Goal: Task Accomplishment & Management: Complete application form

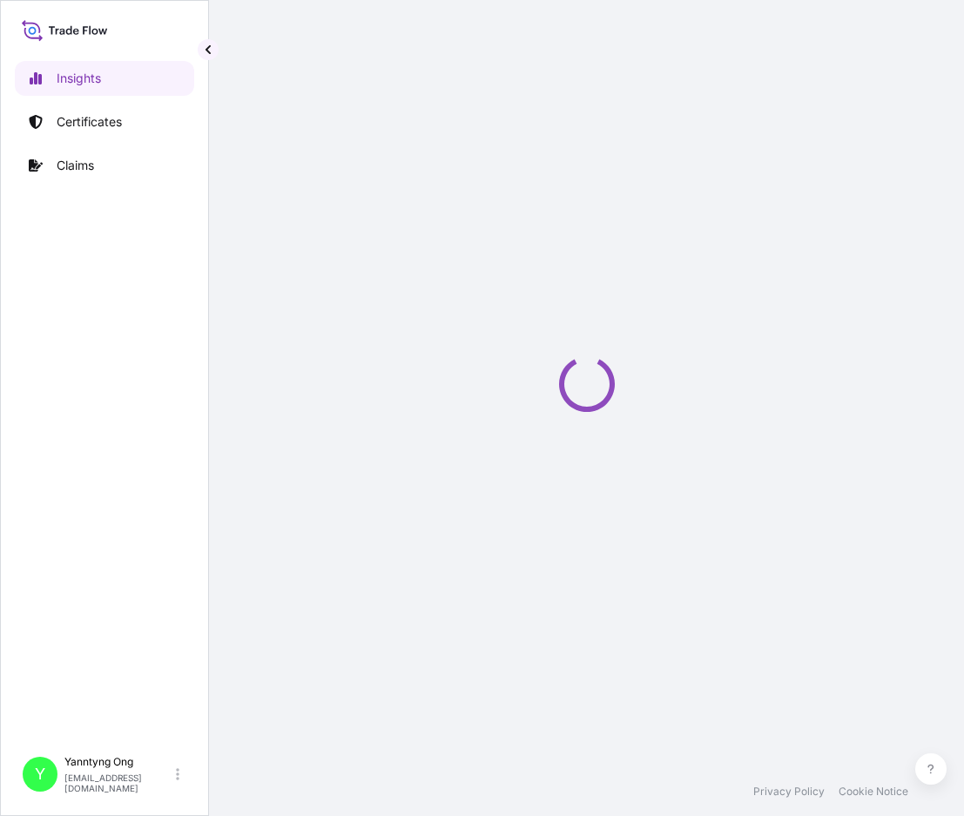
select select "2025"
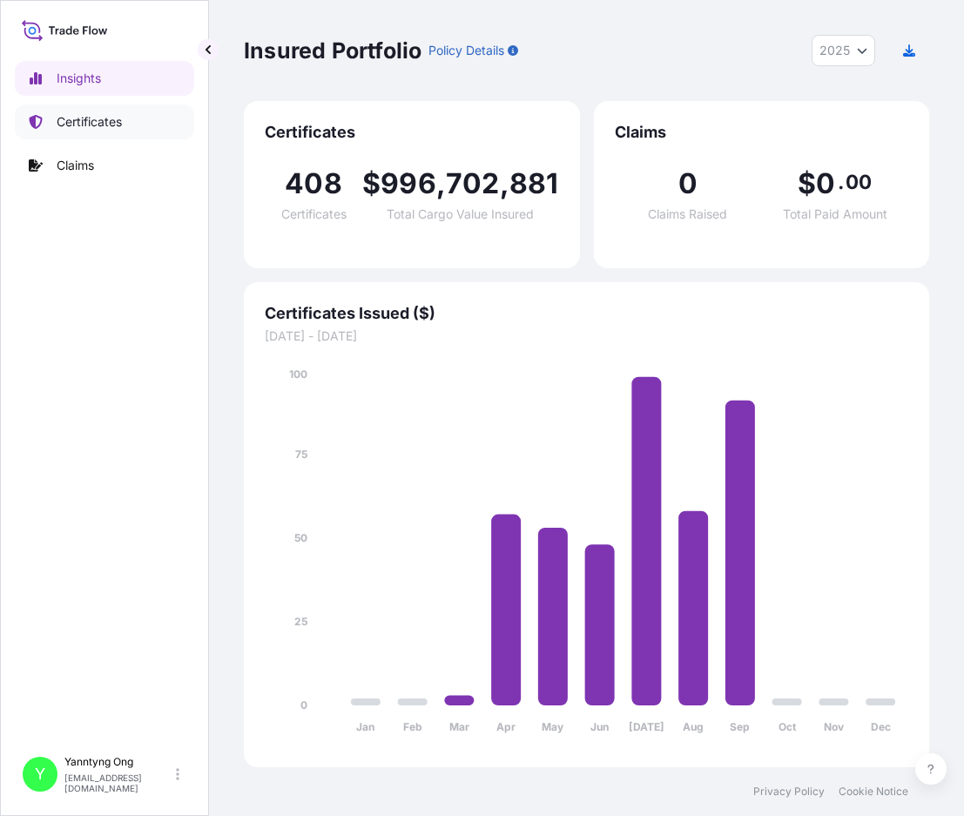
click at [125, 124] on link "Certificates" at bounding box center [104, 122] width 179 height 35
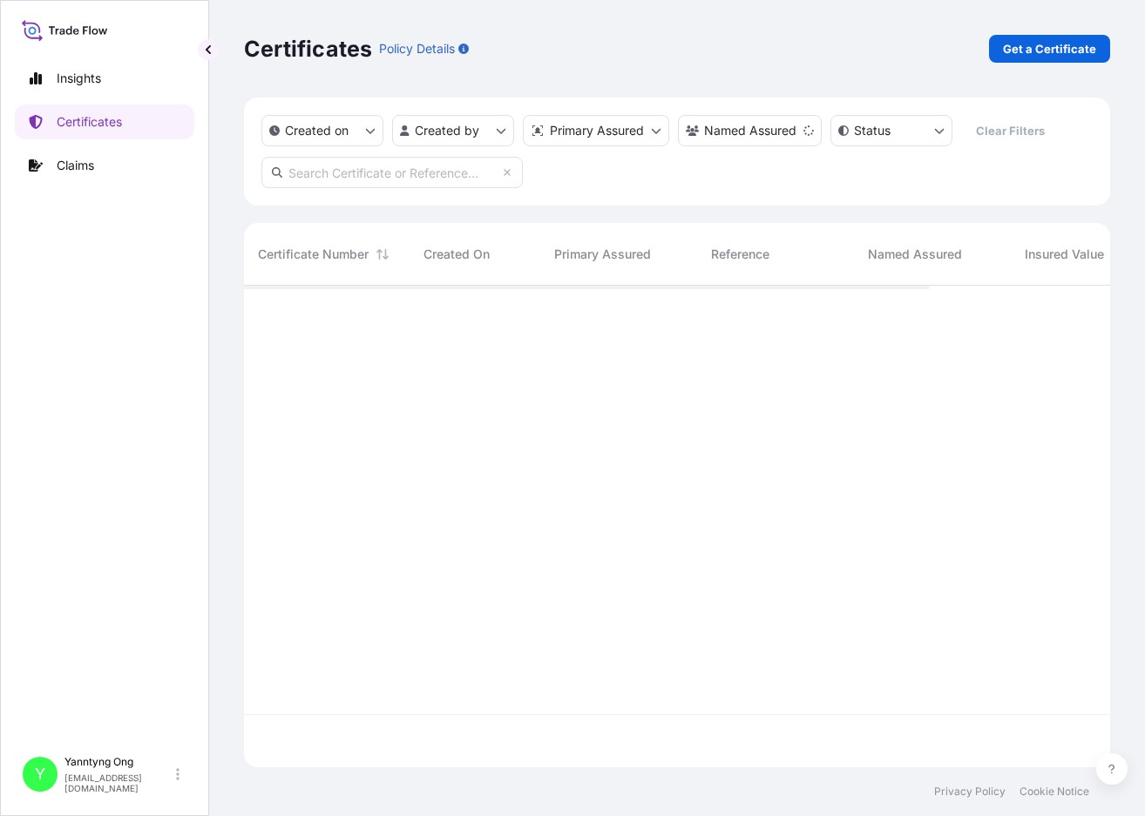
scroll to position [478, 853]
click at [469, 170] on input "text" at bounding box center [391, 172] width 261 height 31
paste input "31709-123"
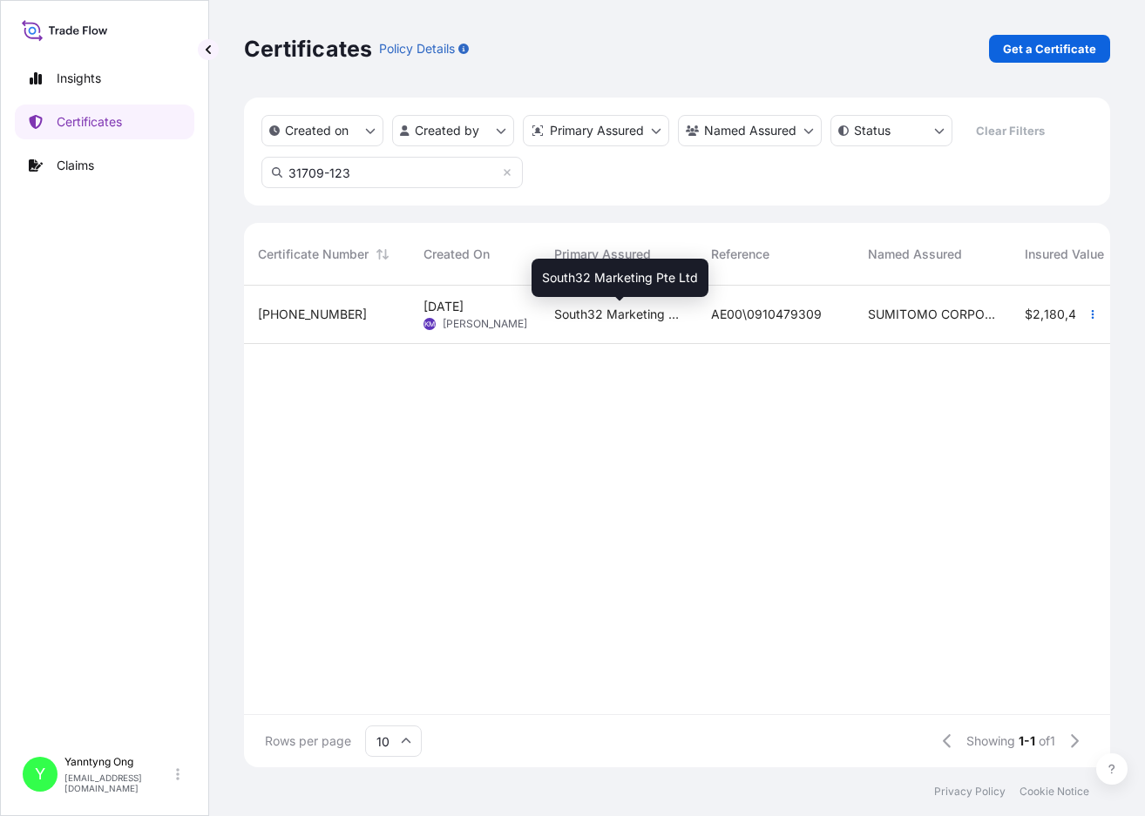
type input "31709-123"
click at [598, 317] on span "South32 Marketing Pte Ltd" at bounding box center [618, 314] width 129 height 17
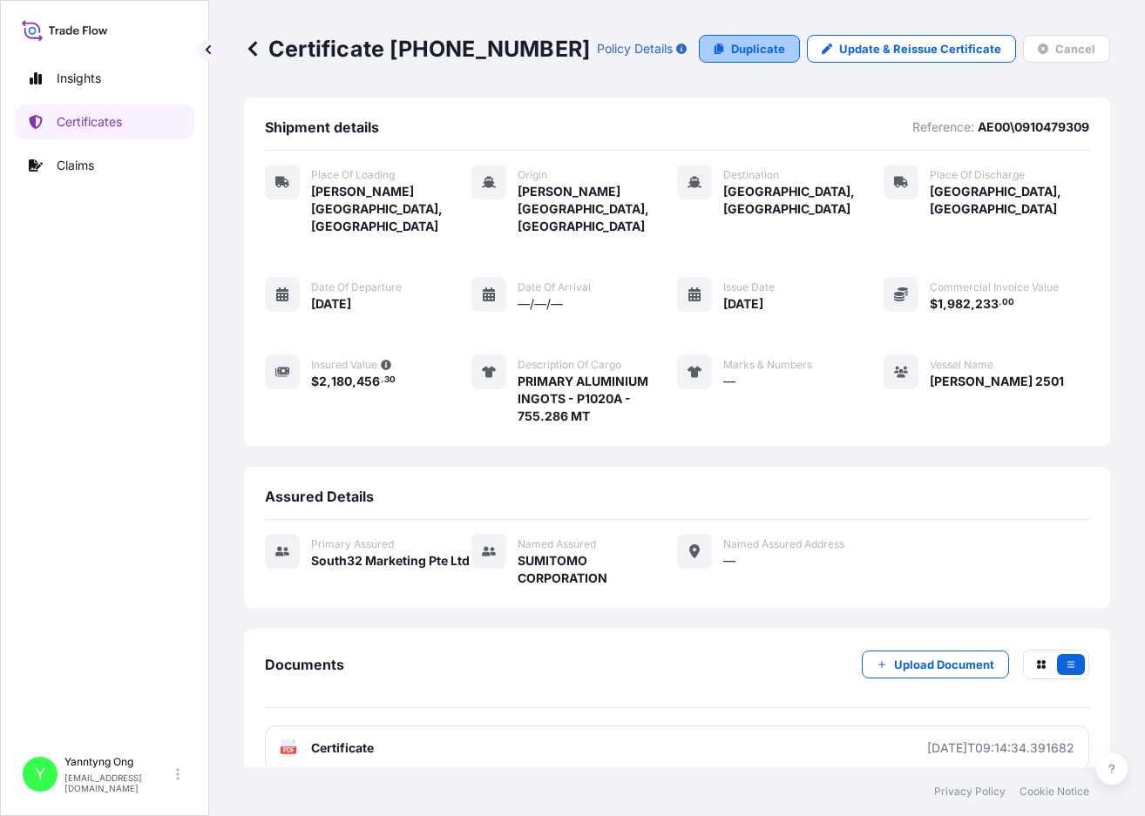
click at [749, 48] on p "Duplicate" at bounding box center [758, 48] width 54 height 17
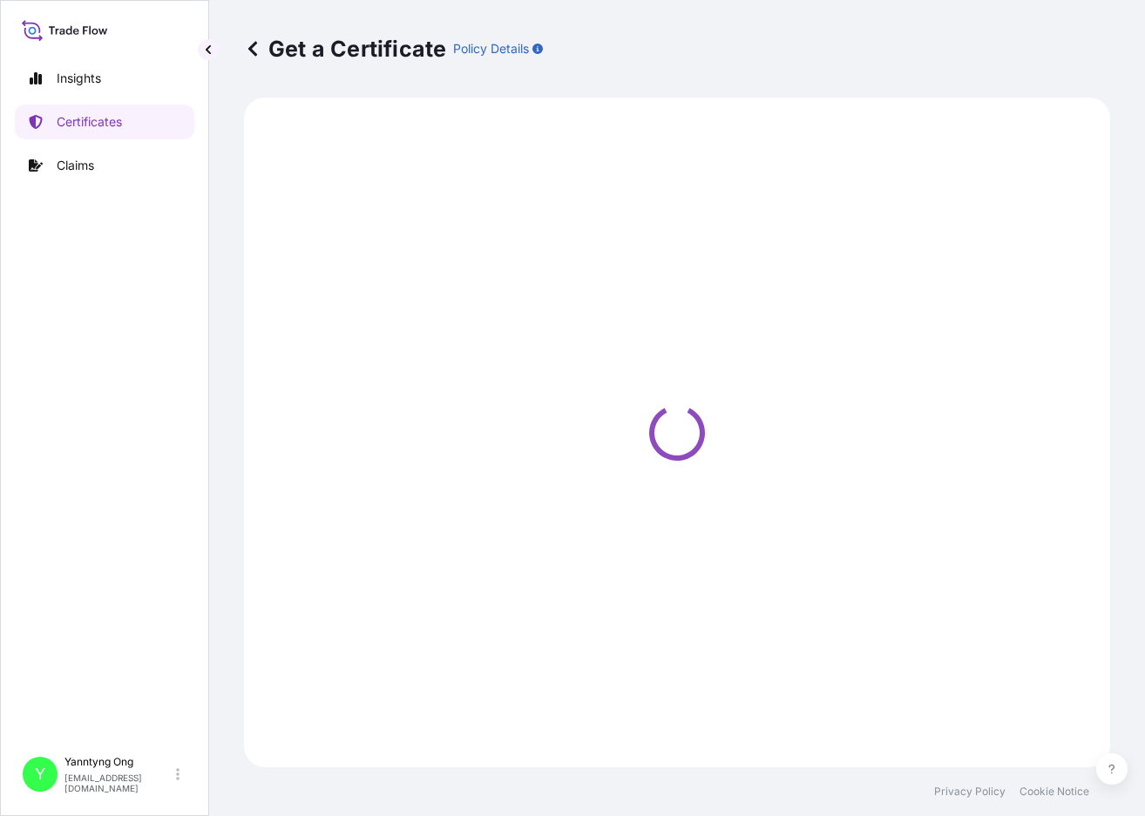
select select "Road / [GEOGRAPHIC_DATA]"
select select "Sea"
select select "Road / [GEOGRAPHIC_DATA]"
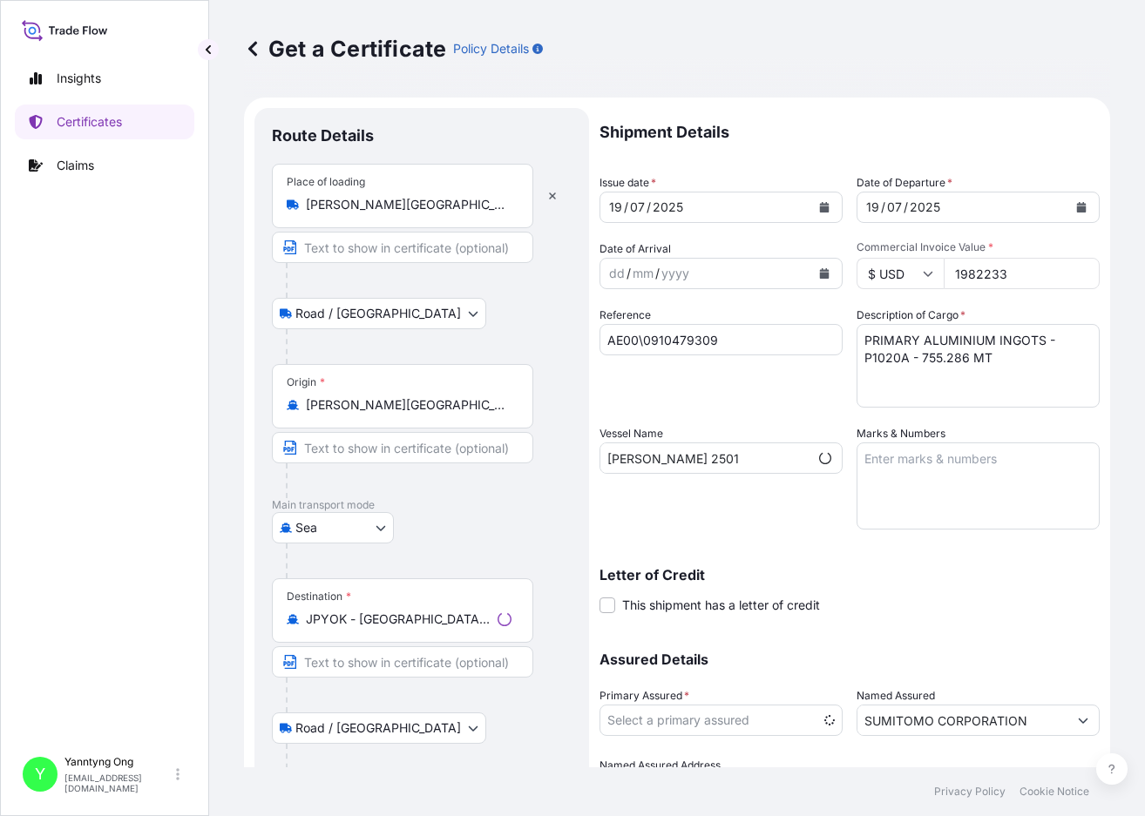
select select "31709"
click at [600, 38] on div "Get a Certificate Policy Details" at bounding box center [677, 49] width 866 height 28
click at [700, 205] on div "[DATE]" at bounding box center [705, 207] width 210 height 31
click at [822, 206] on icon "Calendar" at bounding box center [824, 207] width 10 height 10
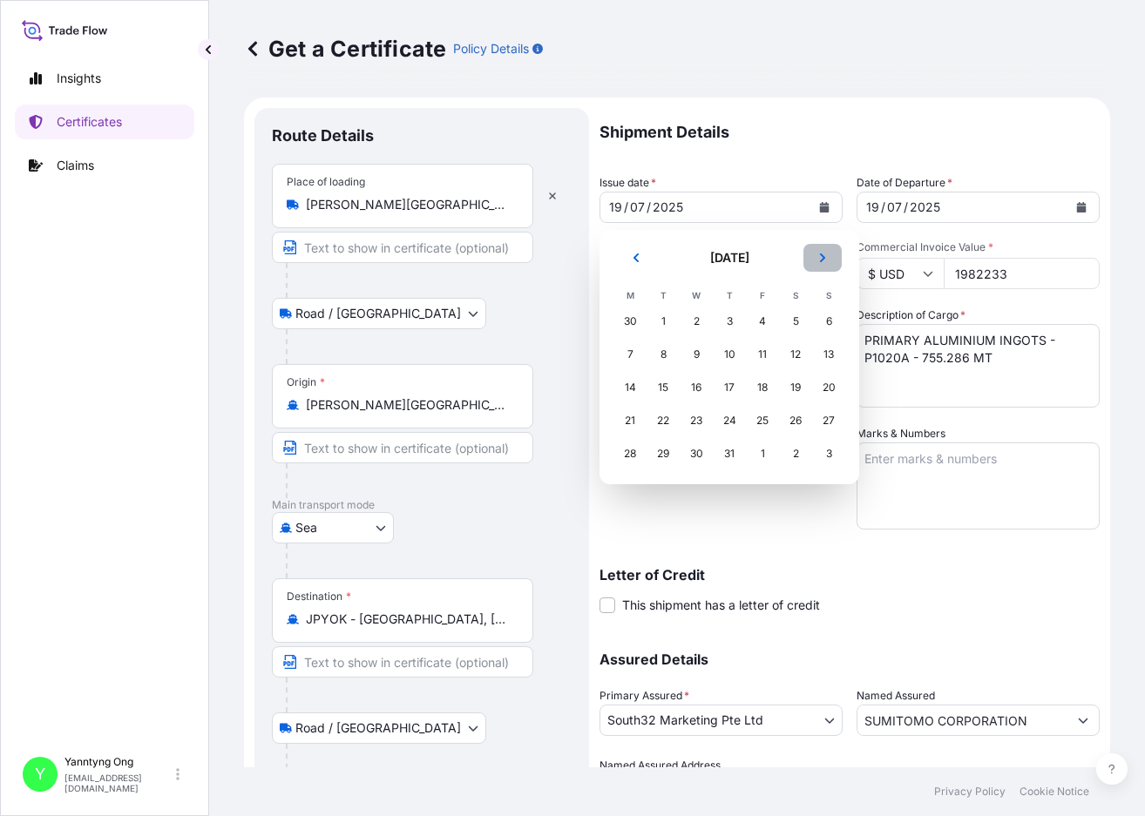
click at [813, 259] on button "Next" at bounding box center [822, 258] width 38 height 28
click at [830, 416] on div "28" at bounding box center [828, 420] width 31 height 31
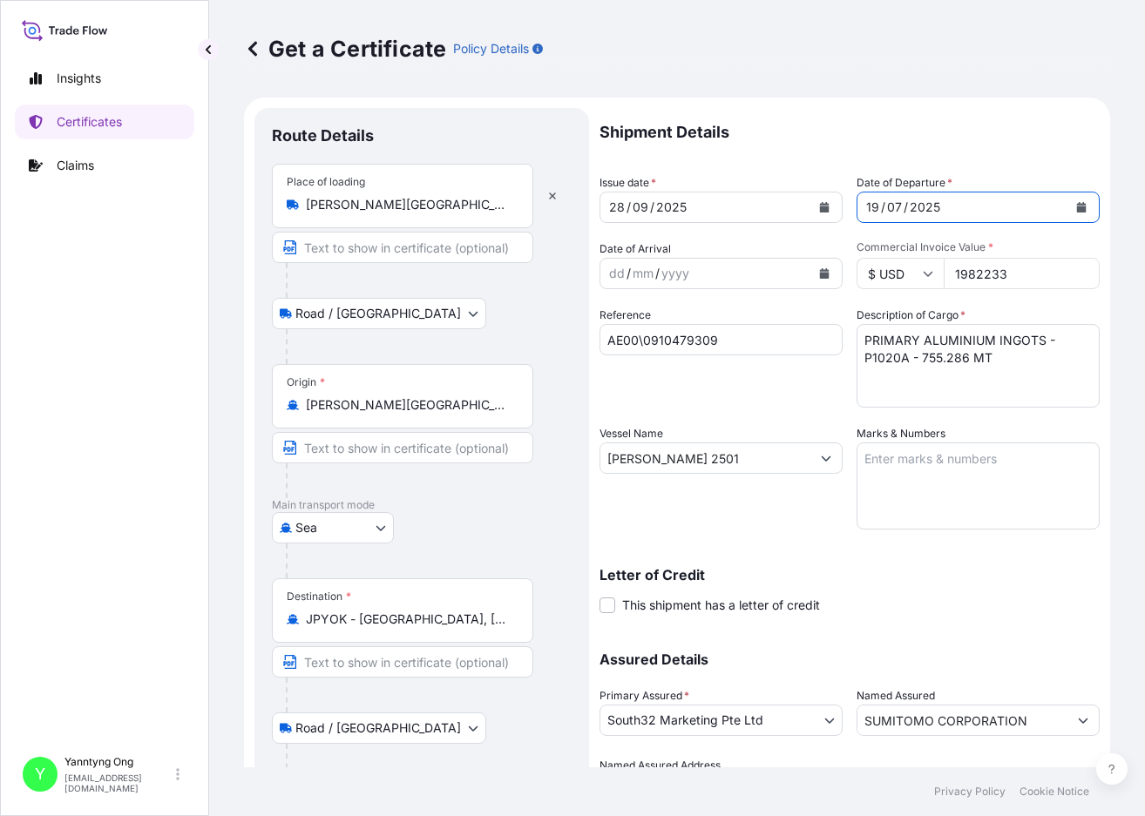
click at [963, 201] on button "Calendar" at bounding box center [1081, 207] width 28 height 28
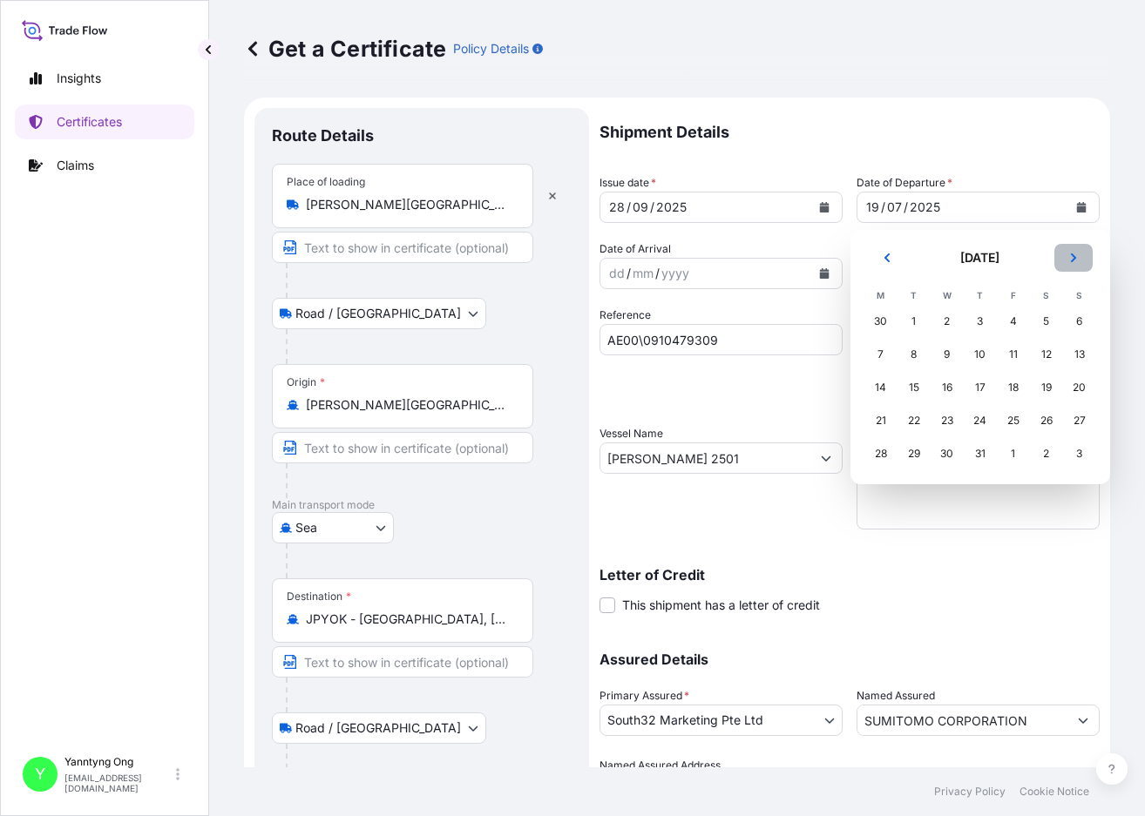
click at [963, 258] on icon "Next" at bounding box center [1073, 258] width 10 height 10
click at [963, 422] on div "28" at bounding box center [1079, 420] width 31 height 31
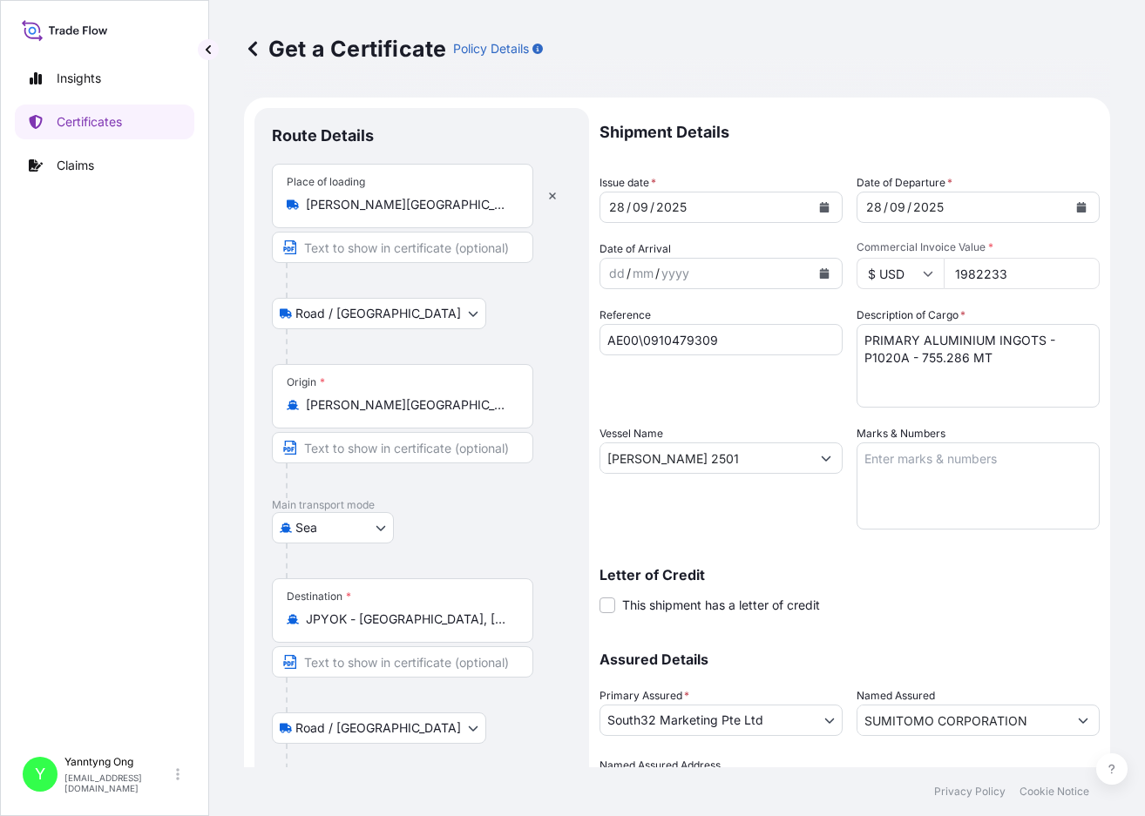
click at [751, 532] on div "Shipment Details Issue date * [DATE] Date of Departure * [DATE] Date of Arrival…" at bounding box center [849, 457] width 500 height 698
click at [705, 273] on div "dd / mm / yyyy" at bounding box center [705, 273] width 210 height 31
drag, startPoint x: 1007, startPoint y: 279, endPoint x: 942, endPoint y: 274, distance: 65.5
click at [943, 274] on input "1982233" at bounding box center [1021, 273] width 156 height 31
type input "1379230.57"
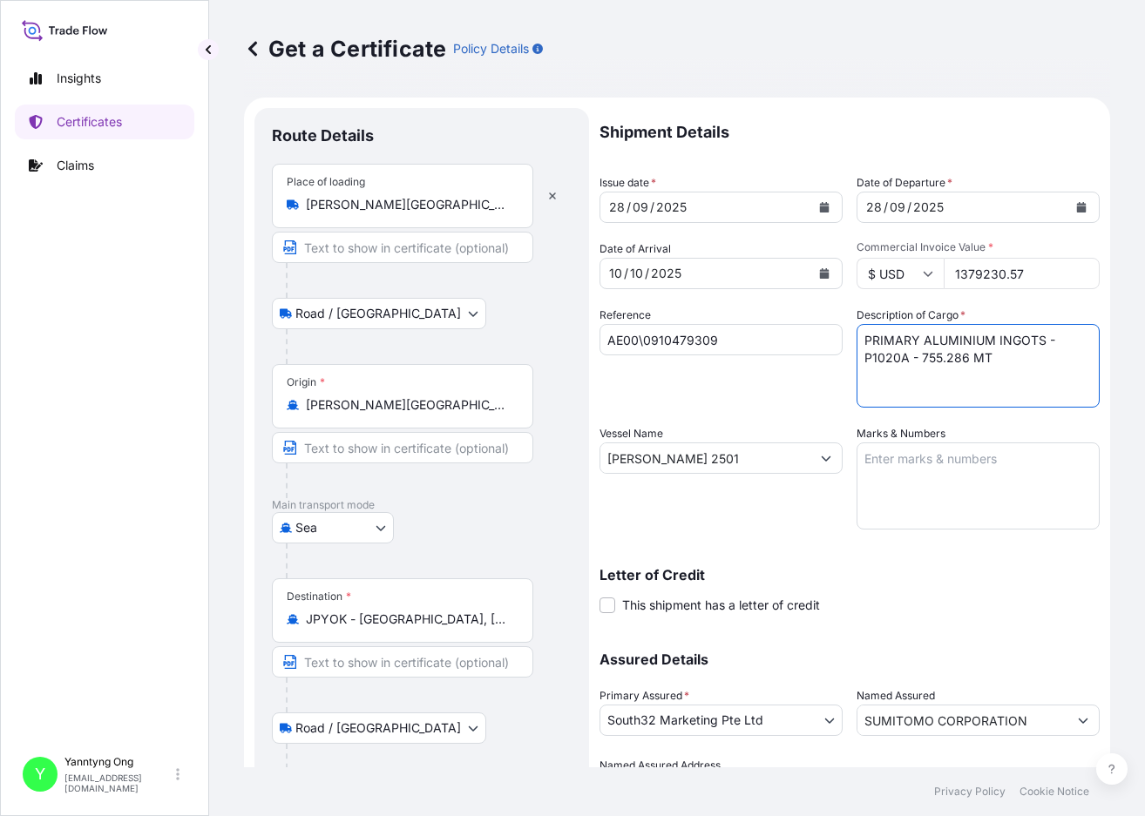
drag, startPoint x: 916, startPoint y: 360, endPoint x: 936, endPoint y: 365, distance: 20.7
click at [919, 360] on textarea "PRIMARY ALUMINIUM INGOTS - P1020A - 755.286 MT" at bounding box center [977, 366] width 243 height 84
type textarea "PRIMARY ALUMINIUM INGOTS - P1020A - 499.495 MT"
click at [724, 455] on input "[PERSON_NAME] 2501" at bounding box center [705, 458] width 210 height 31
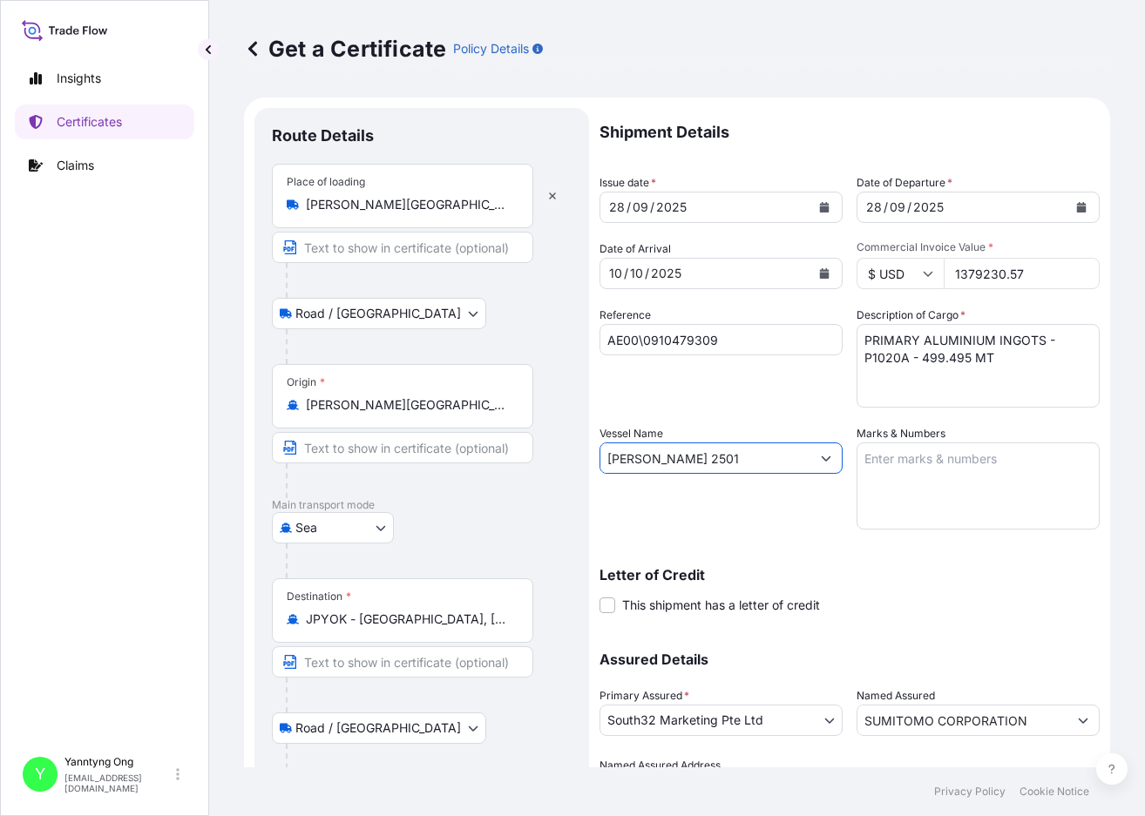
drag, startPoint x: 775, startPoint y: 453, endPoint x: 328, endPoint y: 419, distance: 449.1
click at [328, 419] on form "Route Details Place of loading [PERSON_NAME][GEOGRAPHIC_DATA], [GEOGRAPHIC_DATA…" at bounding box center [677, 502] width 866 height 808
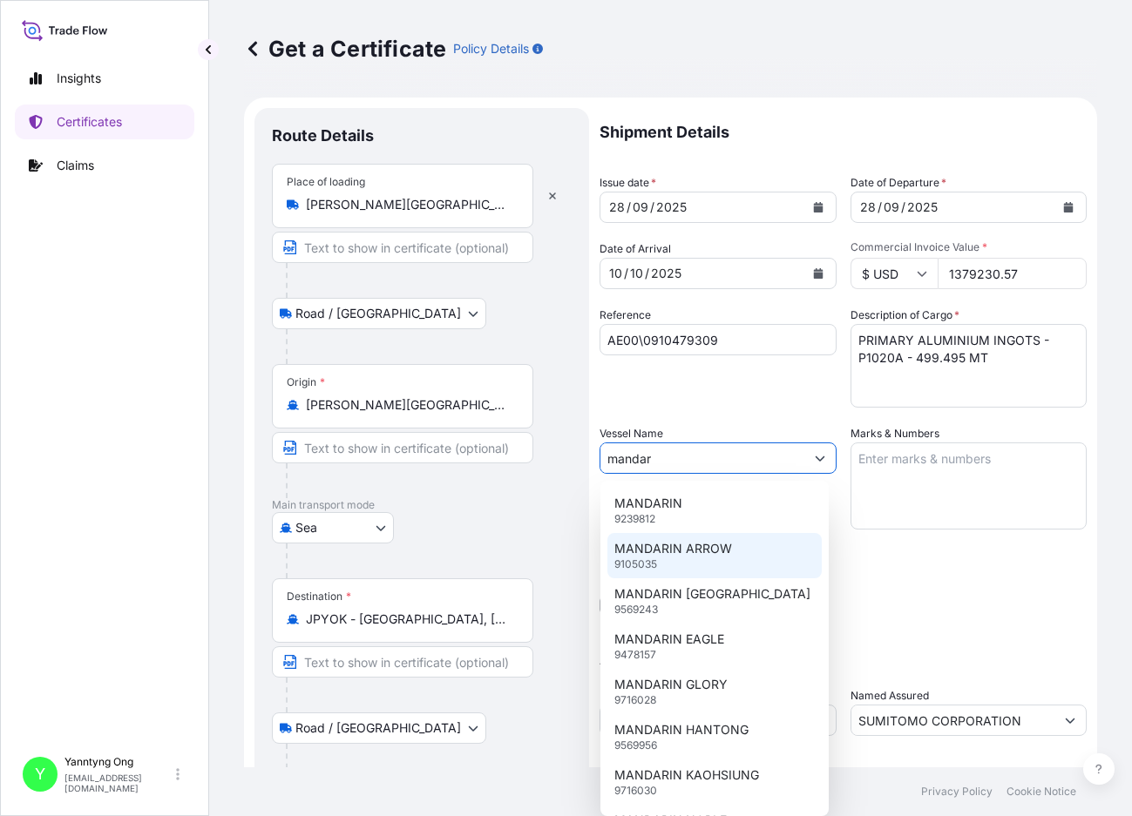
click at [693, 552] on p "MANDARIN ARROW" at bounding box center [673, 548] width 118 height 17
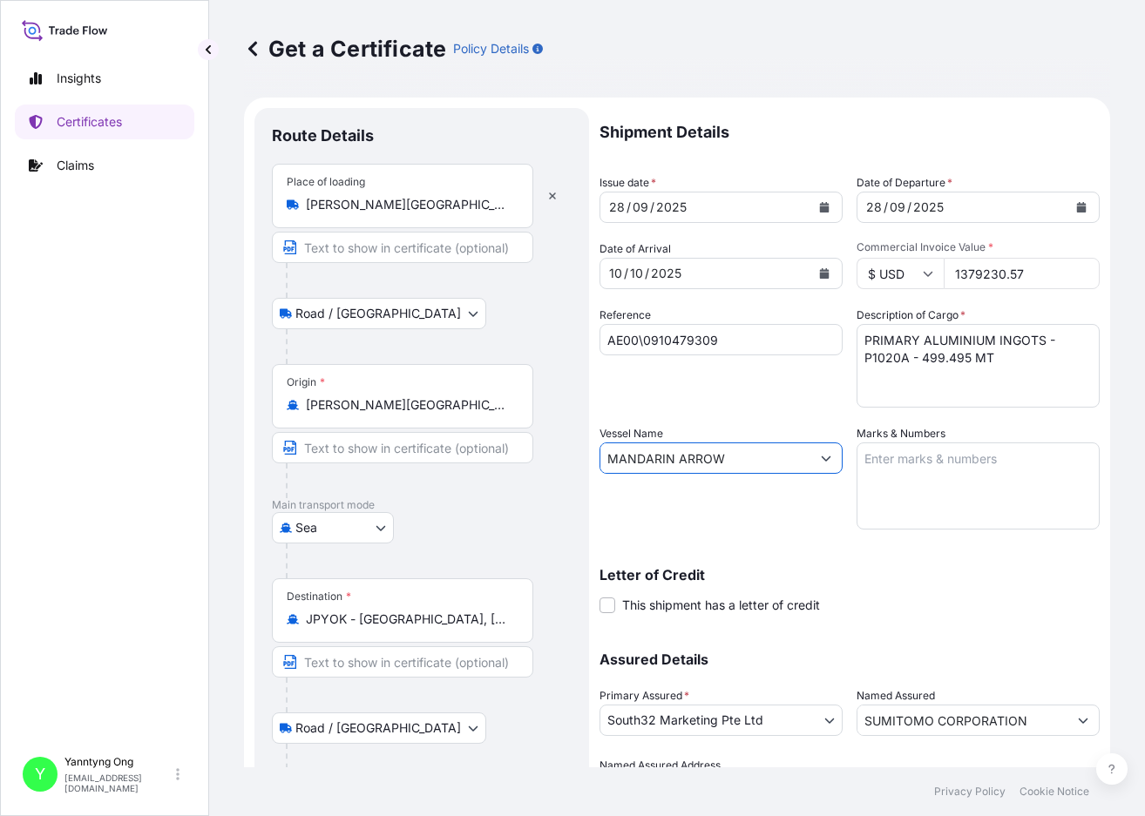
type input "MANDARIN ARROW"
click at [449, 204] on input "[PERSON_NAME][GEOGRAPHIC_DATA], [GEOGRAPHIC_DATA]" at bounding box center [409, 204] width 206 height 17
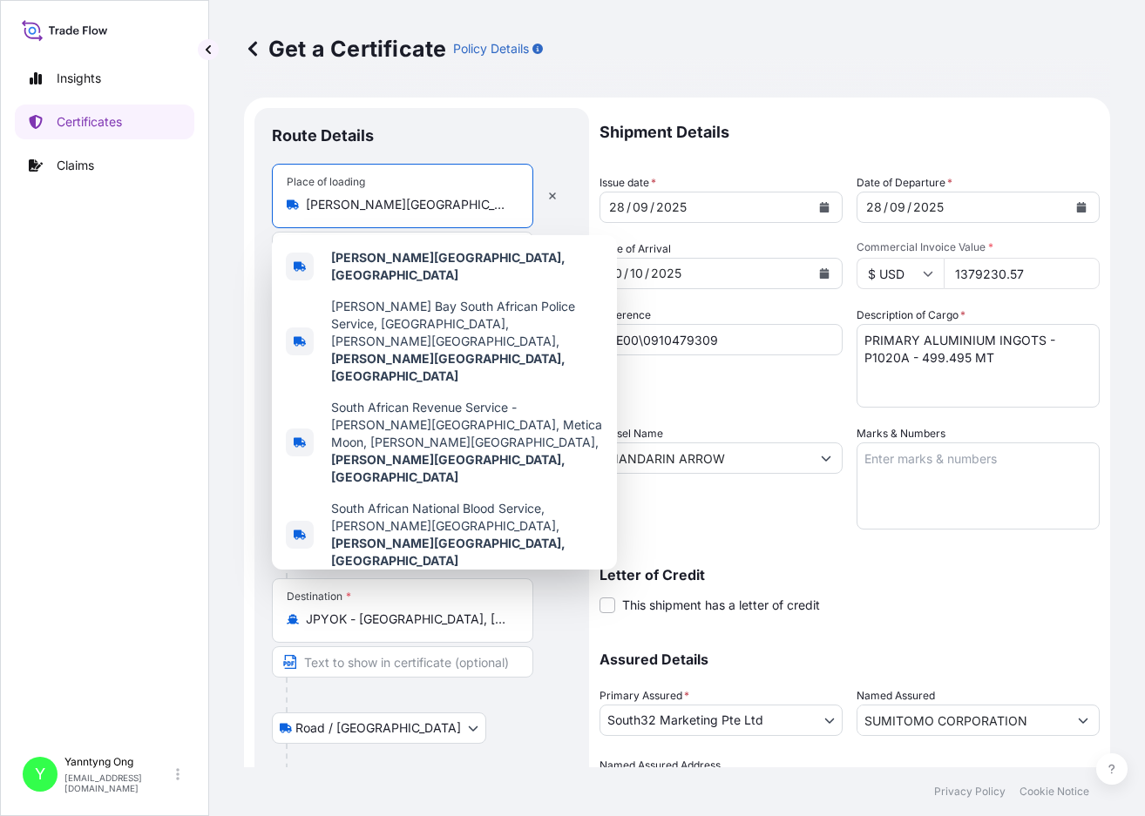
click at [409, 210] on input "[PERSON_NAME][GEOGRAPHIC_DATA], [GEOGRAPHIC_DATA]" at bounding box center [409, 204] width 206 height 17
drag, startPoint x: 498, startPoint y: 205, endPoint x: 139, endPoint y: 193, distance: 360.0
click at [139, 193] on div "Insights Certificates Claims Y Yanntyng Ong [EMAIL_ADDRESS][DOMAIN_NAME] Get a …" at bounding box center [572, 408] width 1145 height 816
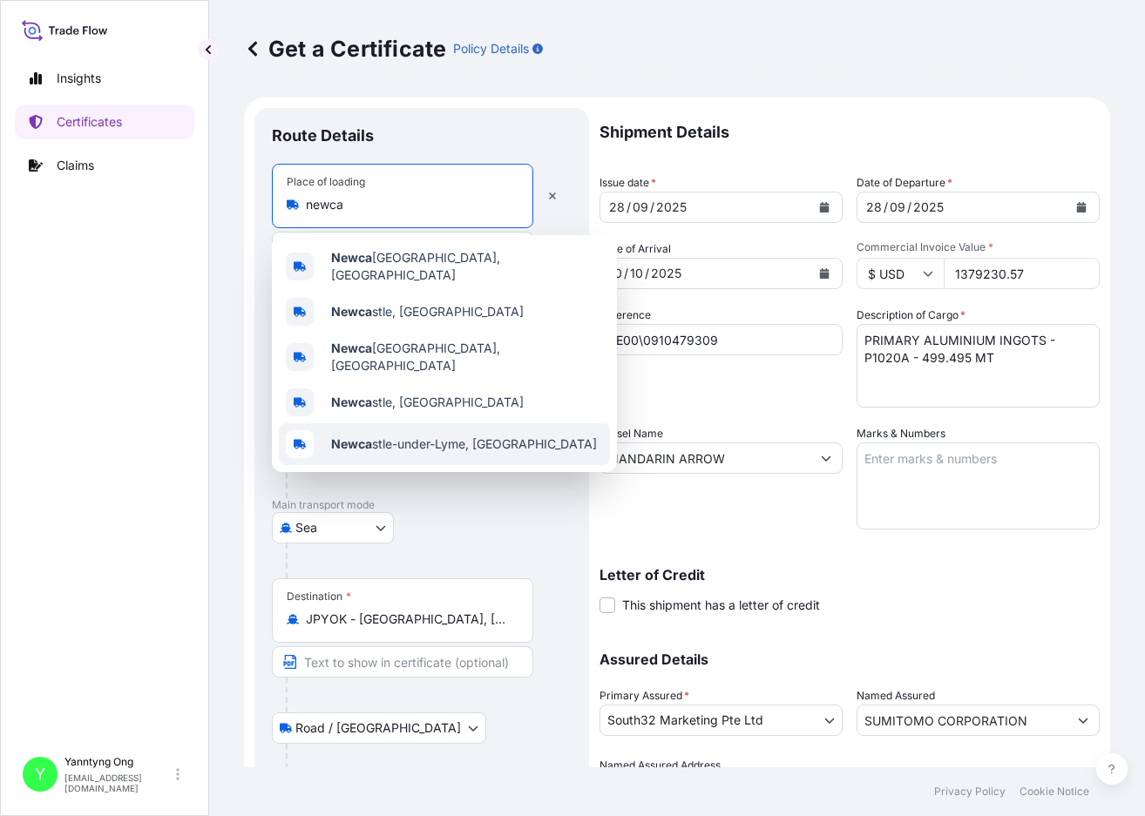
type input "[PERSON_NAME][GEOGRAPHIC_DATA], [GEOGRAPHIC_DATA]"
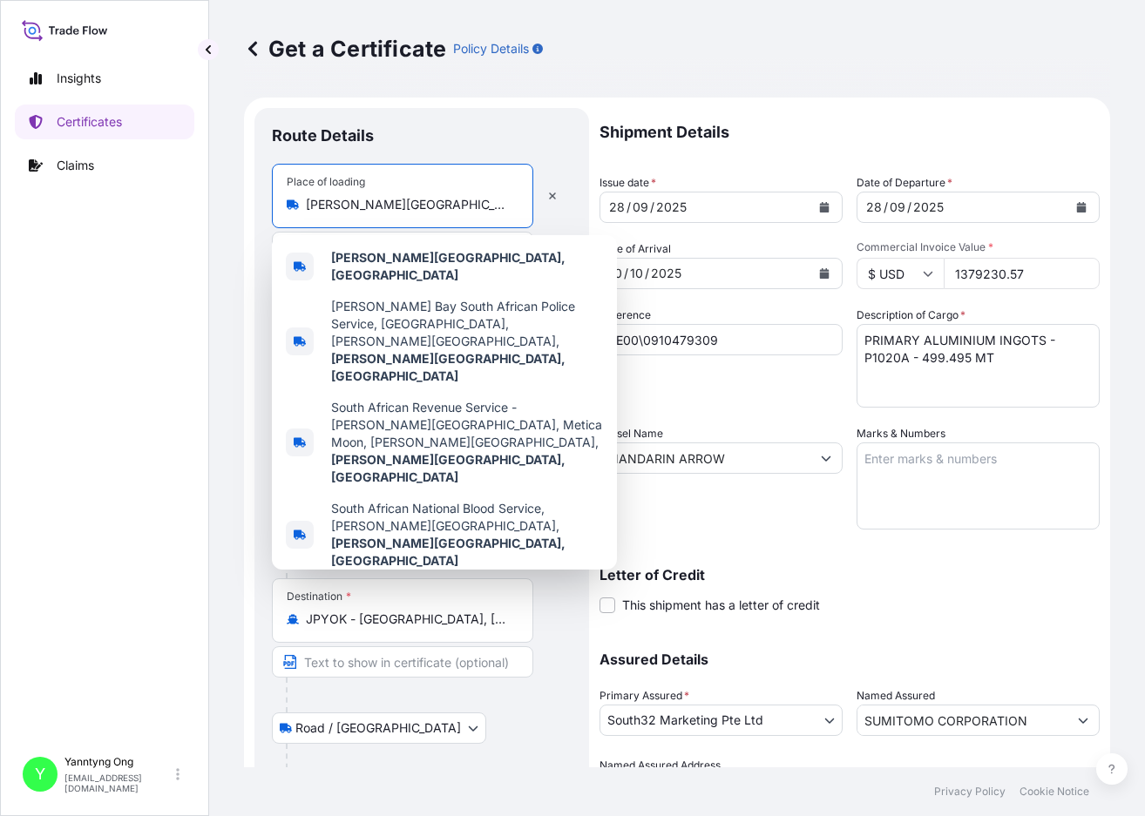
click at [442, 207] on input "[PERSON_NAME][GEOGRAPHIC_DATA], [GEOGRAPHIC_DATA]" at bounding box center [409, 204] width 206 height 17
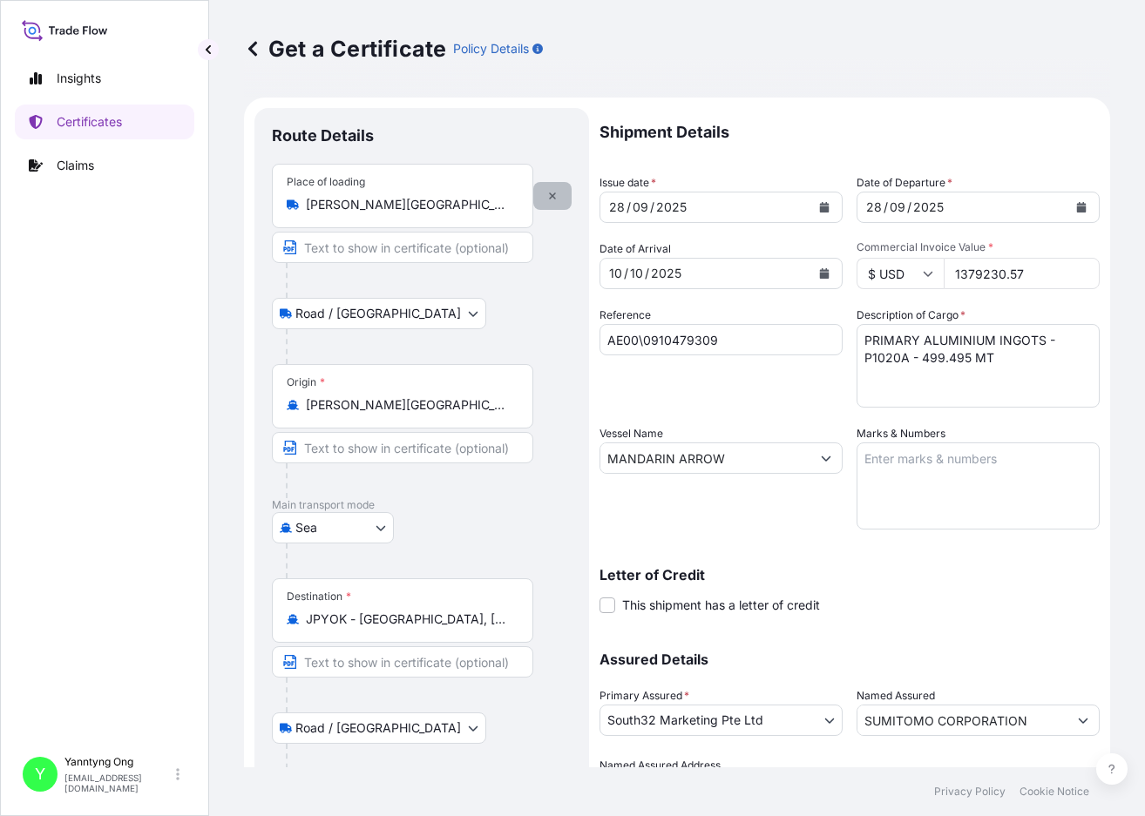
click at [555, 198] on icon "button" at bounding box center [552, 196] width 7 height 7
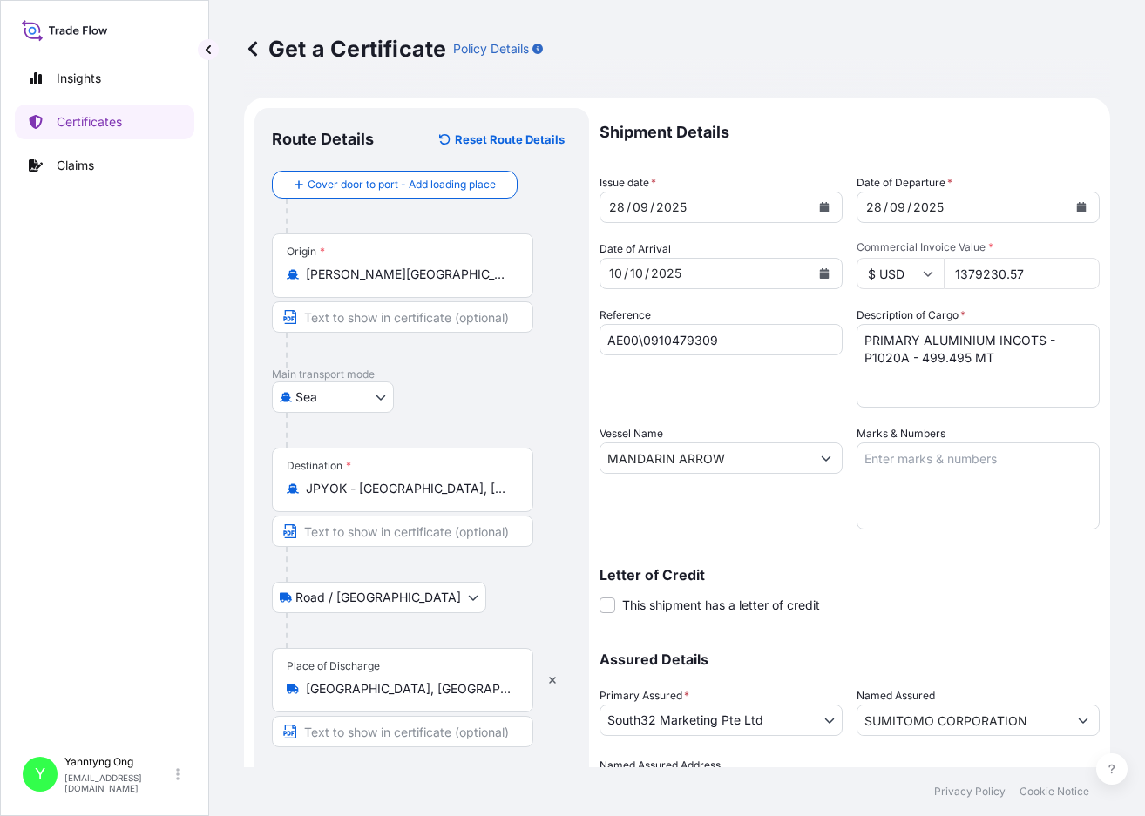
click at [428, 277] on input "[PERSON_NAME][GEOGRAPHIC_DATA], [GEOGRAPHIC_DATA]" at bounding box center [409, 274] width 206 height 17
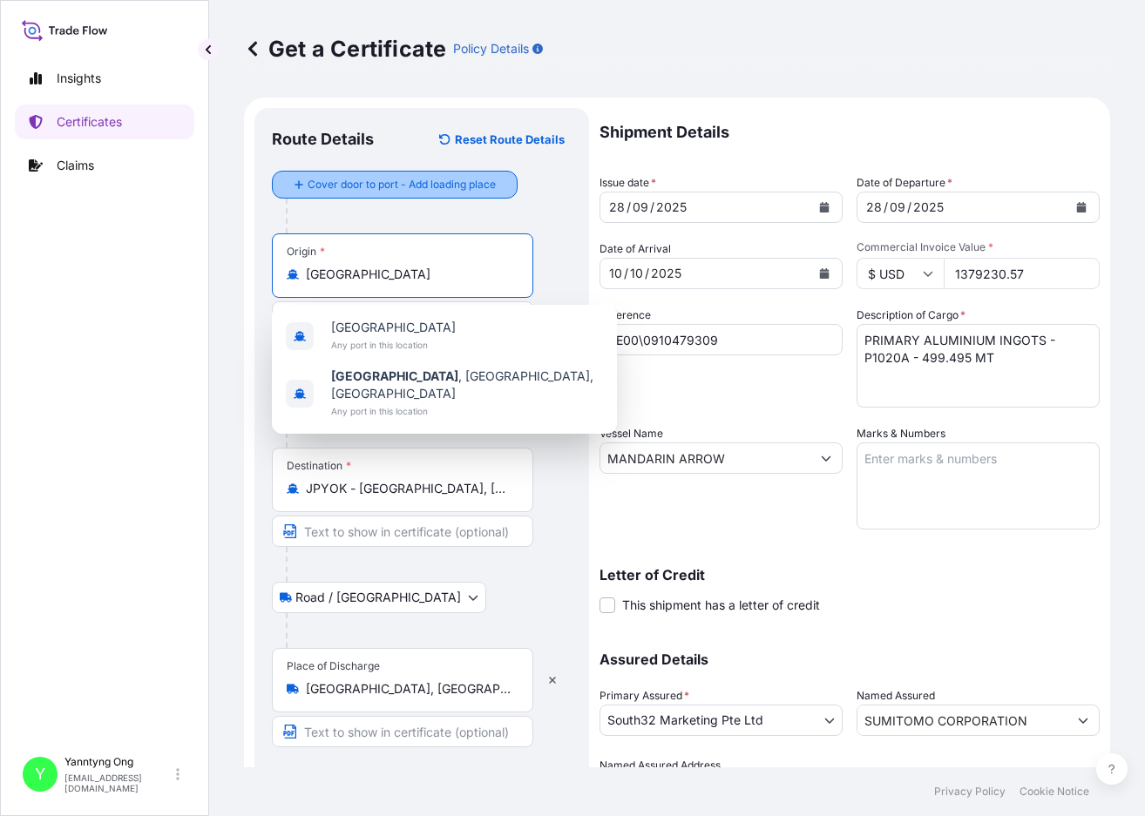
type input "[PERSON_NAME][GEOGRAPHIC_DATA], [GEOGRAPHIC_DATA]"
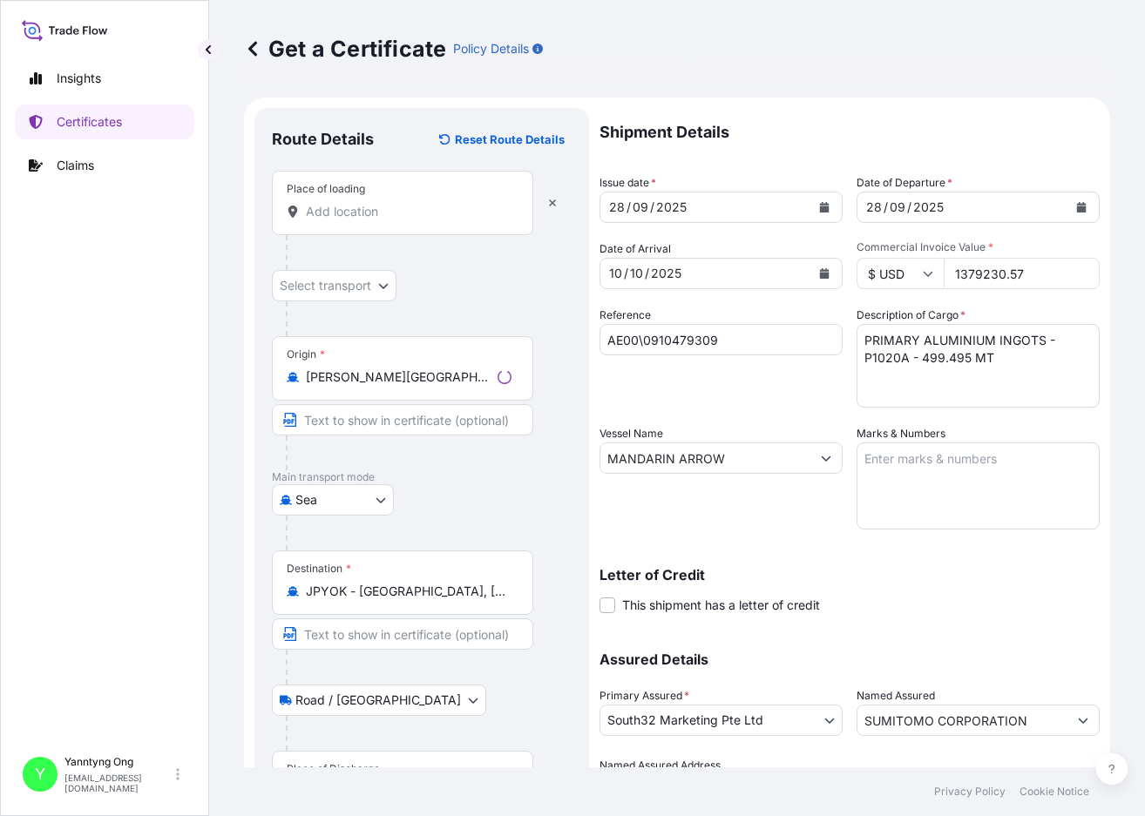
click at [389, 212] on input "Place of loading" at bounding box center [409, 211] width 206 height 17
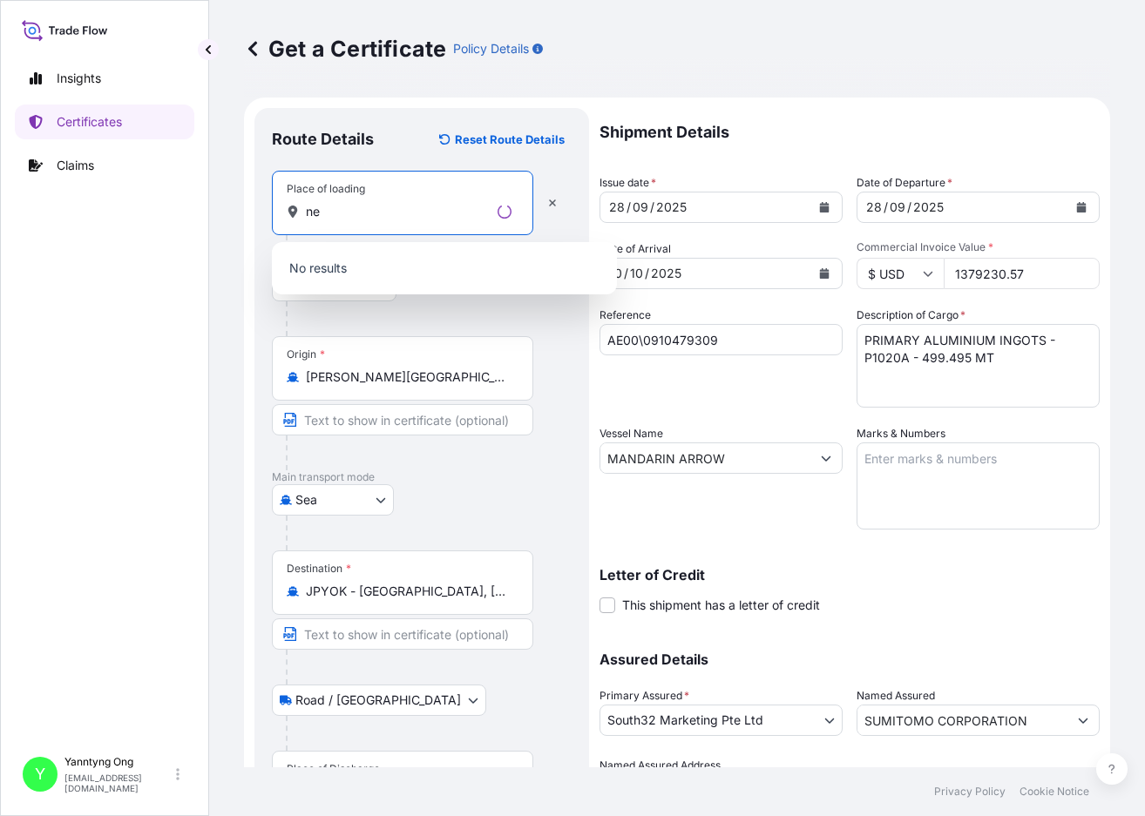
type input "n"
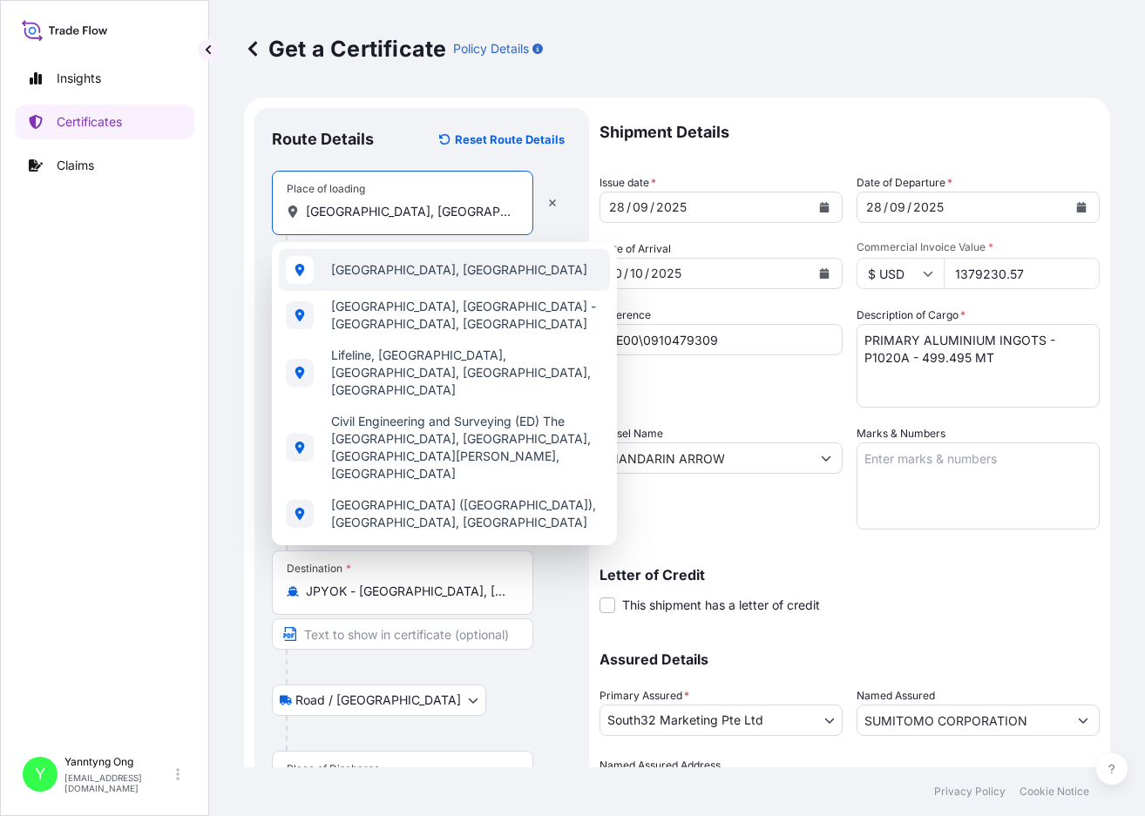
click at [402, 267] on span "[GEOGRAPHIC_DATA], [GEOGRAPHIC_DATA]" at bounding box center [459, 269] width 256 height 17
type input "[GEOGRAPHIC_DATA], [GEOGRAPHIC_DATA]"
select select "Road / [GEOGRAPHIC_DATA]"
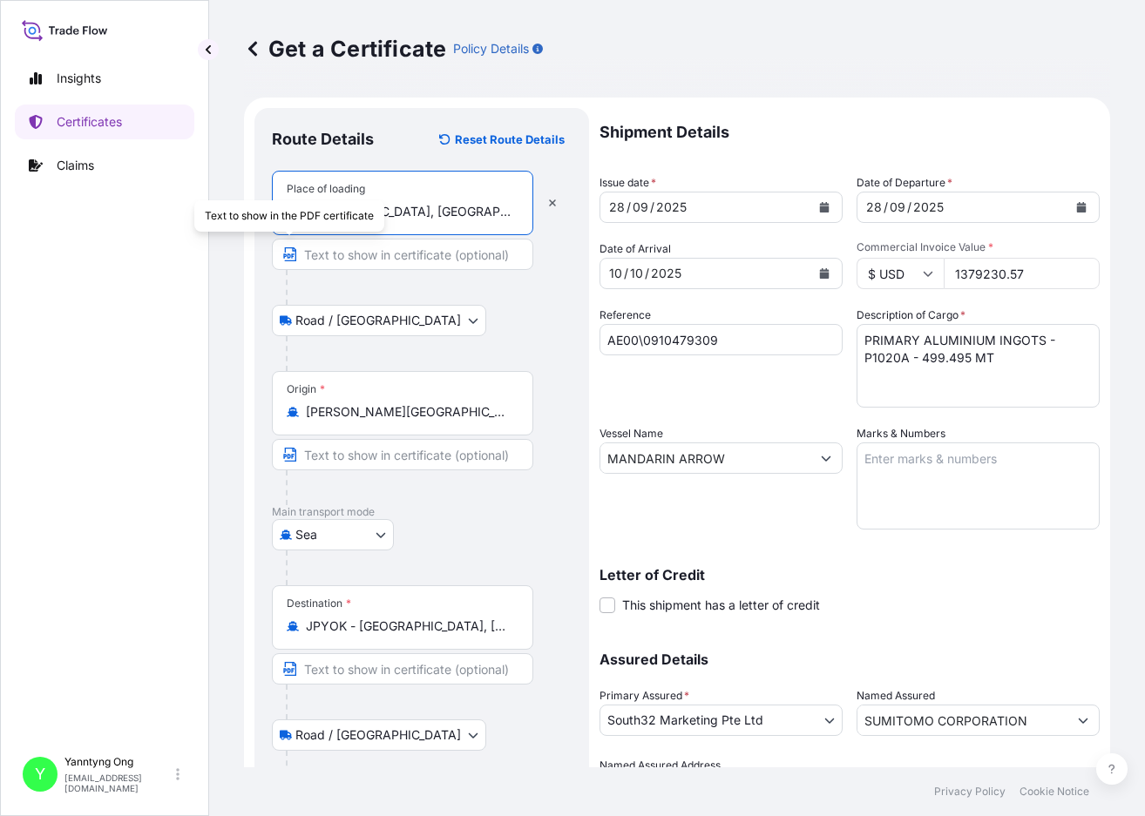
type input "[GEOGRAPHIC_DATA], [GEOGRAPHIC_DATA]"
click at [287, 251] on icon "button" at bounding box center [289, 254] width 14 height 14
click at [379, 254] on input "Text to appear on certificate" at bounding box center [402, 254] width 261 height 31
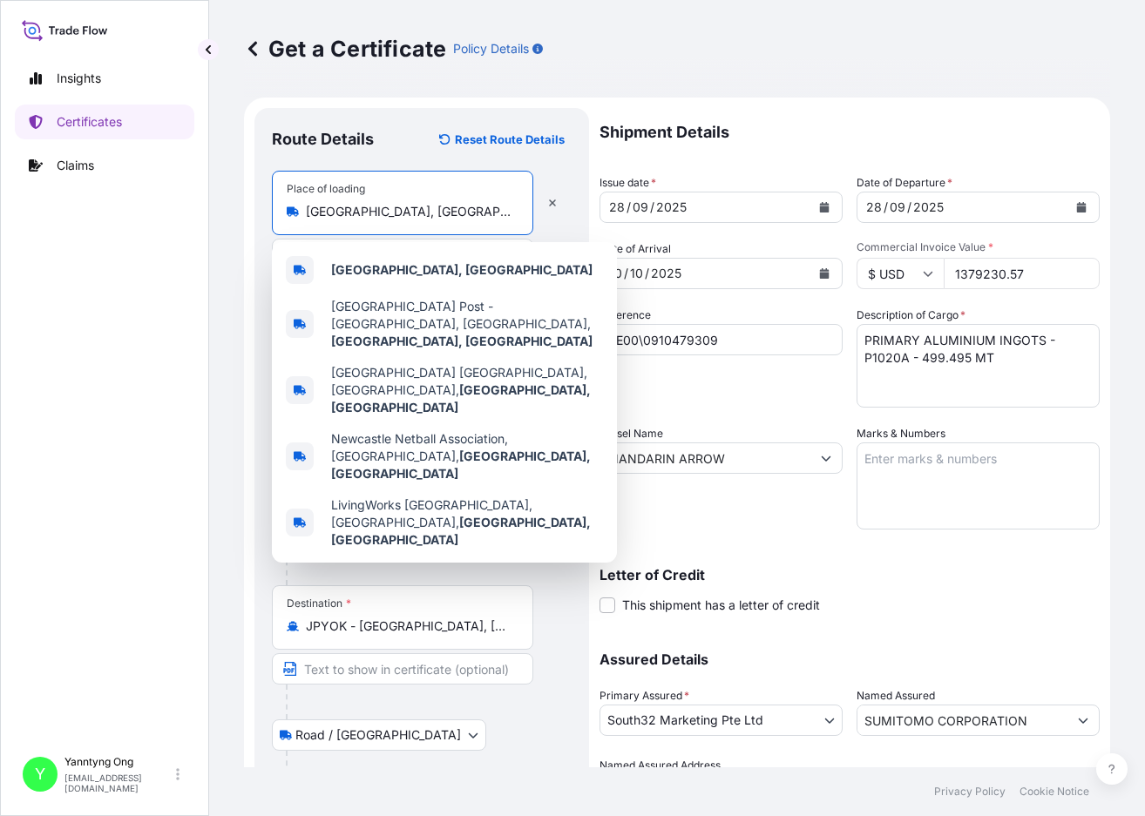
drag, startPoint x: 464, startPoint y: 206, endPoint x: 281, endPoint y: 196, distance: 184.1
click at [281, 196] on div "Place of loading [GEOGRAPHIC_DATA], [GEOGRAPHIC_DATA]" at bounding box center [402, 203] width 261 height 64
click at [441, 267] on b "[GEOGRAPHIC_DATA], [GEOGRAPHIC_DATA]" at bounding box center [461, 269] width 261 height 15
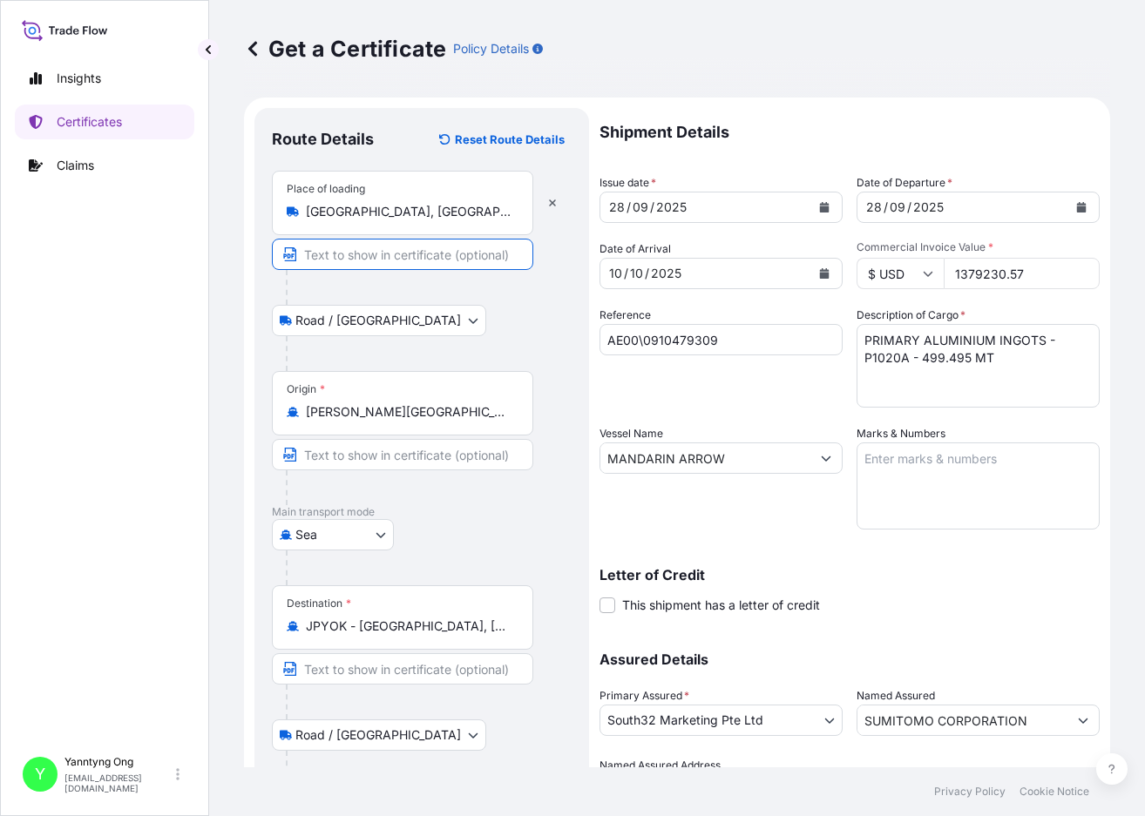
click at [442, 252] on input "Text to appear on certificate" at bounding box center [402, 254] width 261 height 31
paste input "[GEOGRAPHIC_DATA], [GEOGRAPHIC_DATA]"
type input "[GEOGRAPHIC_DATA], [GEOGRAPHIC_DATA]"
click at [459, 312] on div "Road / [GEOGRAPHIC_DATA] / Inland" at bounding box center [422, 320] width 300 height 31
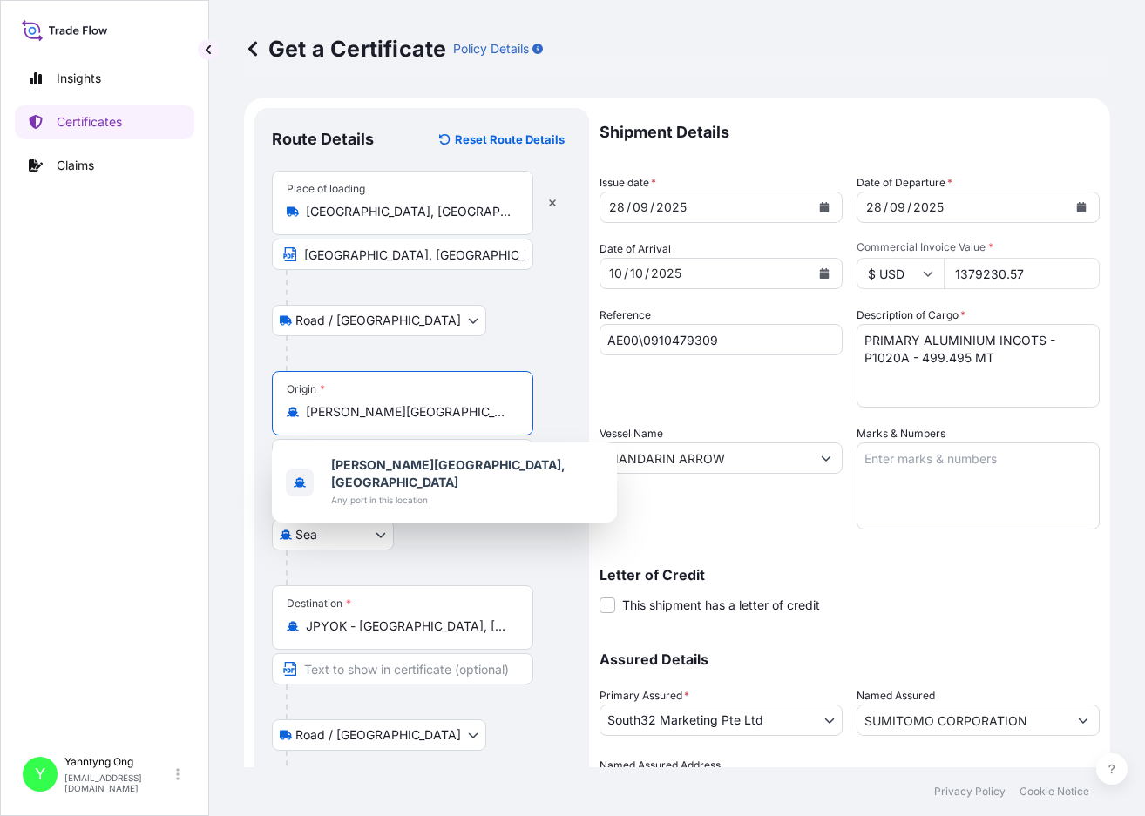
drag, startPoint x: 469, startPoint y: 411, endPoint x: 351, endPoint y: 416, distance: 117.7
click at [351, 416] on input "[PERSON_NAME][GEOGRAPHIC_DATA], [GEOGRAPHIC_DATA]" at bounding box center [409, 411] width 206 height 17
click at [483, 412] on input "[PERSON_NAME][GEOGRAPHIC_DATA], [GEOGRAPHIC_DATA]" at bounding box center [409, 411] width 206 height 17
drag, startPoint x: 484, startPoint y: 412, endPoint x: 184, endPoint y: 408, distance: 300.6
click at [184, 408] on div "Insights Certificates Claims Y Yanntyng Ong [EMAIL_ADDRESS][DOMAIN_NAME] Get a …" at bounding box center [572, 408] width 1145 height 816
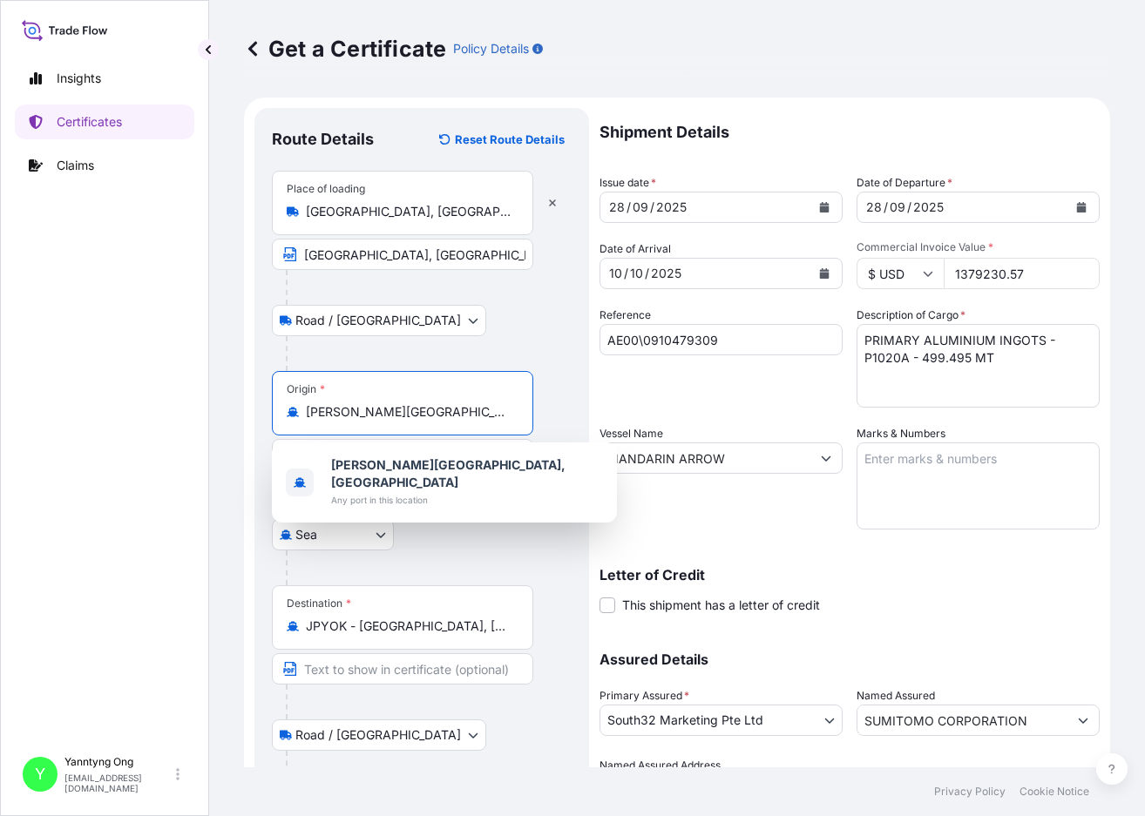
type input "A"
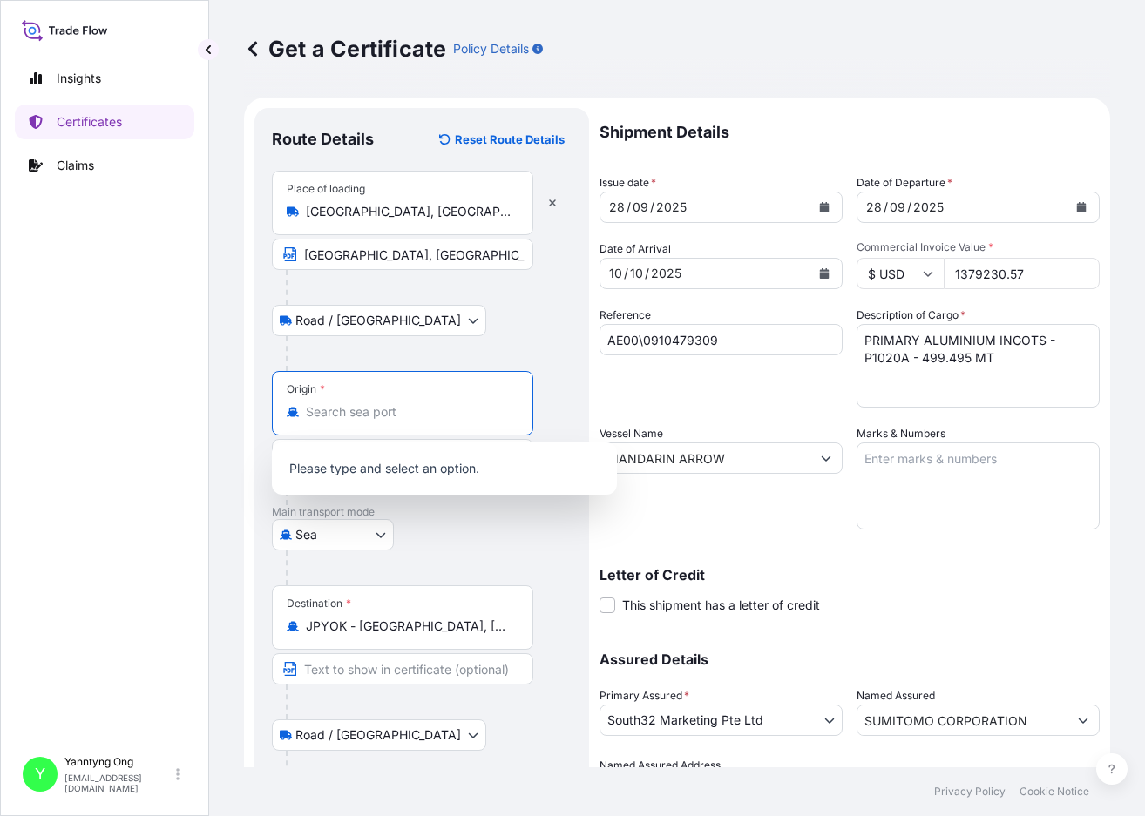
paste input "[GEOGRAPHIC_DATA], [GEOGRAPHIC_DATA]"
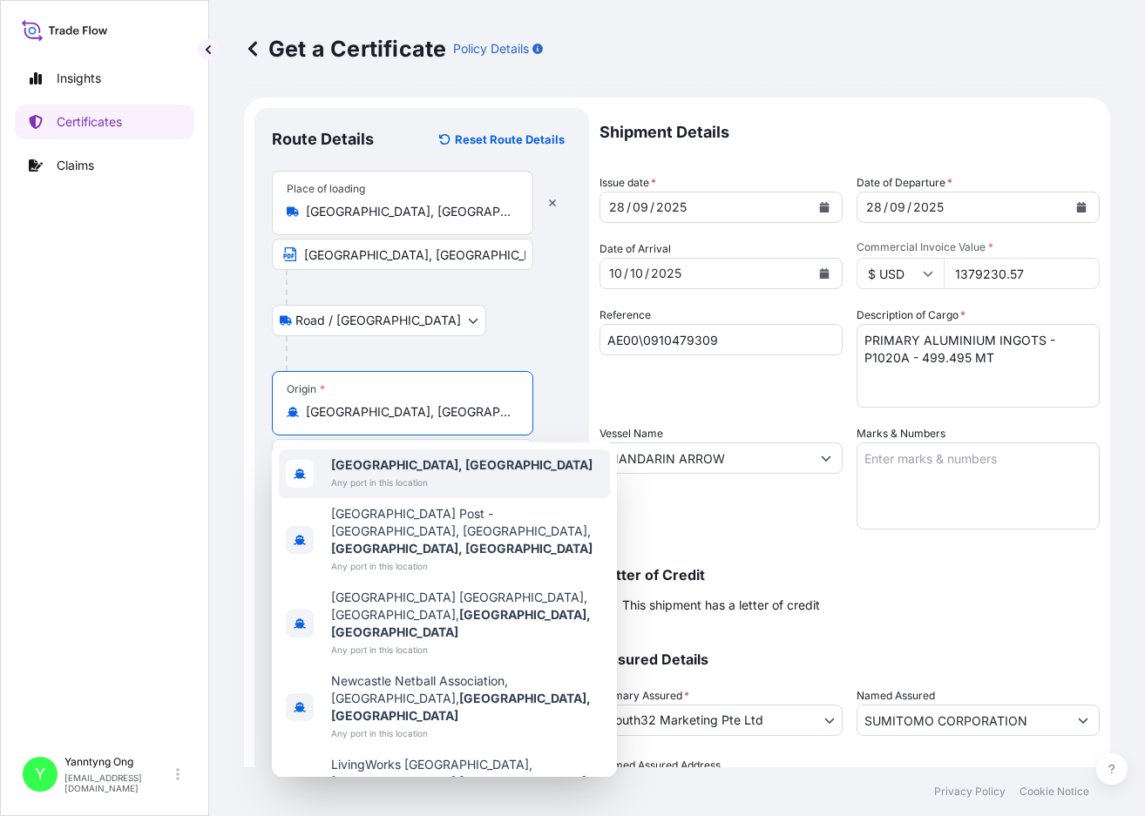
click at [405, 477] on span "Any port in this location" at bounding box center [461, 482] width 261 height 17
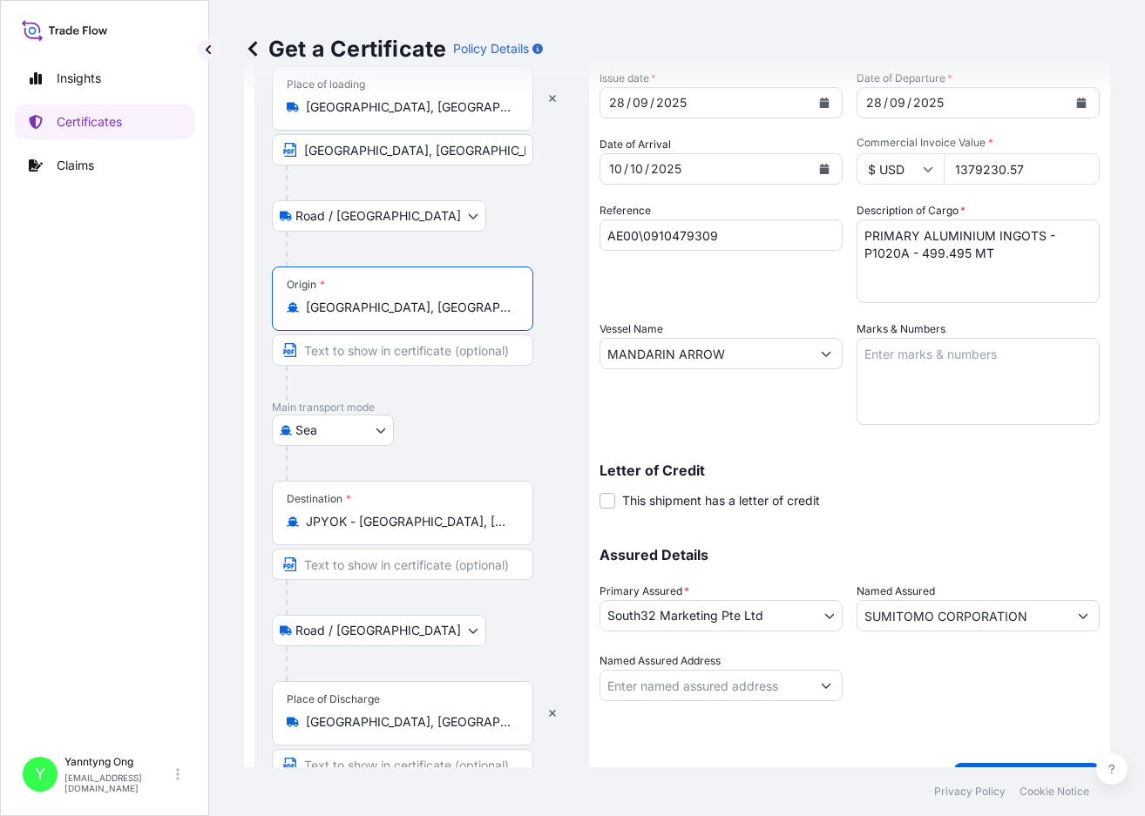
scroll to position [58, 0]
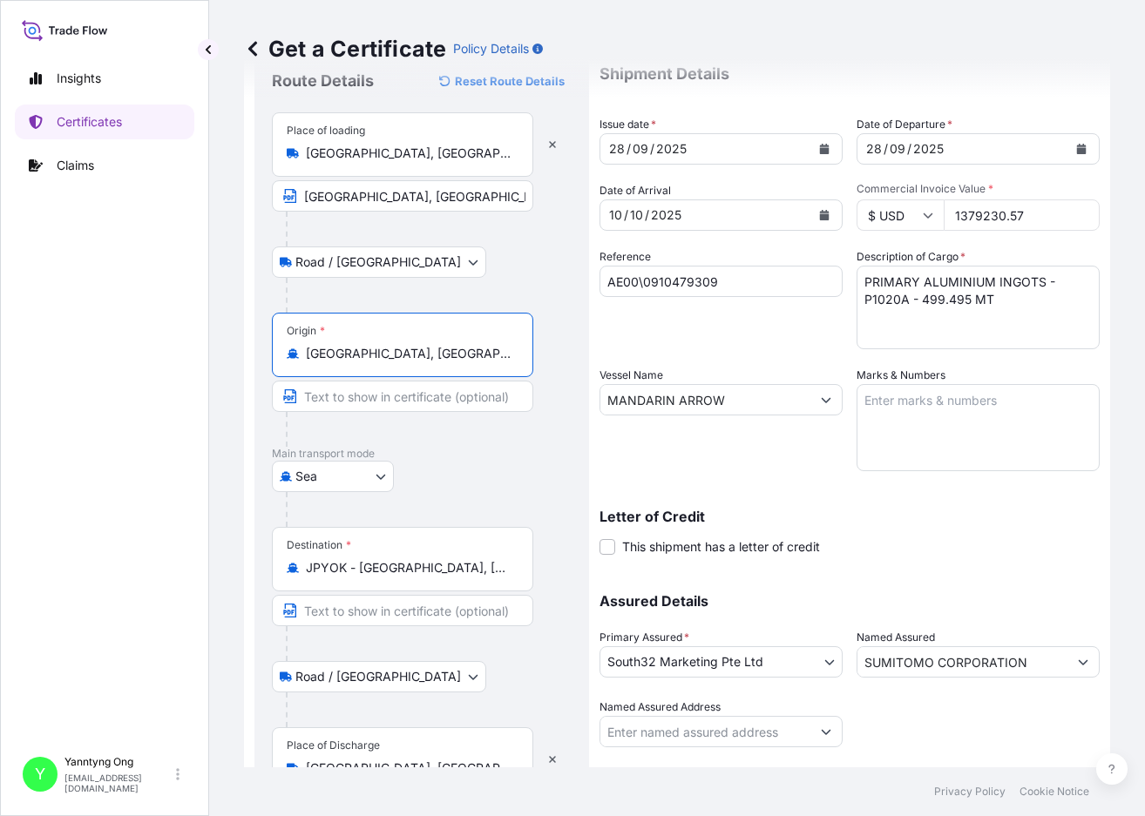
type input "[GEOGRAPHIC_DATA], [GEOGRAPHIC_DATA]"
click at [375, 401] on input "Text to appear on certificate" at bounding box center [402, 396] width 261 height 31
paste input "[GEOGRAPHIC_DATA], [GEOGRAPHIC_DATA]"
type input "[GEOGRAPHIC_DATA], [GEOGRAPHIC_DATA]"
click at [480, 281] on div at bounding box center [429, 295] width 286 height 35
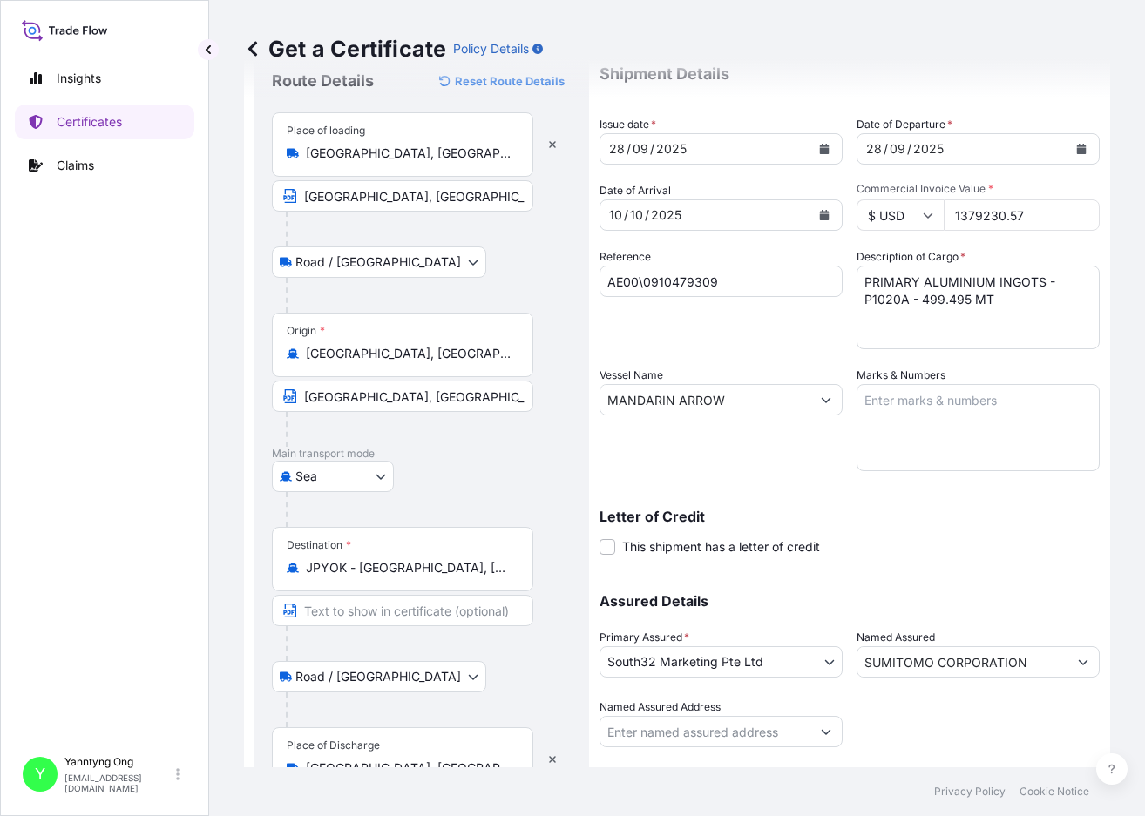
click at [503, 264] on div "Road / [GEOGRAPHIC_DATA] / Inland" at bounding box center [422, 262] width 300 height 31
click at [502, 287] on div at bounding box center [429, 295] width 286 height 35
click at [375, 254] on body "Insights Certificates Claims Y Yanntyng Ong [EMAIL_ADDRESS][DOMAIN_NAME] Get a …" at bounding box center [572, 408] width 1145 height 816
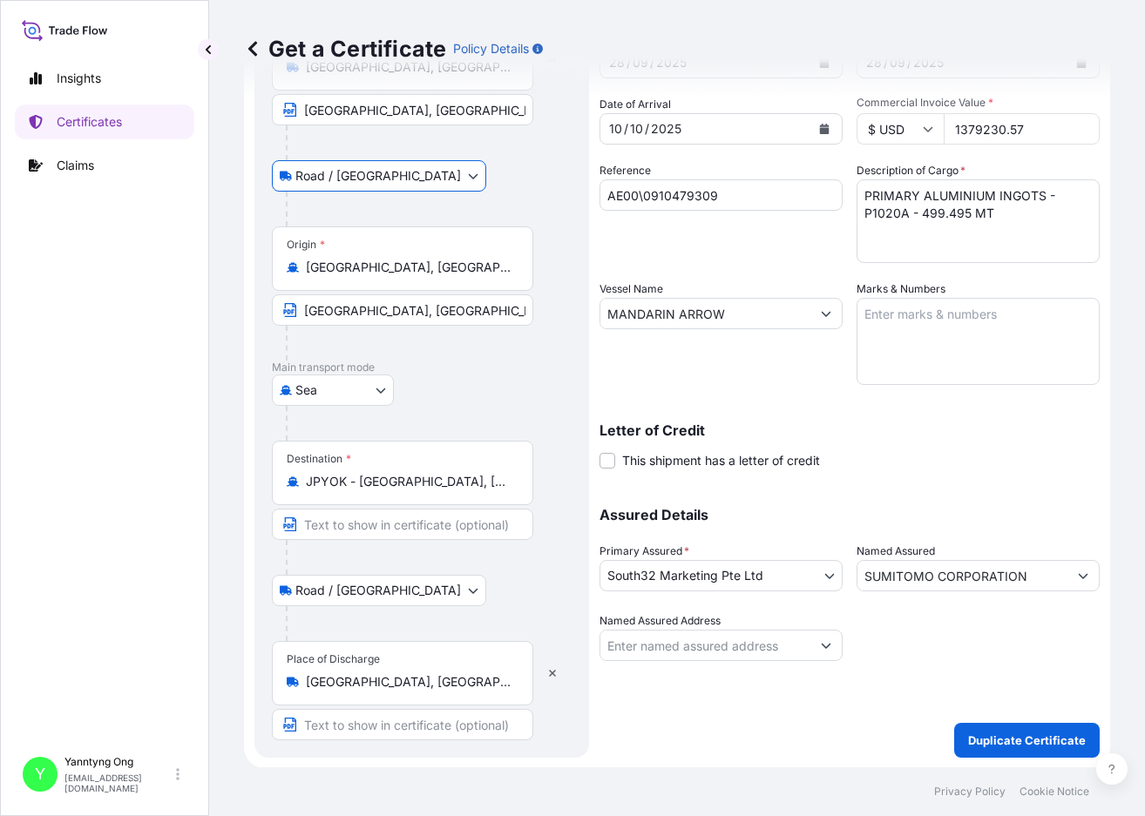
scroll to position [145, 0]
click at [438, 481] on input "JPYOK - [GEOGRAPHIC_DATA], [GEOGRAPHIC_DATA]" at bounding box center [409, 480] width 206 height 17
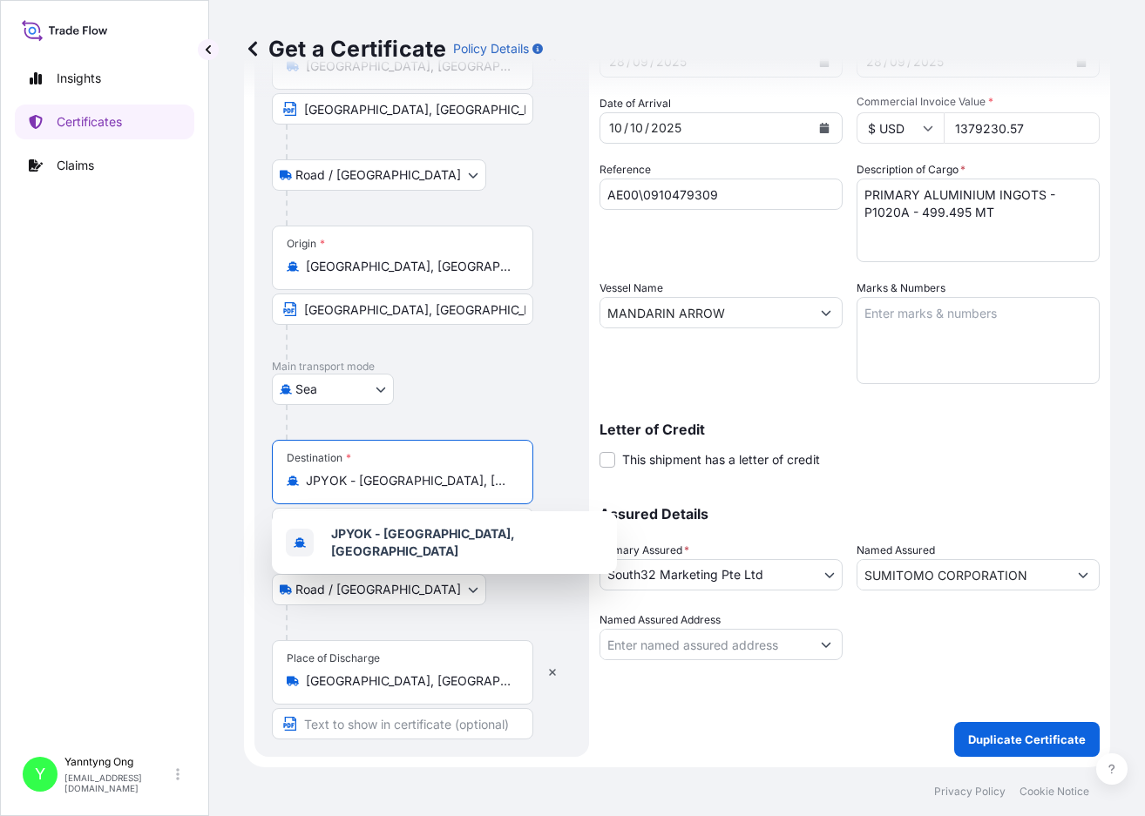
drag, startPoint x: 483, startPoint y: 483, endPoint x: 266, endPoint y: 467, distance: 217.5
click at [266, 467] on div "Route Details Reset Route Details Place of loading [GEOGRAPHIC_DATA] [GEOGRAPHI…" at bounding box center [421, 360] width 335 height 794
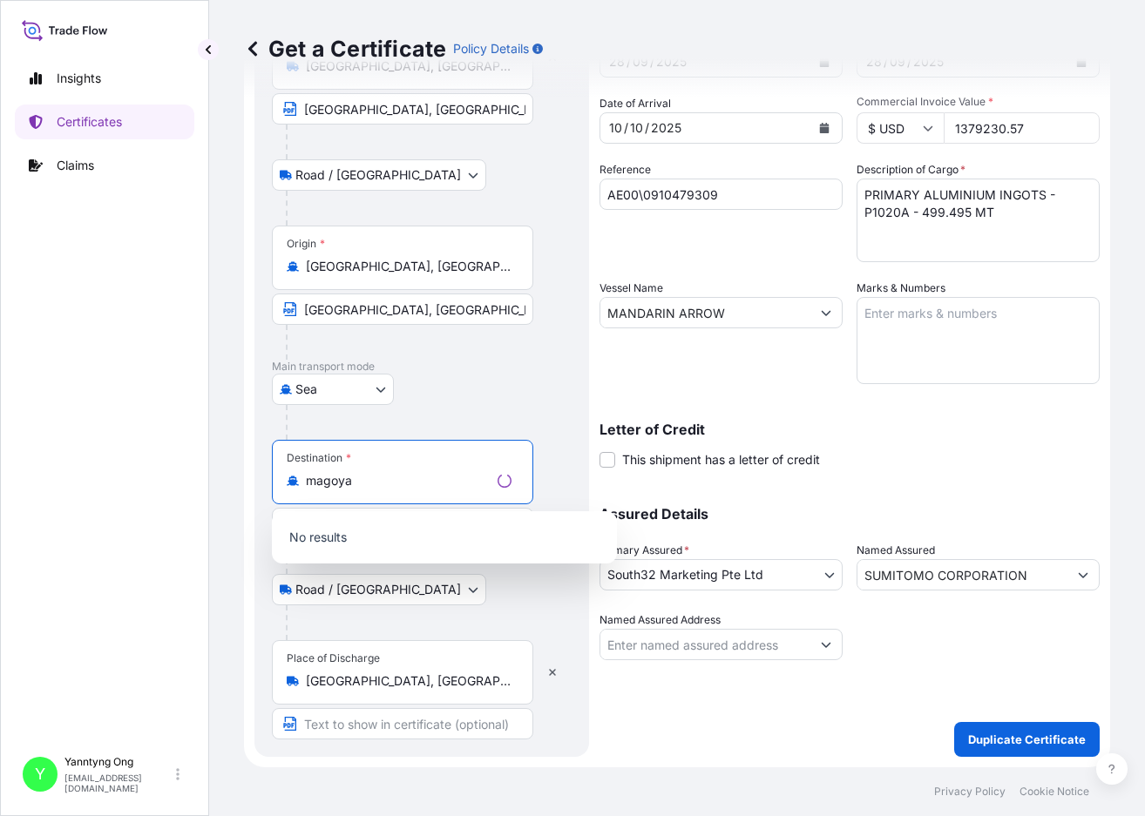
click at [318, 483] on input "magoya" at bounding box center [398, 480] width 185 height 17
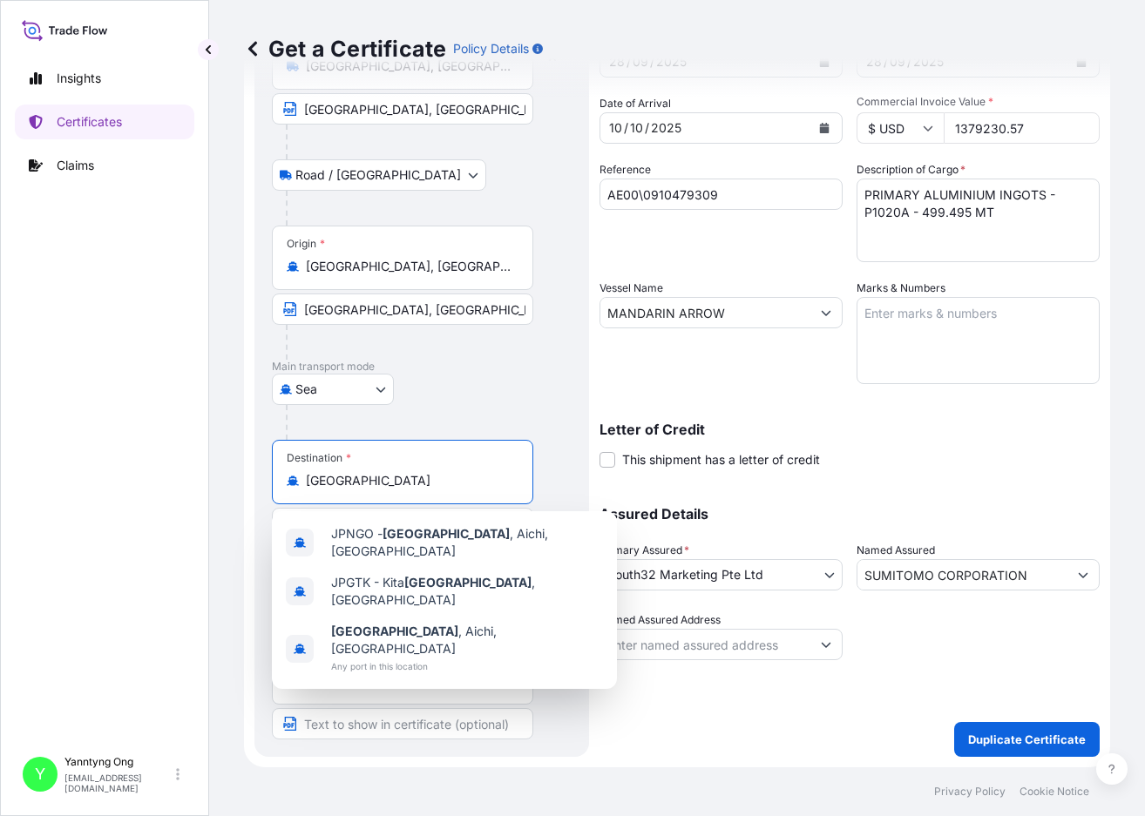
click at [362, 480] on input "[GEOGRAPHIC_DATA]" at bounding box center [409, 480] width 206 height 17
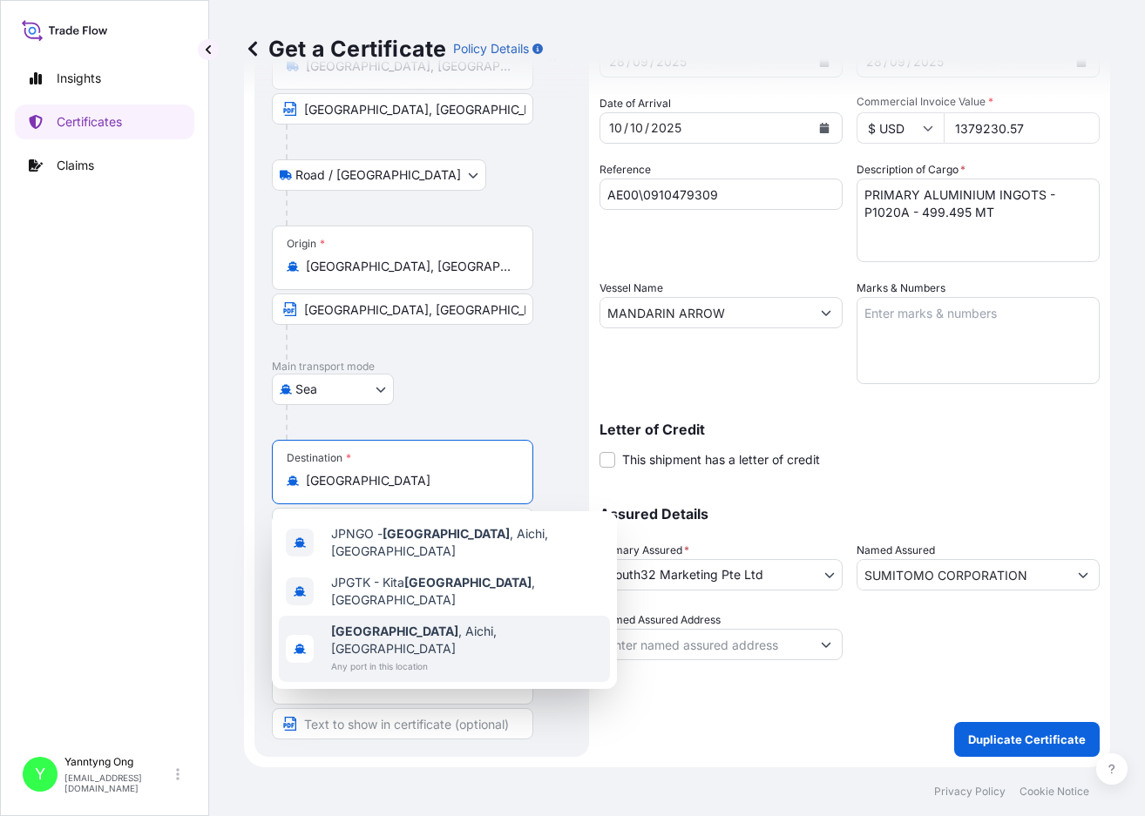
click at [379, 623] on span "[GEOGRAPHIC_DATA] , [GEOGRAPHIC_DATA], [GEOGRAPHIC_DATA]" at bounding box center [467, 640] width 272 height 35
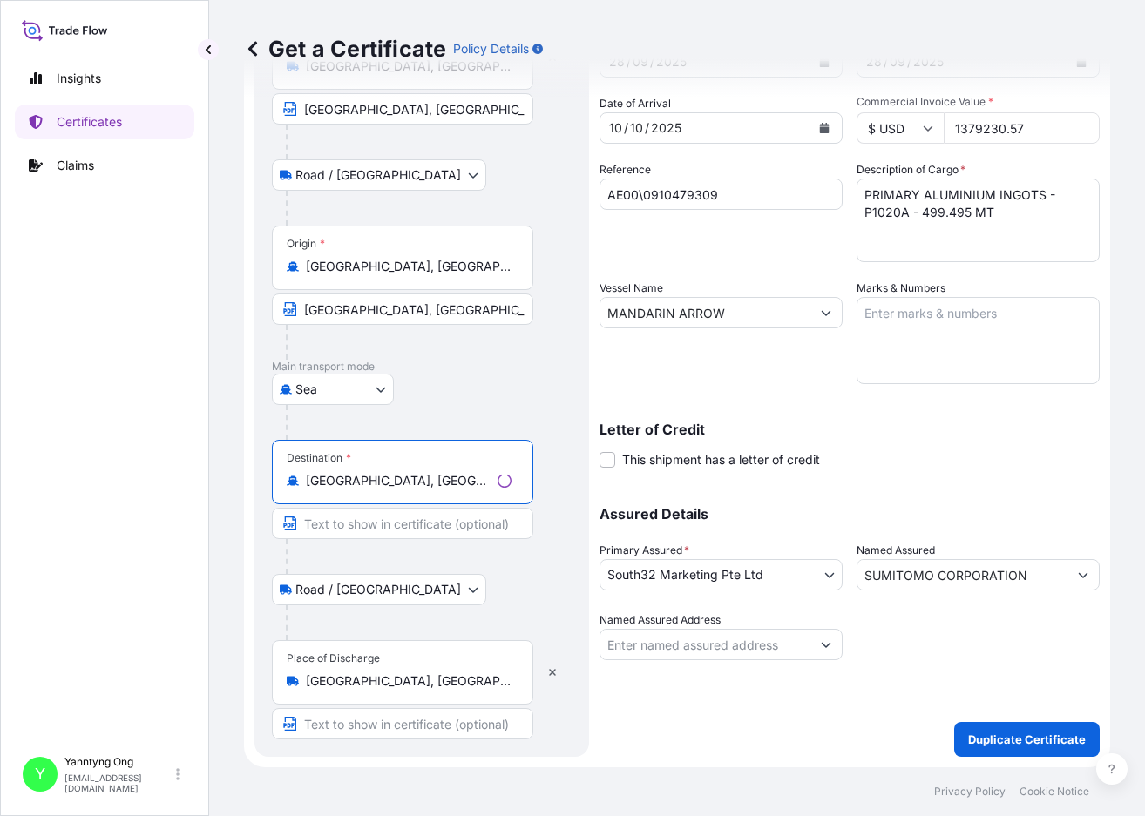
click at [358, 483] on input "[GEOGRAPHIC_DATA], [GEOGRAPHIC_DATA], [GEOGRAPHIC_DATA]" at bounding box center [398, 480] width 185 height 17
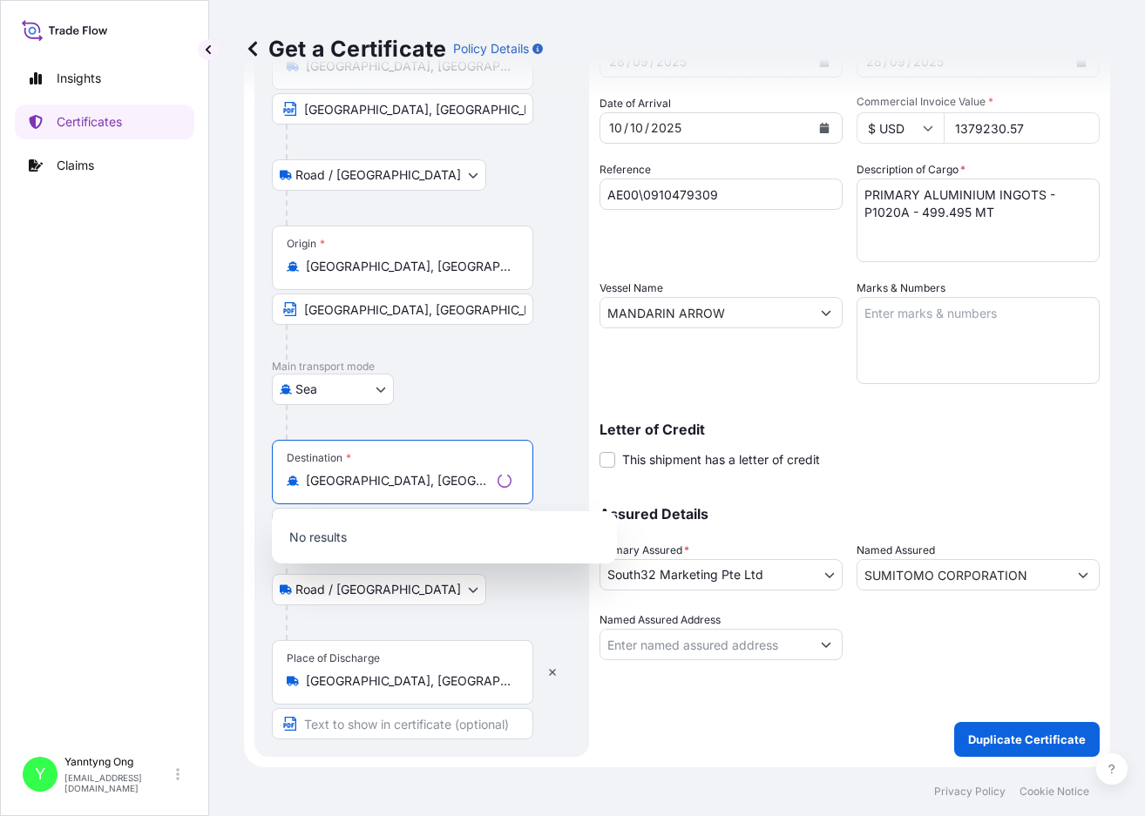
type input "[GEOGRAPHIC_DATA], [GEOGRAPHIC_DATA], [GEOGRAPHIC_DATA]"
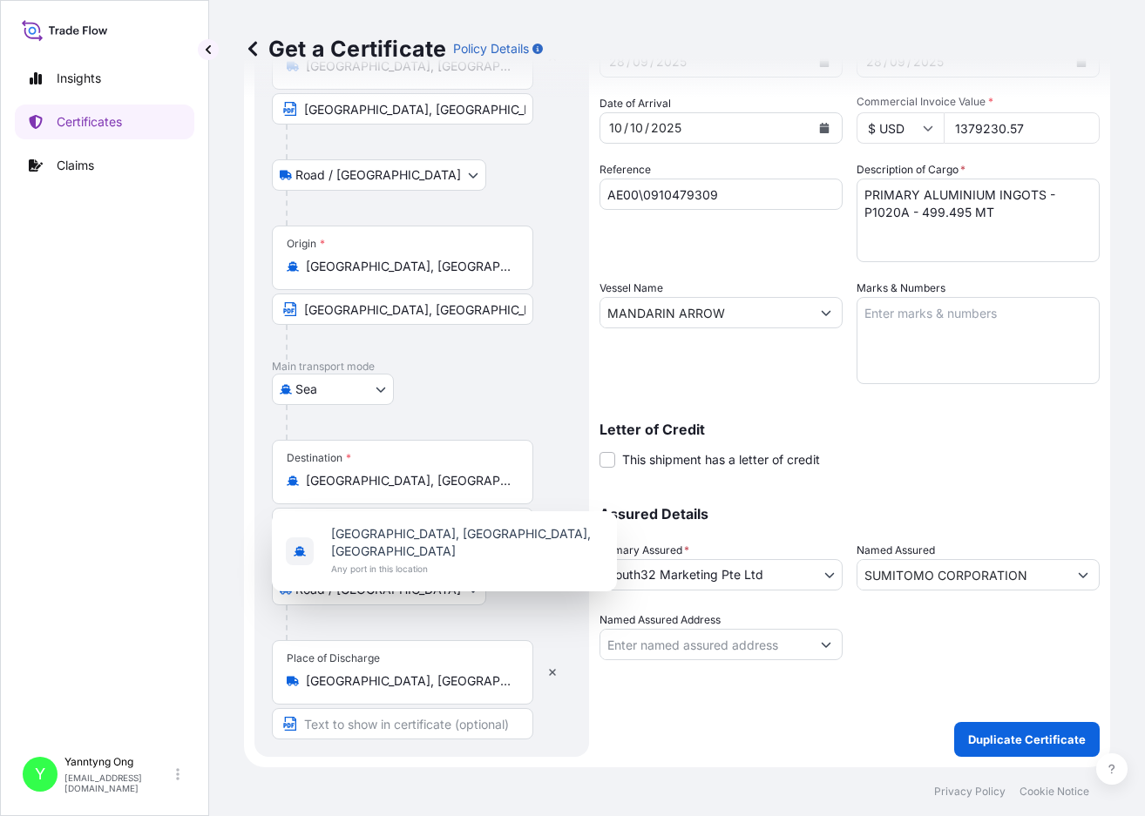
click at [448, 604] on div "Road / [GEOGRAPHIC_DATA] / Inland" at bounding box center [422, 589] width 300 height 31
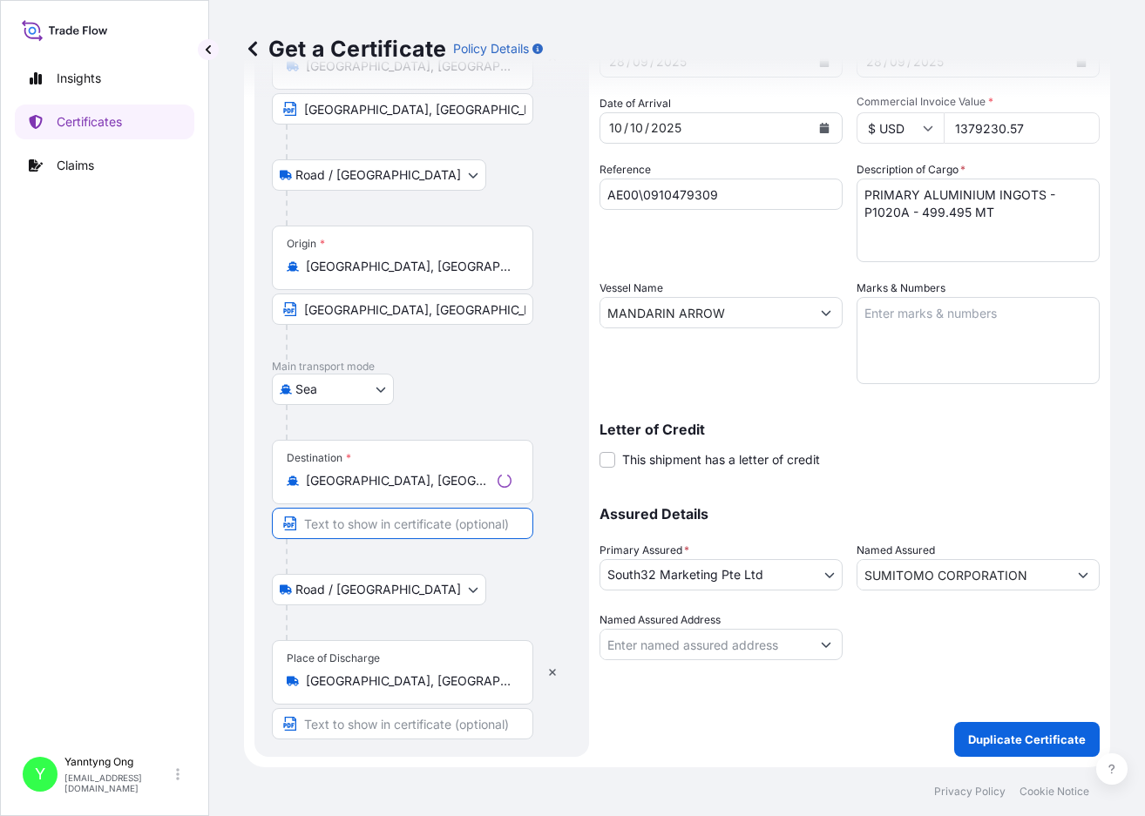
click at [454, 523] on input "Text to appear on certificate" at bounding box center [402, 523] width 261 height 31
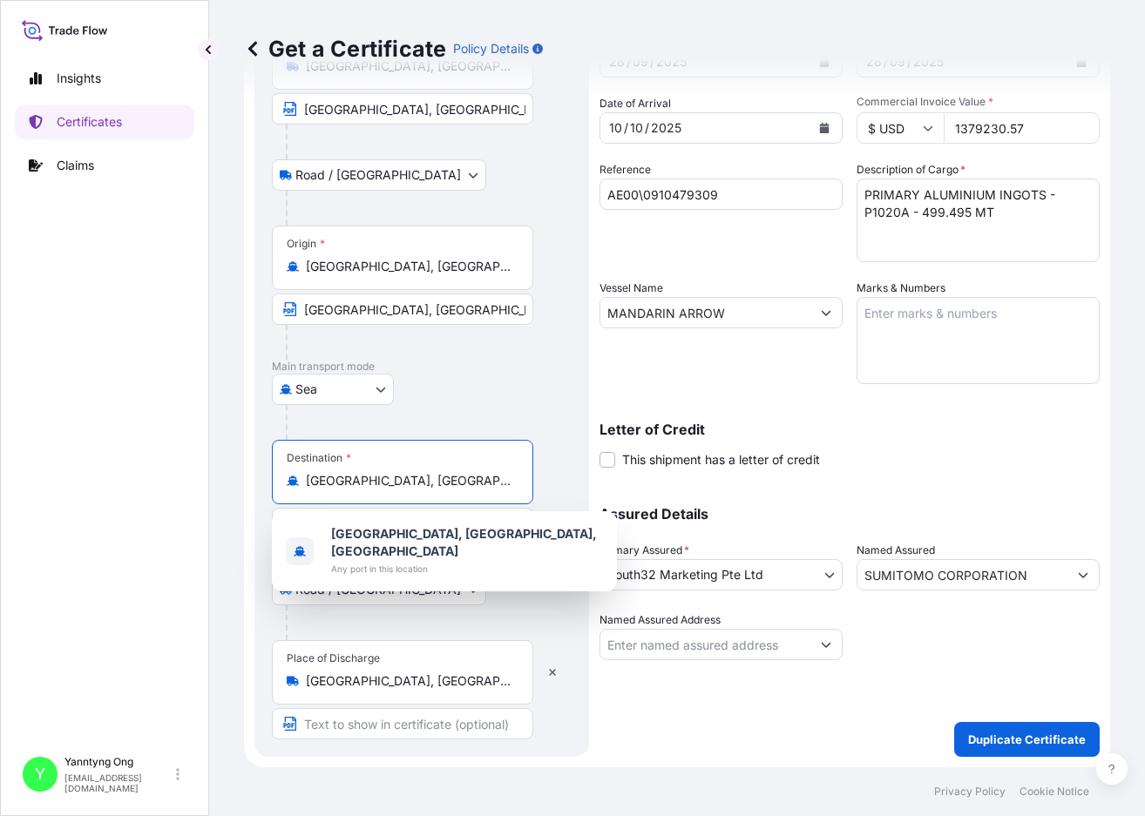
drag, startPoint x: 438, startPoint y: 478, endPoint x: 229, endPoint y: 476, distance: 209.1
click at [229, 476] on div "Get a Certificate Policy Details Route Details Reset Route Details Place of loa…" at bounding box center [677, 383] width 936 height 767
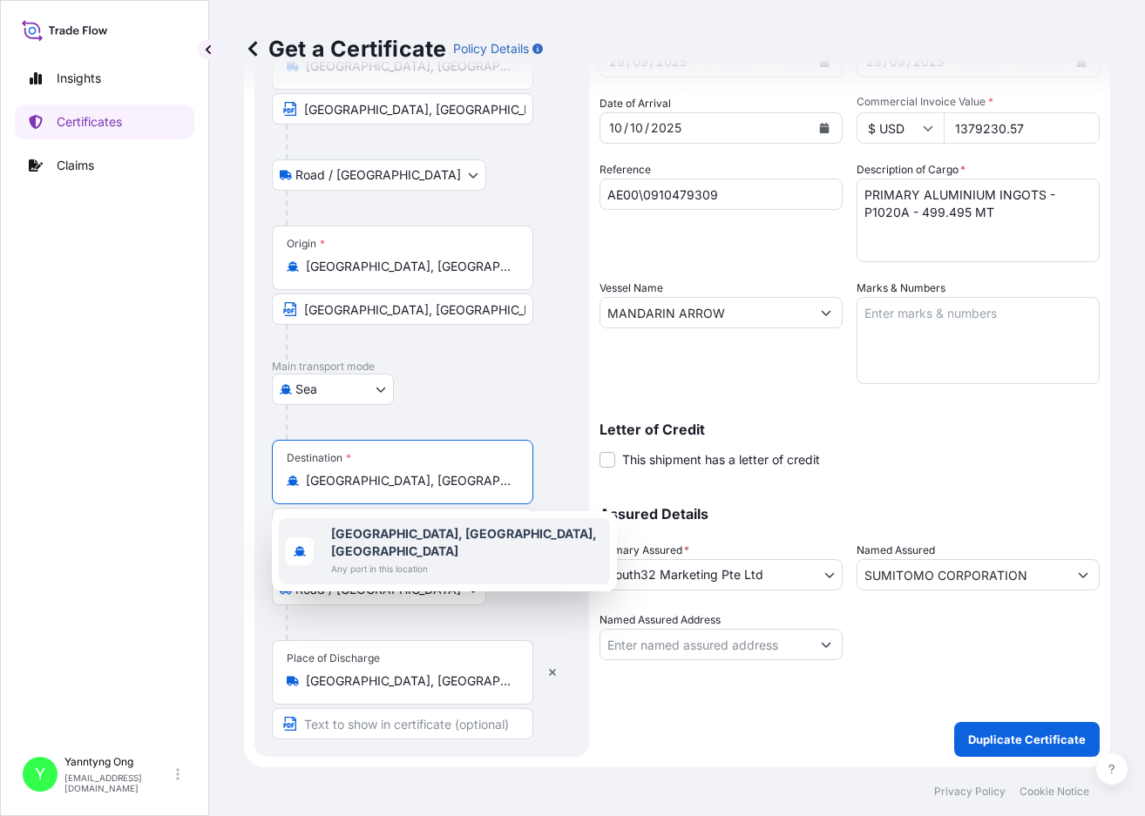
click at [401, 533] on b "[GEOGRAPHIC_DATA], [GEOGRAPHIC_DATA], [GEOGRAPHIC_DATA]" at bounding box center [464, 542] width 266 height 32
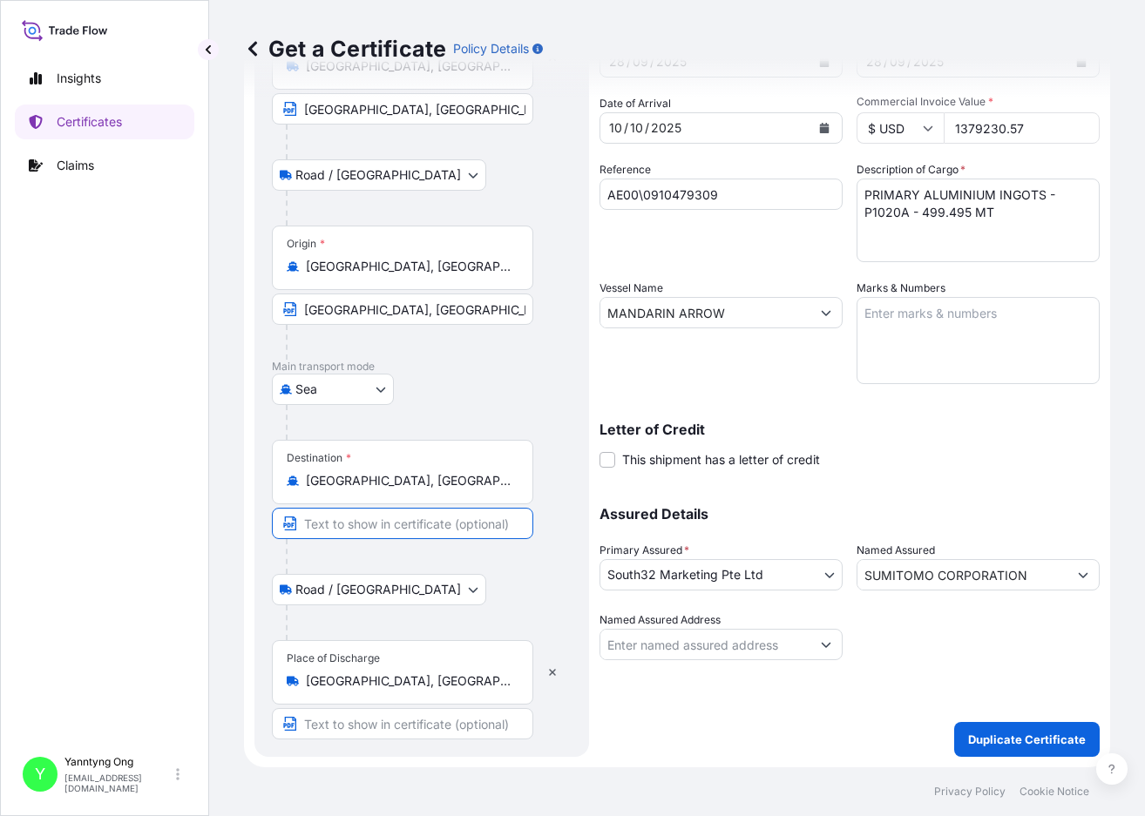
click at [440, 510] on input "Text to appear on certificate" at bounding box center [402, 523] width 261 height 31
paste input "[GEOGRAPHIC_DATA], [GEOGRAPHIC_DATA], [GEOGRAPHIC_DATA]"
type input "[GEOGRAPHIC_DATA], [GEOGRAPHIC_DATA], [GEOGRAPHIC_DATA]"
click at [505, 578] on div "Road / [GEOGRAPHIC_DATA] / Inland" at bounding box center [422, 589] width 300 height 31
click at [551, 674] on icon "button" at bounding box center [552, 672] width 7 height 7
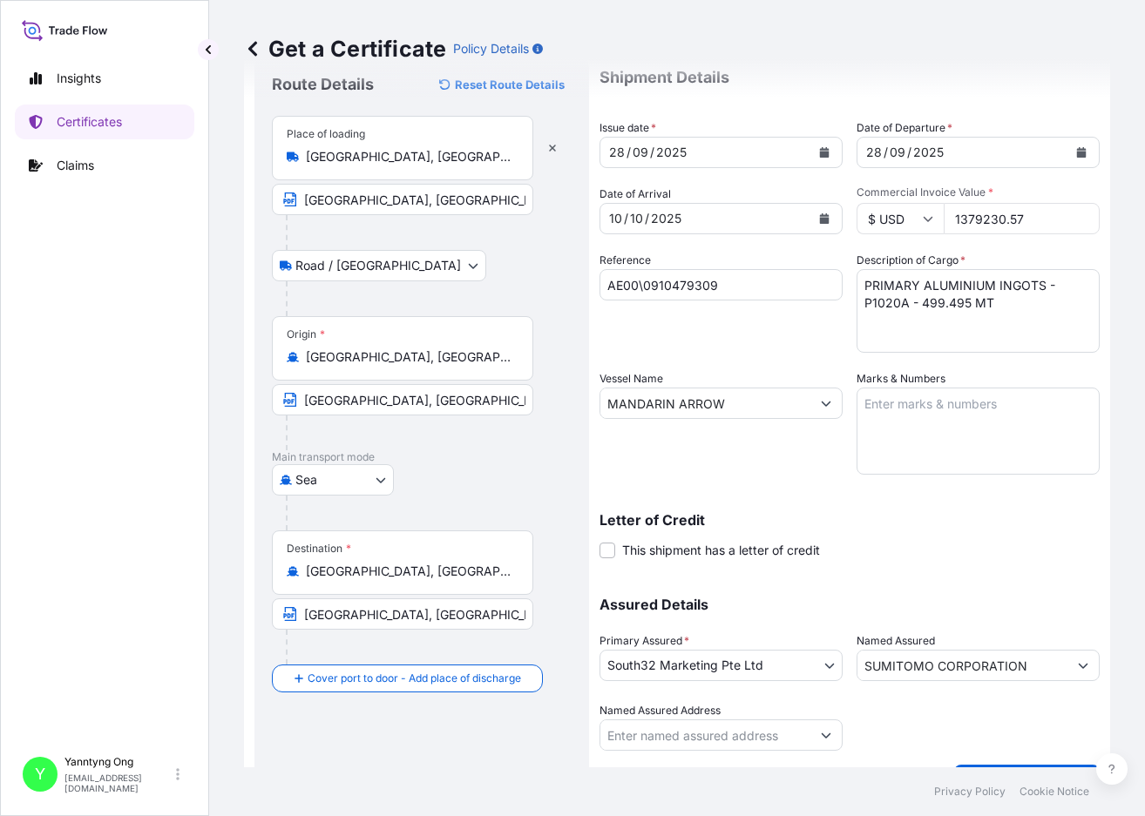
scroll to position [10, 0]
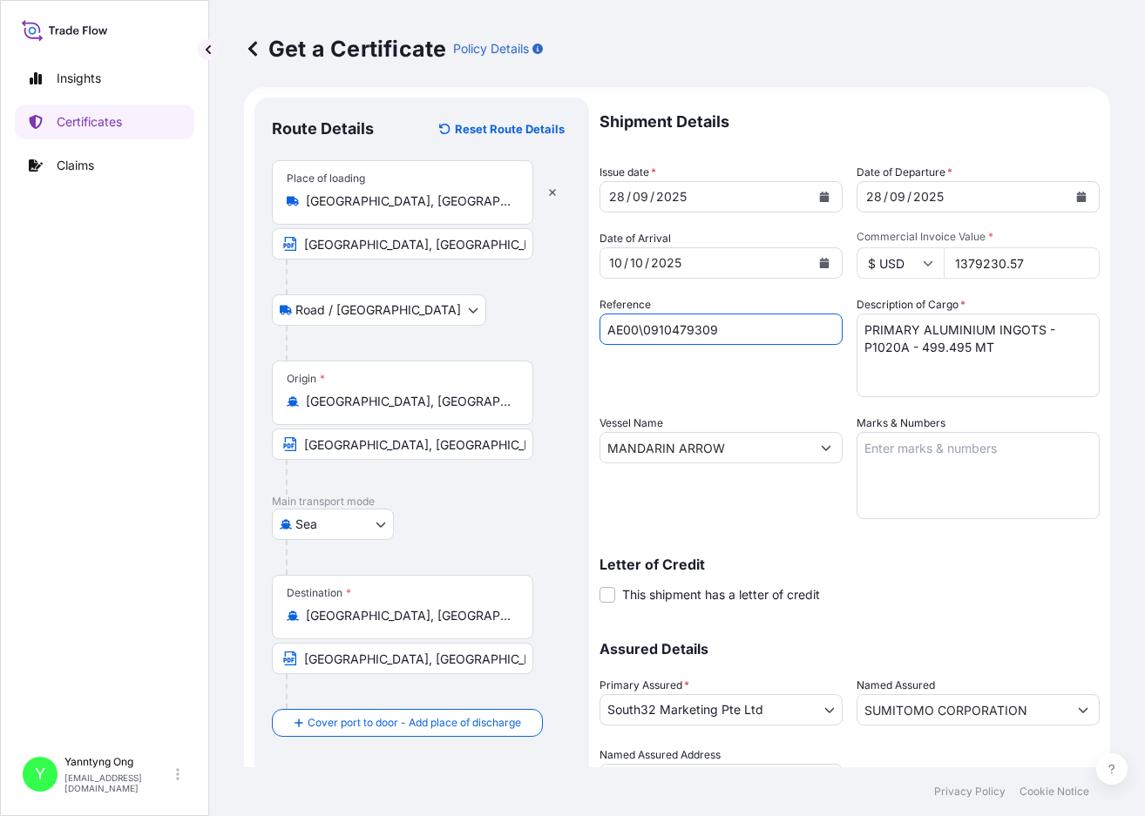
drag, startPoint x: 739, startPoint y: 335, endPoint x: 545, endPoint y: 344, distance: 193.6
click at [545, 344] on form "Route Details Reset Route Details Place of loading [GEOGRAPHIC_DATA], [GEOGRAPH…" at bounding box center [677, 470] width 866 height 767
paste input "20442652"
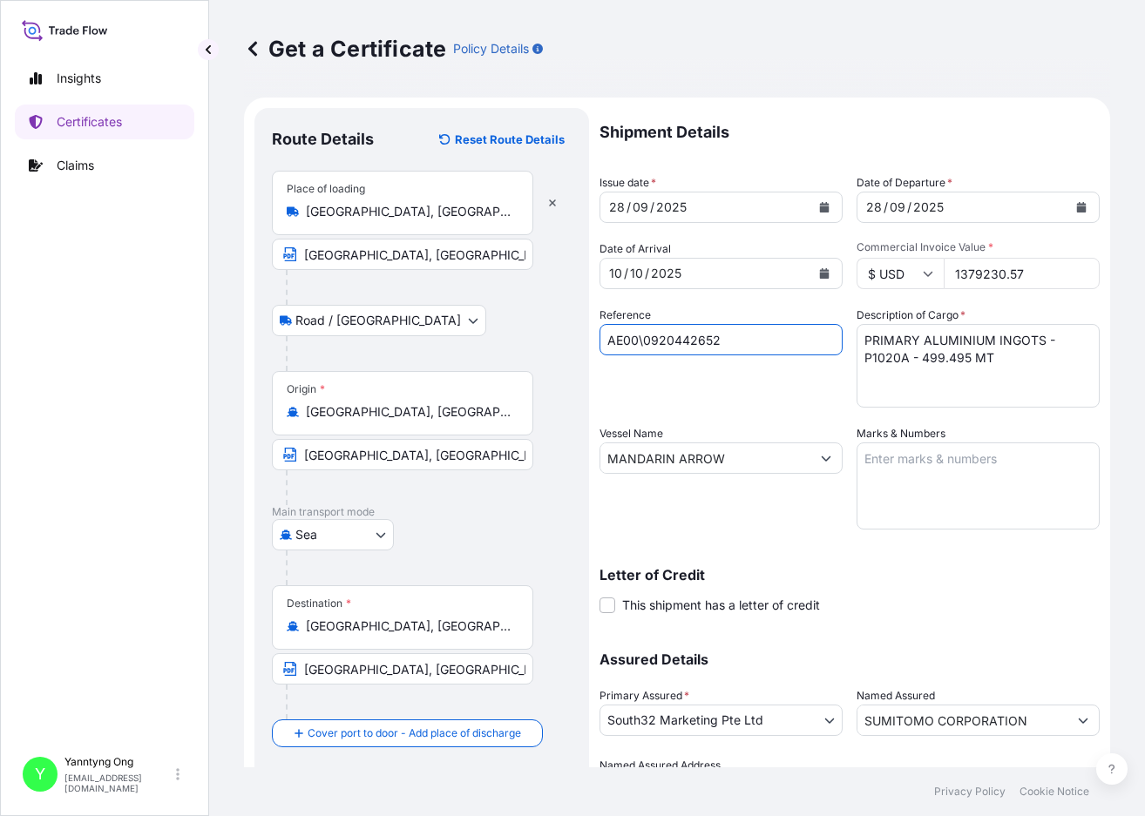
type input "AE00\0920442652"
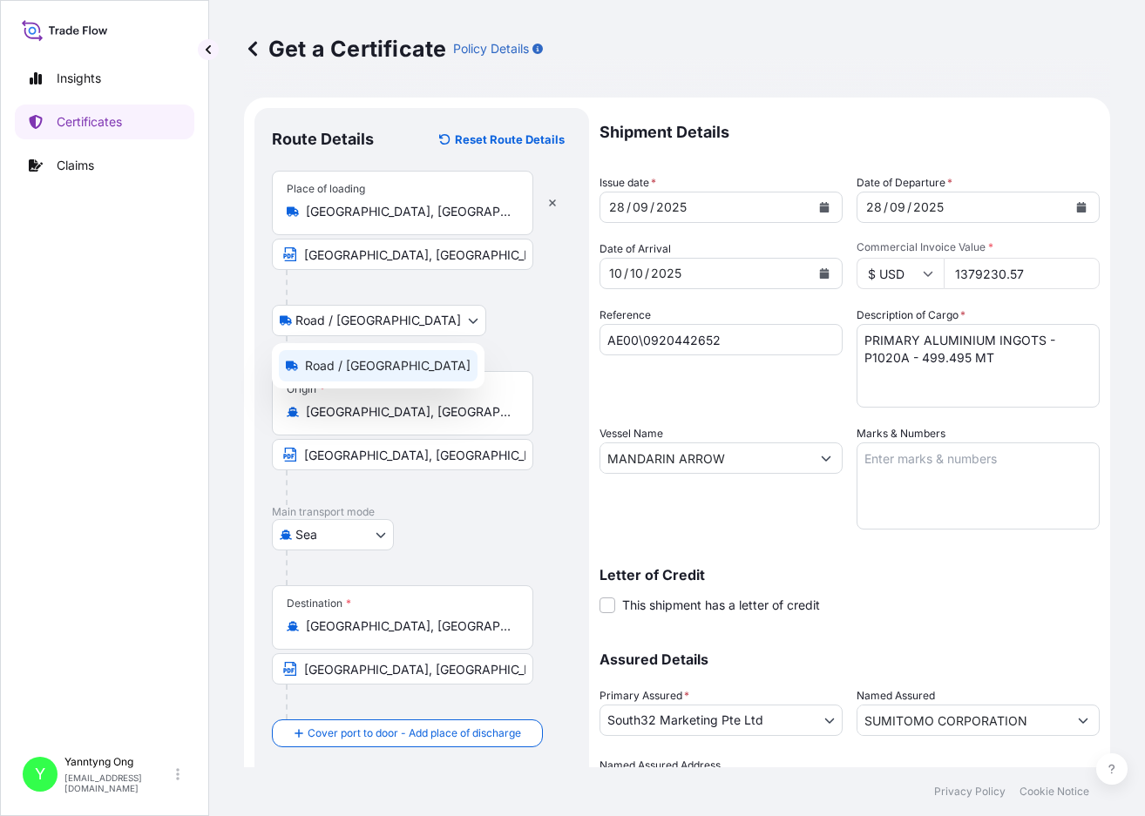
click at [379, 323] on body "Insights Certificates Claims Y Yanntyng Ong [EMAIL_ADDRESS][DOMAIN_NAME] Get a …" at bounding box center [572, 408] width 1145 height 816
click at [492, 299] on div at bounding box center [429, 287] width 286 height 35
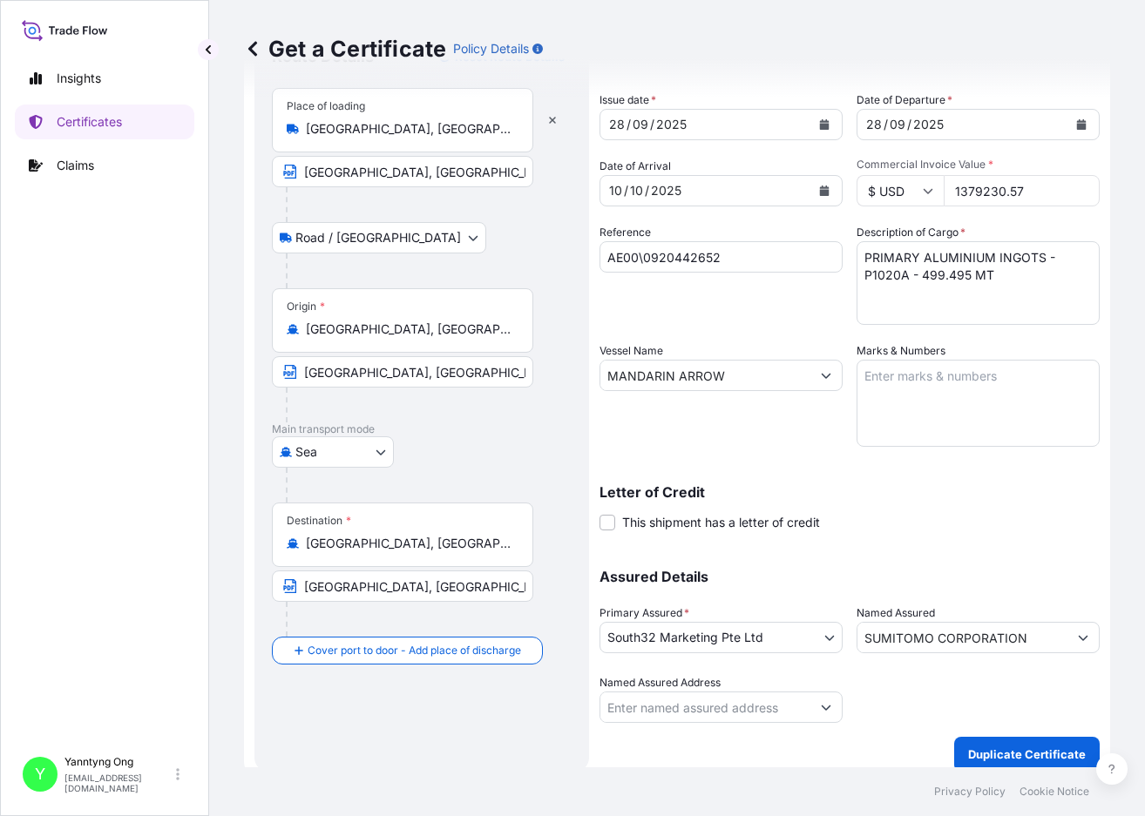
scroll to position [98, 0]
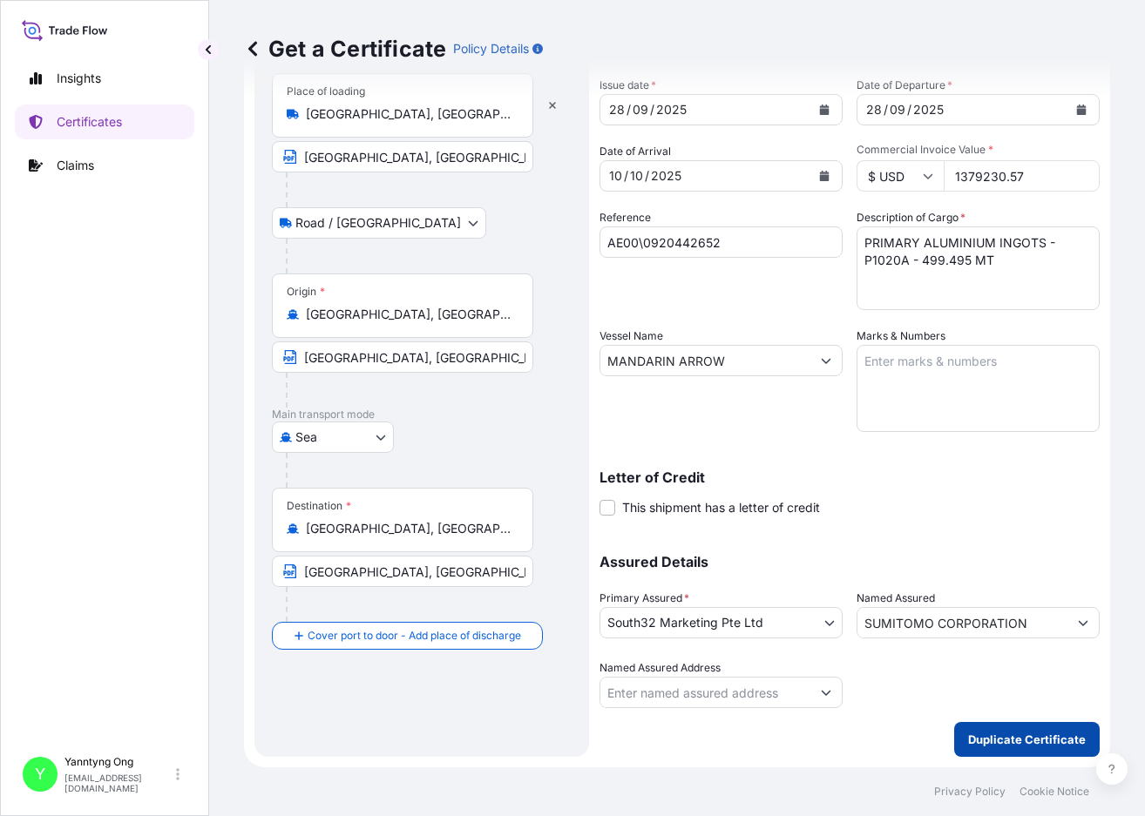
click at [963, 734] on p "Duplicate Certificate" at bounding box center [1027, 739] width 118 height 17
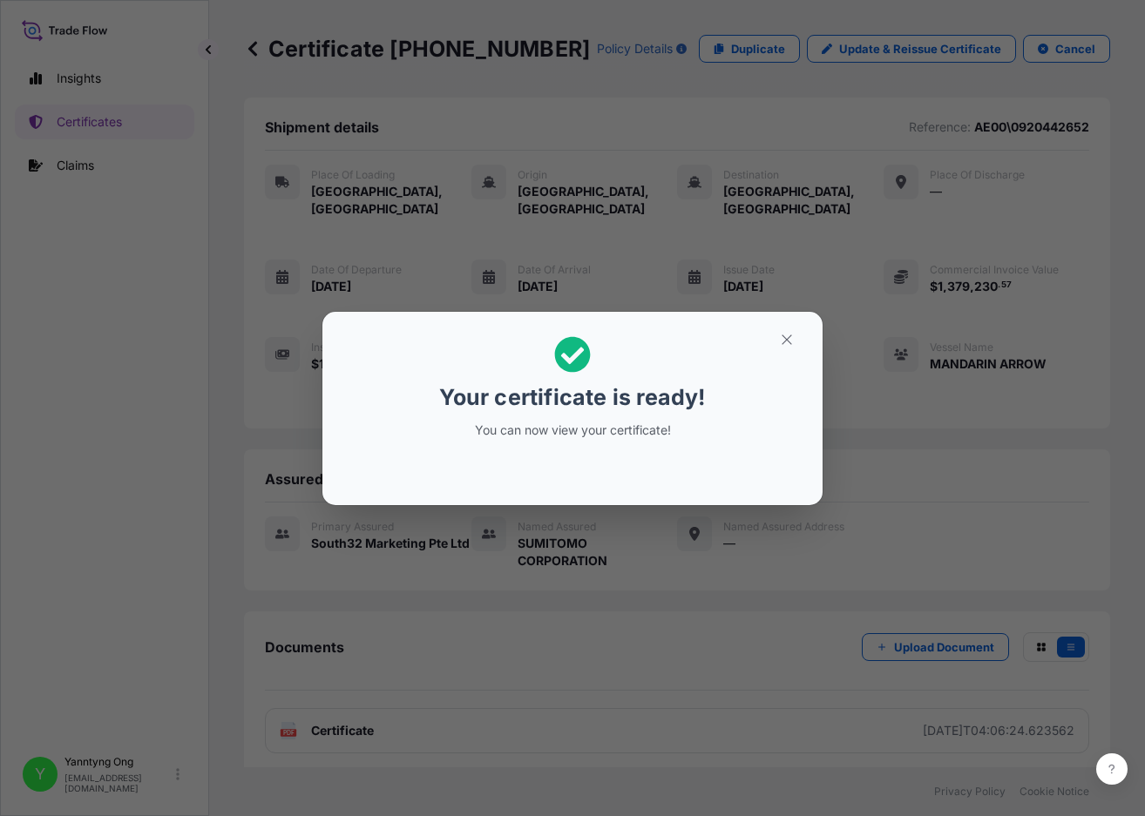
click at [325, 713] on div "Your certificate is ready! You can now view your certificate!" at bounding box center [572, 408] width 1145 height 816
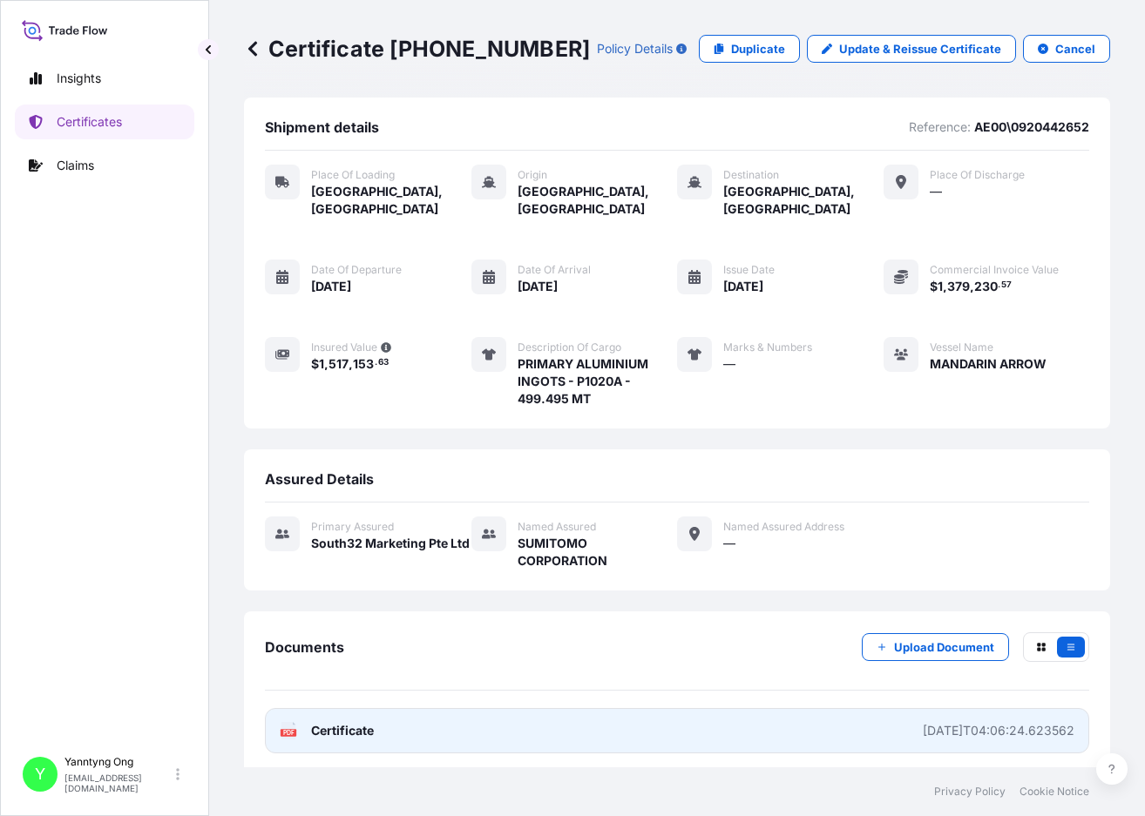
click at [360, 722] on span "Certificate" at bounding box center [342, 730] width 63 height 17
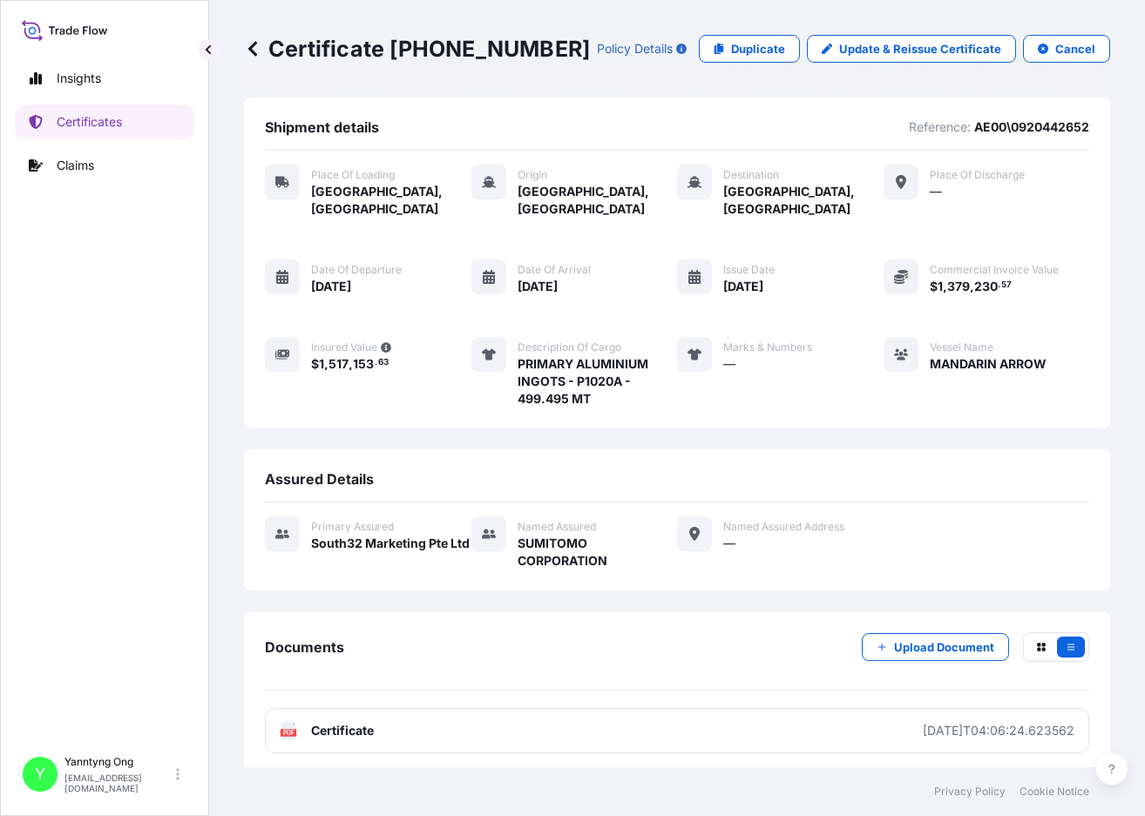
click at [249, 48] on icon at bounding box center [252, 48] width 9 height 15
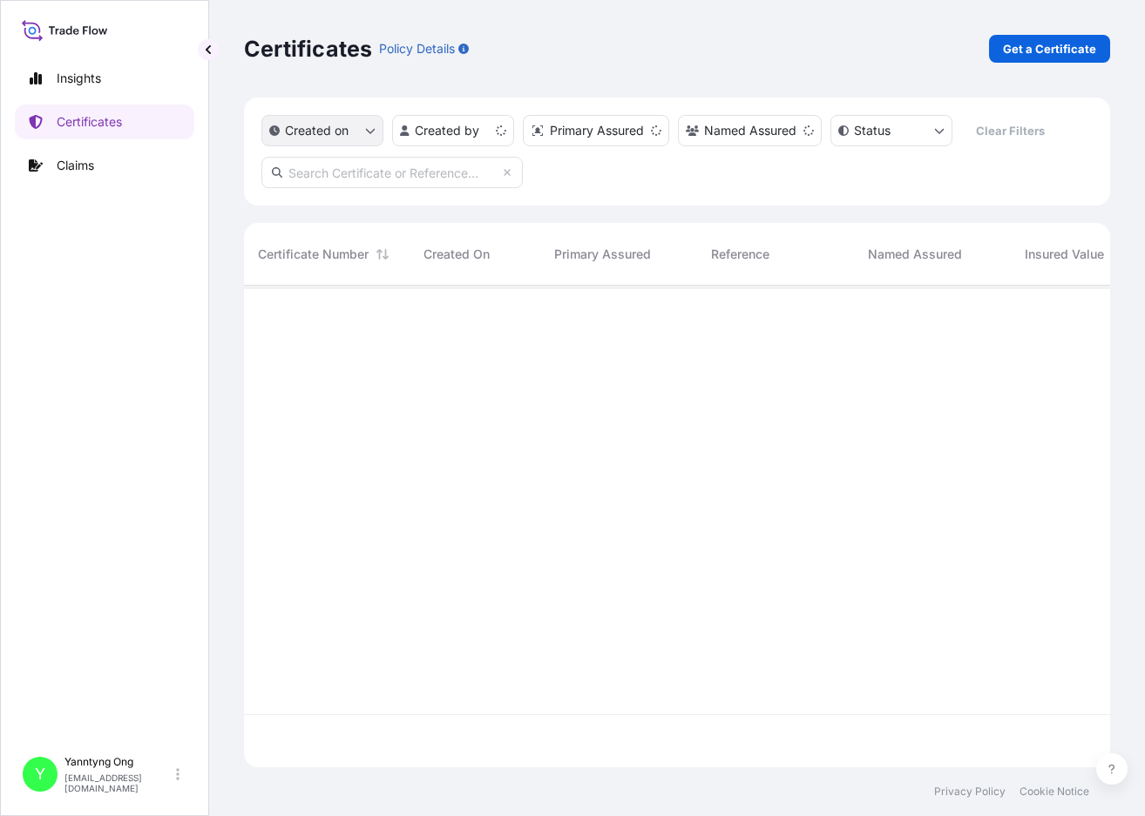
scroll to position [478, 853]
click at [357, 170] on input "text" at bounding box center [391, 172] width 261 height 31
paste input "AE00\0920442652"
type input "AE00\0920442652"
drag, startPoint x: 416, startPoint y: 175, endPoint x: 58, endPoint y: 125, distance: 360.6
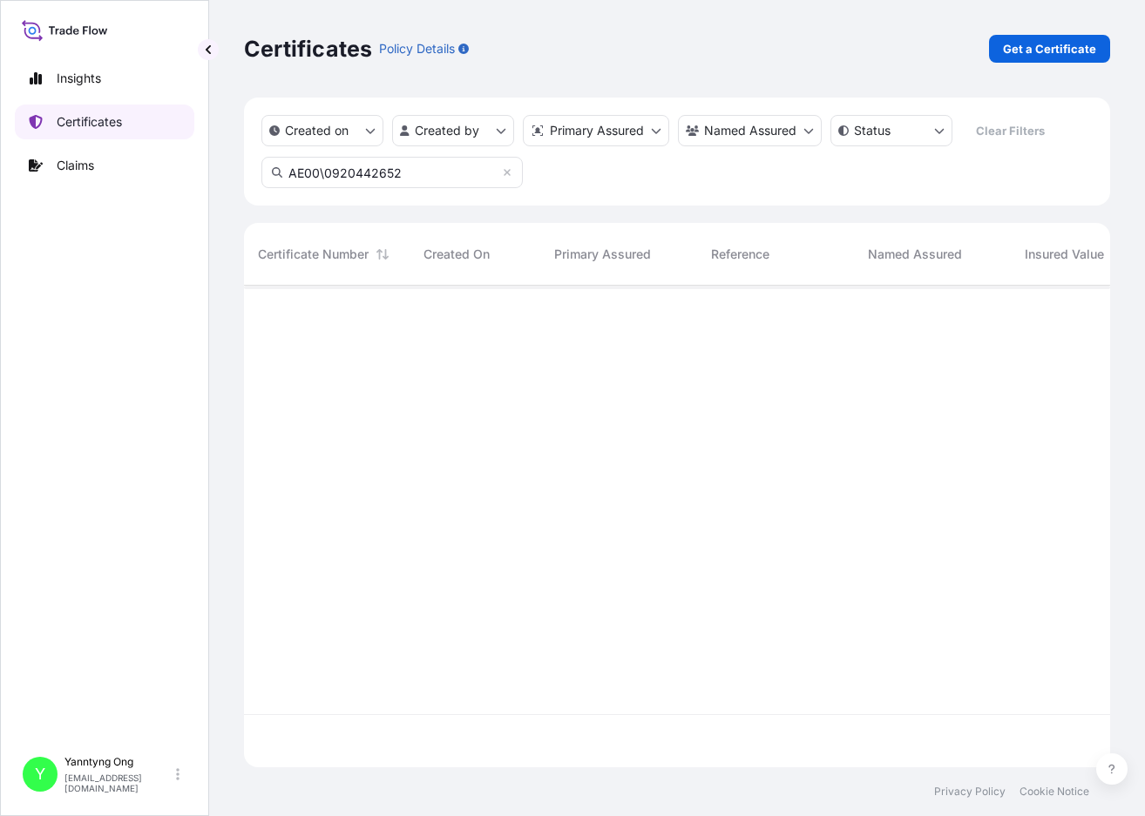
click at [58, 125] on div "Insights Certificates Claims Y [PERSON_NAME] Ong [EMAIL_ADDRESS][DOMAIN_NAME] C…" at bounding box center [572, 408] width 1145 height 816
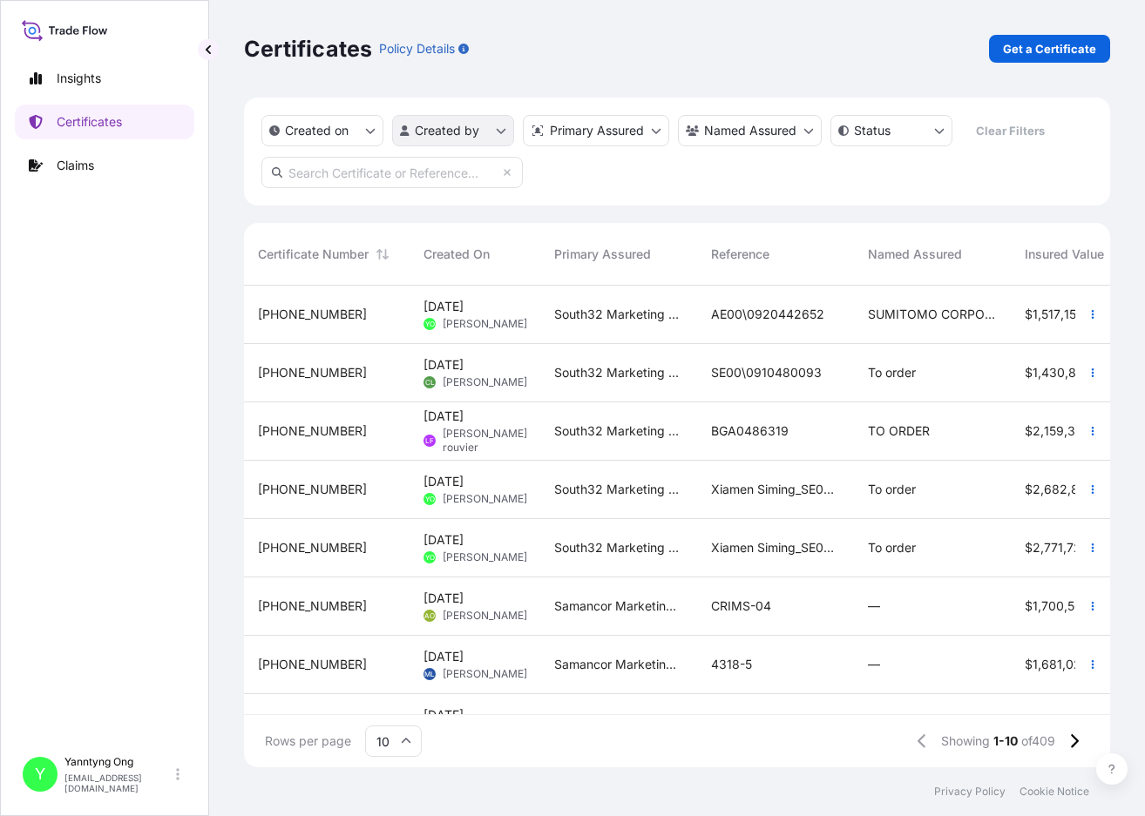
click at [461, 133] on html "Insights Certificates Claims Y Yanntyng Ong [EMAIL_ADDRESS][DOMAIN_NAME] Certif…" at bounding box center [572, 408] width 1145 height 816
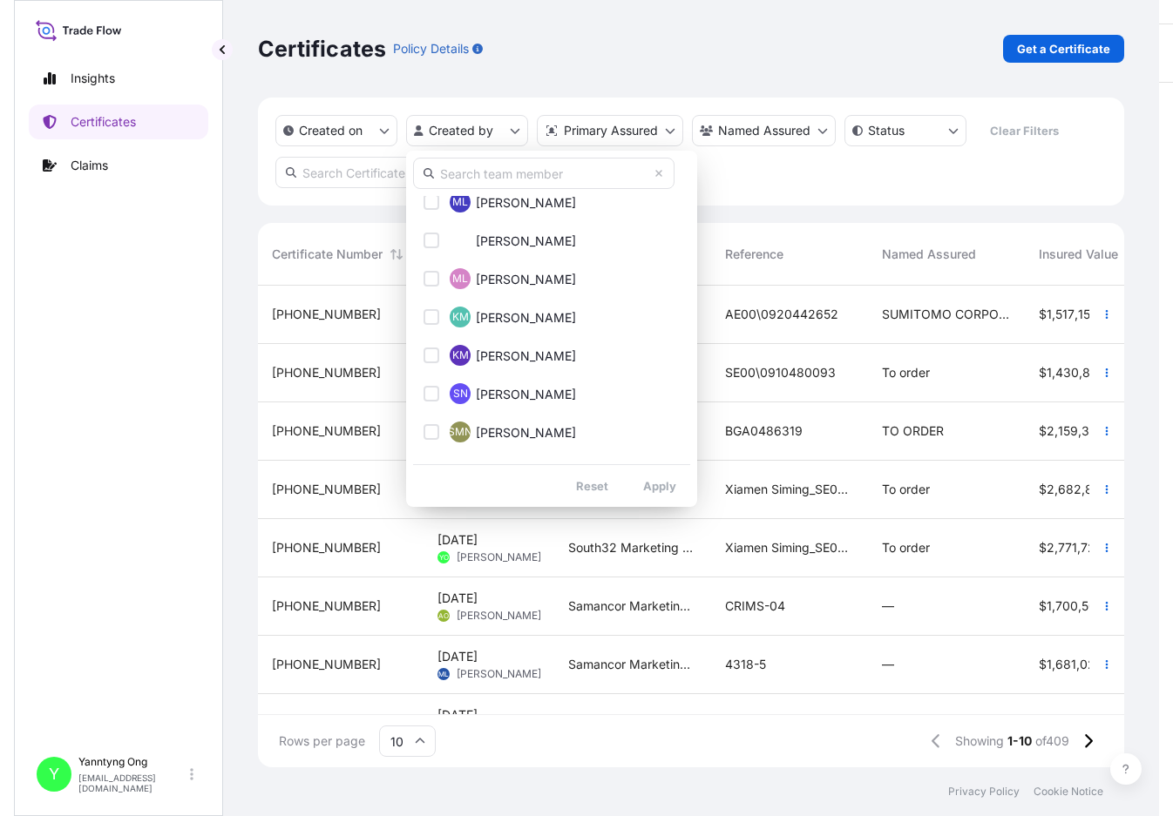
scroll to position [861, 0]
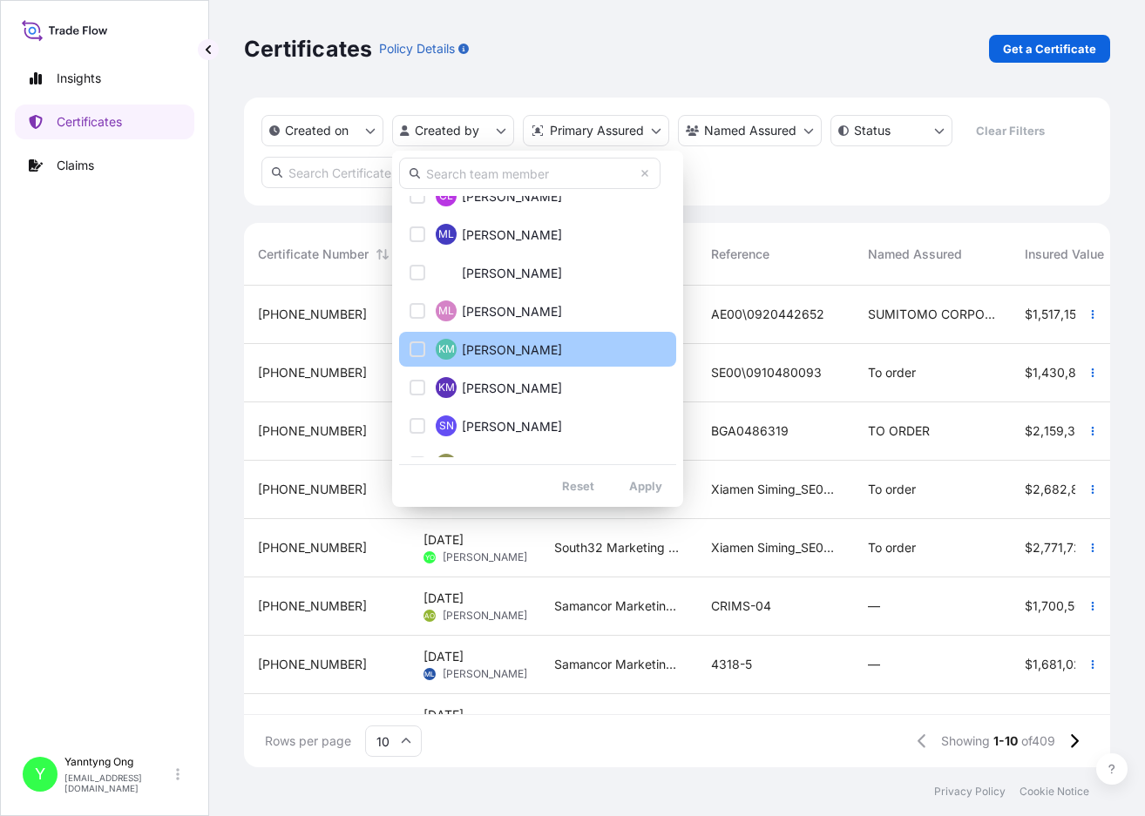
click at [504, 350] on span "[PERSON_NAME]" at bounding box center [512, 349] width 100 height 17
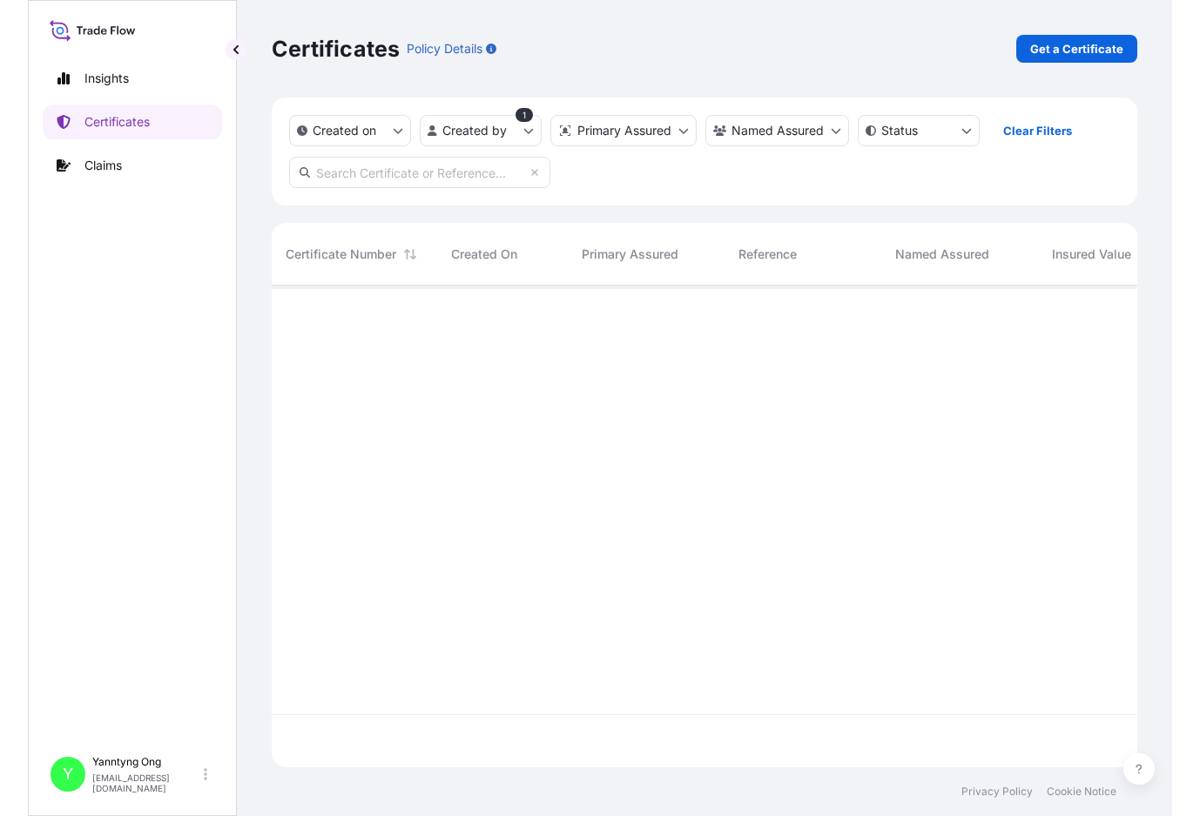
scroll to position [478, 909]
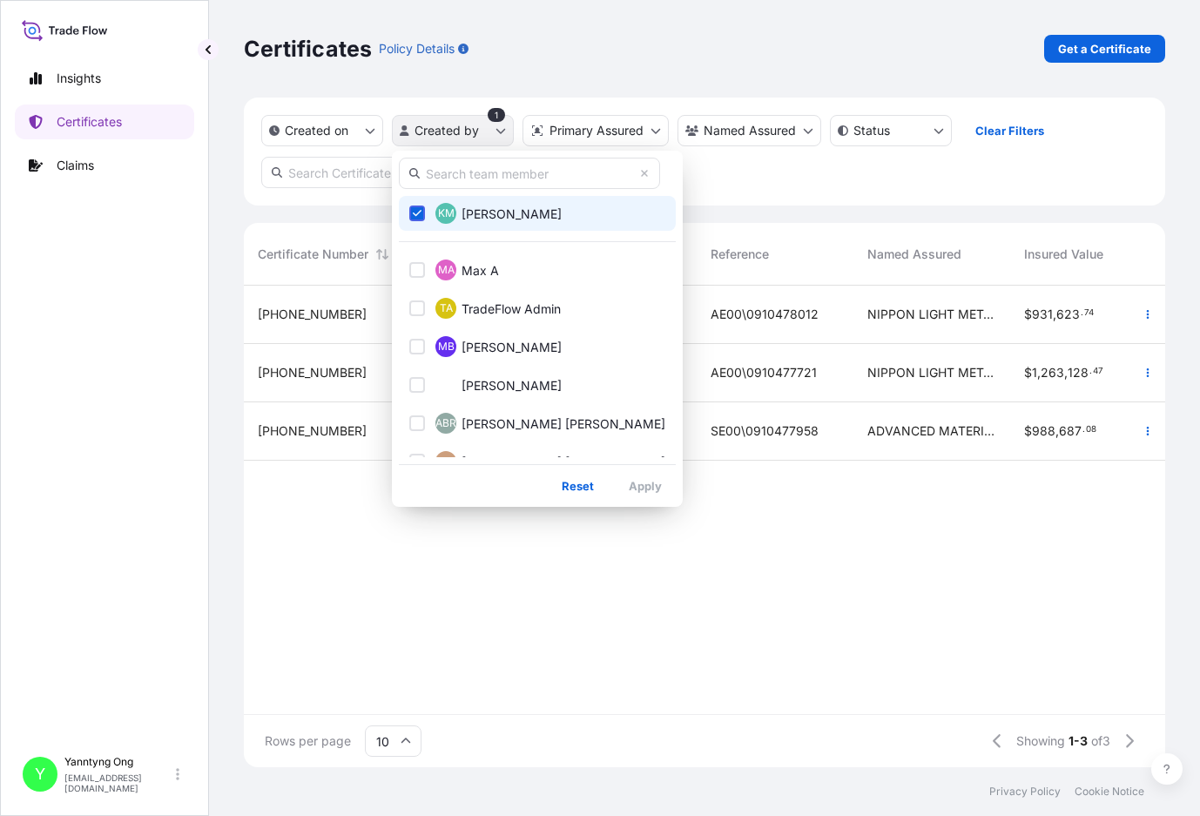
click at [497, 129] on html "Insights Certificates Claims Y Yanntyng Ong [EMAIL_ADDRESS][DOMAIN_NAME] Certif…" at bounding box center [600, 408] width 1200 height 816
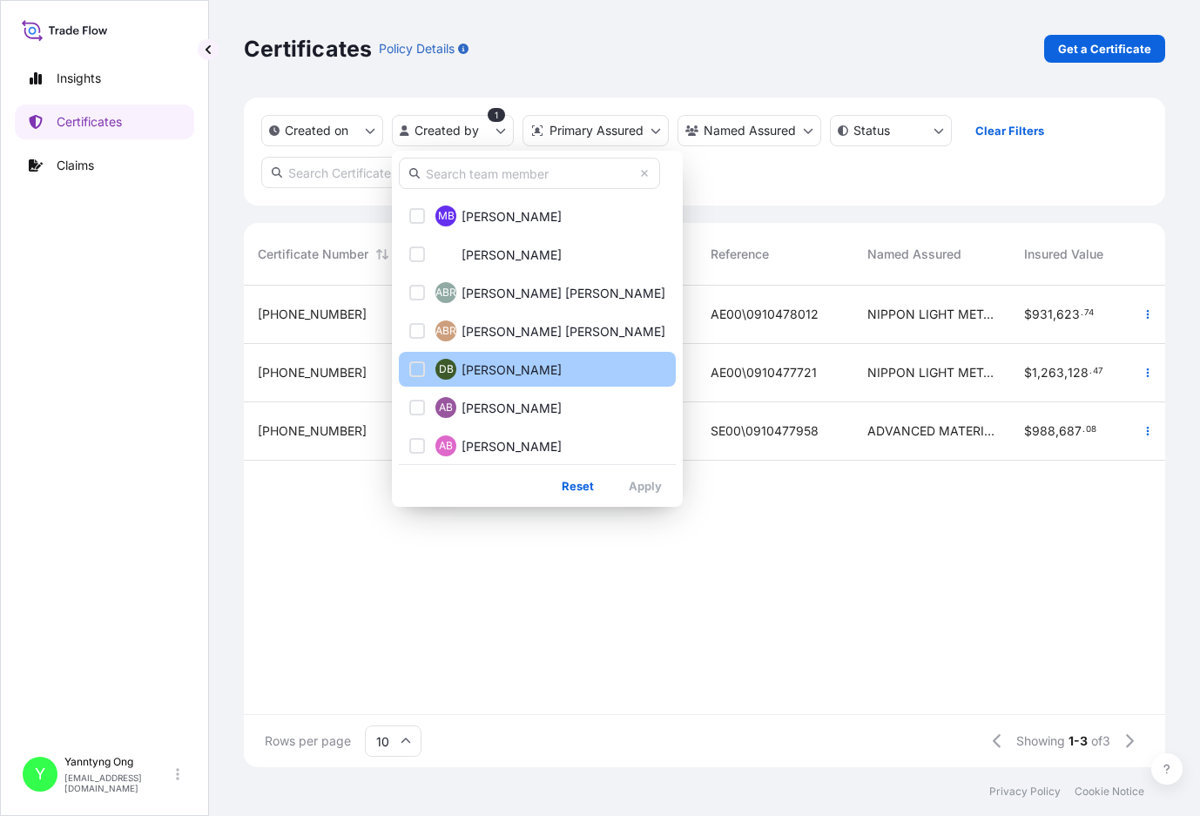
scroll to position [95, 0]
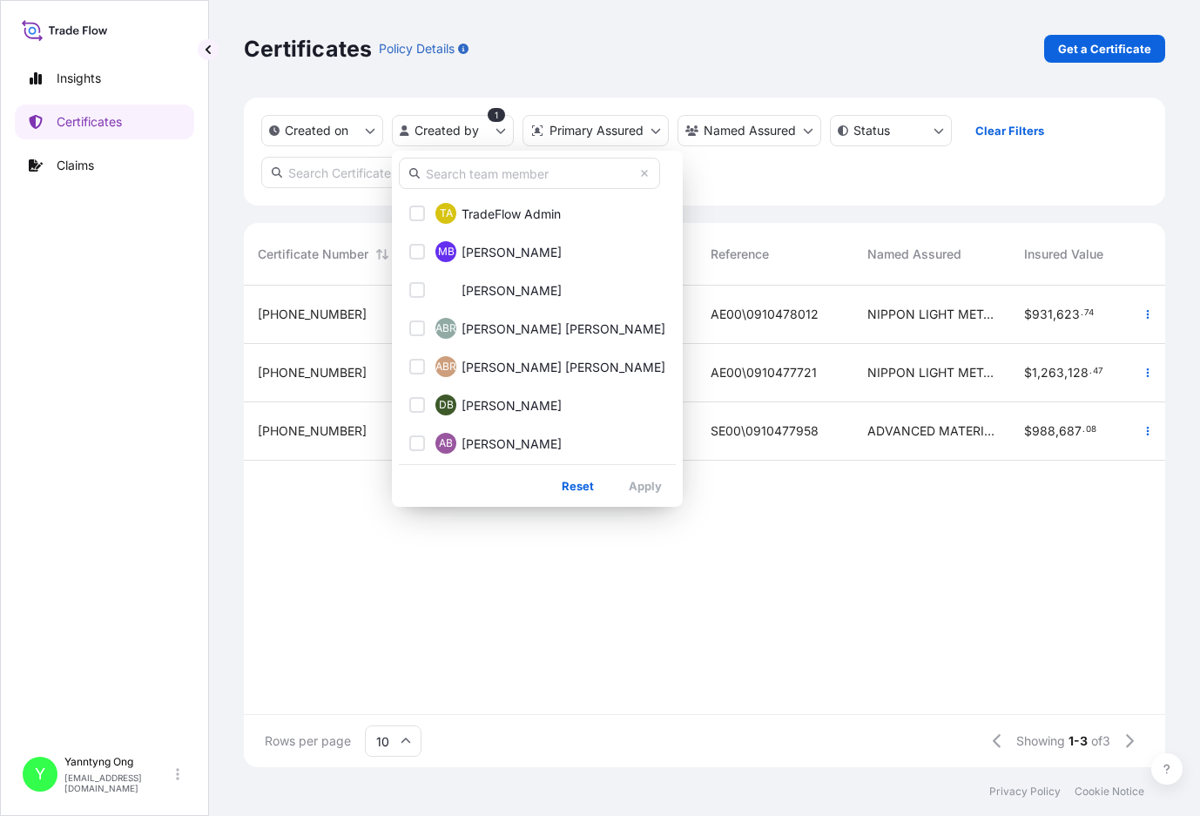
click at [545, 175] on input "text" at bounding box center [529, 173] width 261 height 31
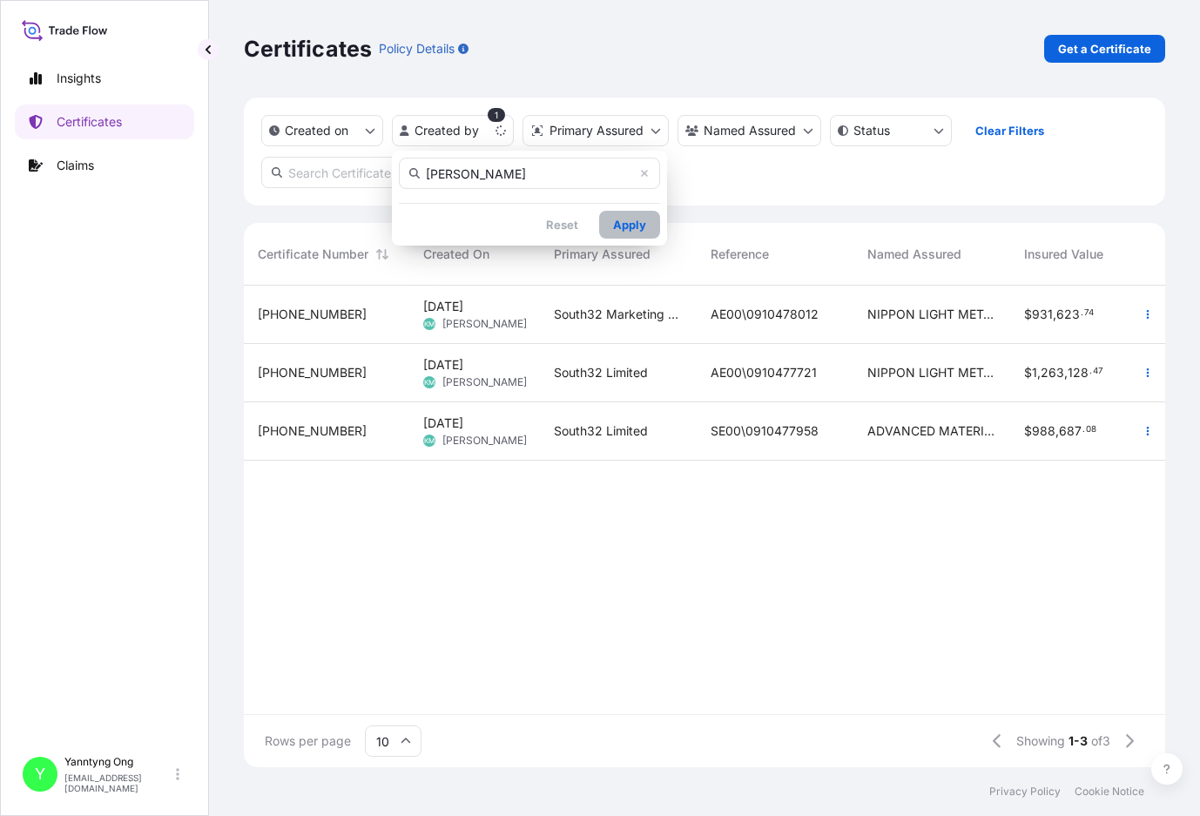
type input "[PERSON_NAME]"
click at [620, 226] on div "[PERSON_NAME] Reset Apply" at bounding box center [529, 198] width 275 height 95
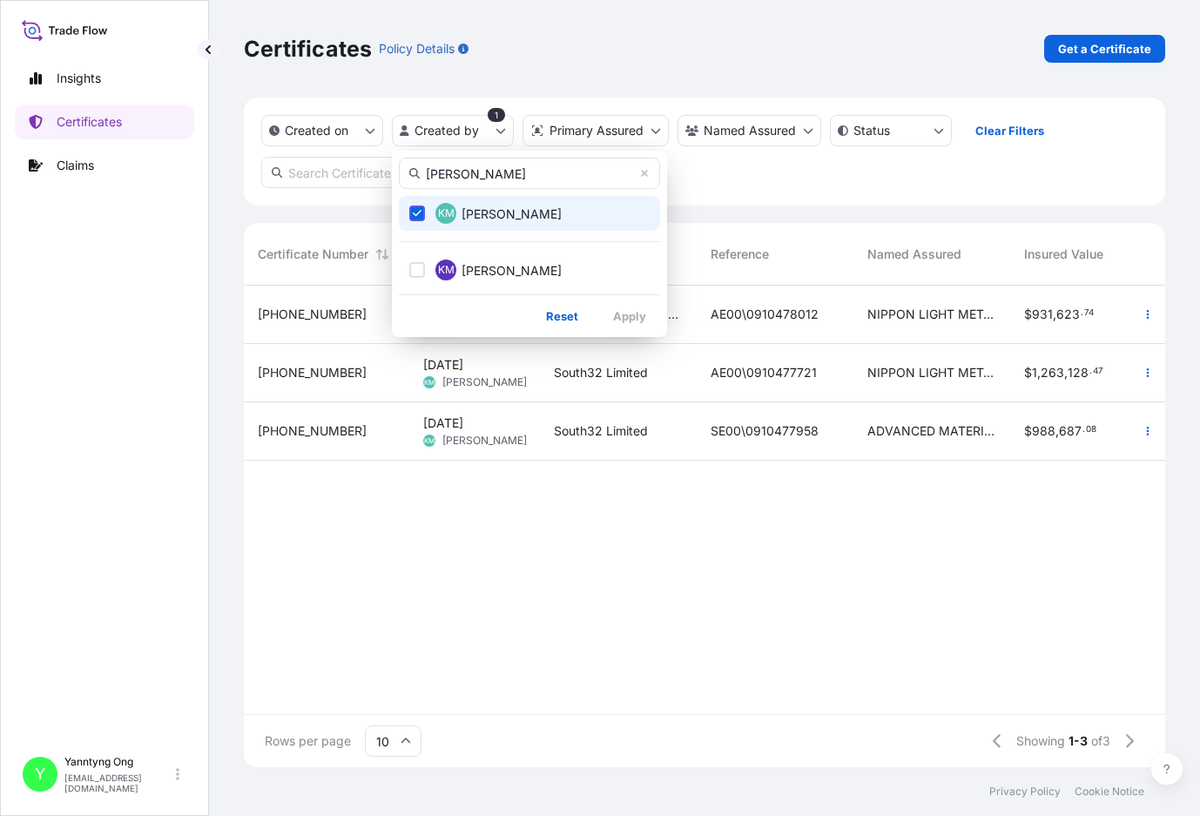
drag, startPoint x: 411, startPoint y: 267, endPoint x: 412, endPoint y: 224, distance: 42.7
click at [412, 267] on div "Select Option" at bounding box center [417, 270] width 16 height 16
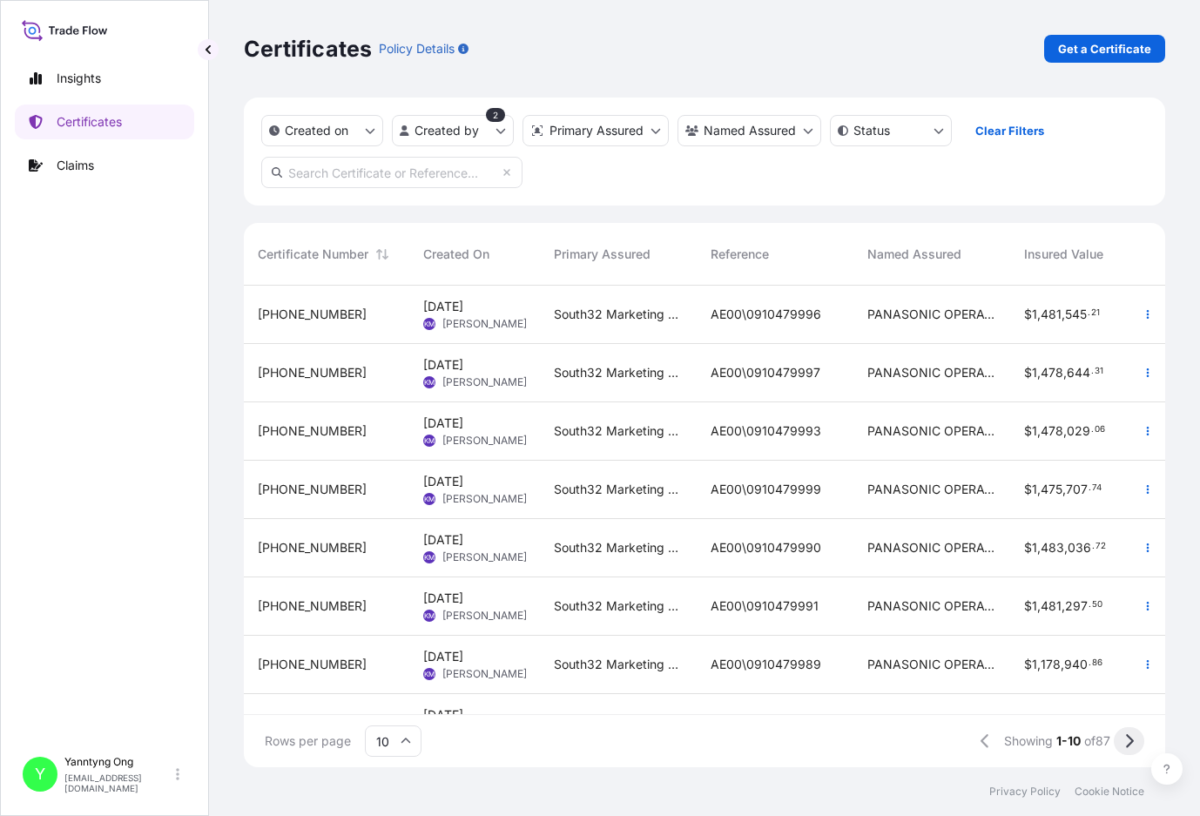
click at [963, 746] on icon at bounding box center [1130, 742] width 10 height 16
click at [661, 132] on html "Insights Certificates Claims Y Yanntyng Ong [EMAIL_ADDRESS][DOMAIN_NAME] Certif…" at bounding box center [600, 408] width 1200 height 816
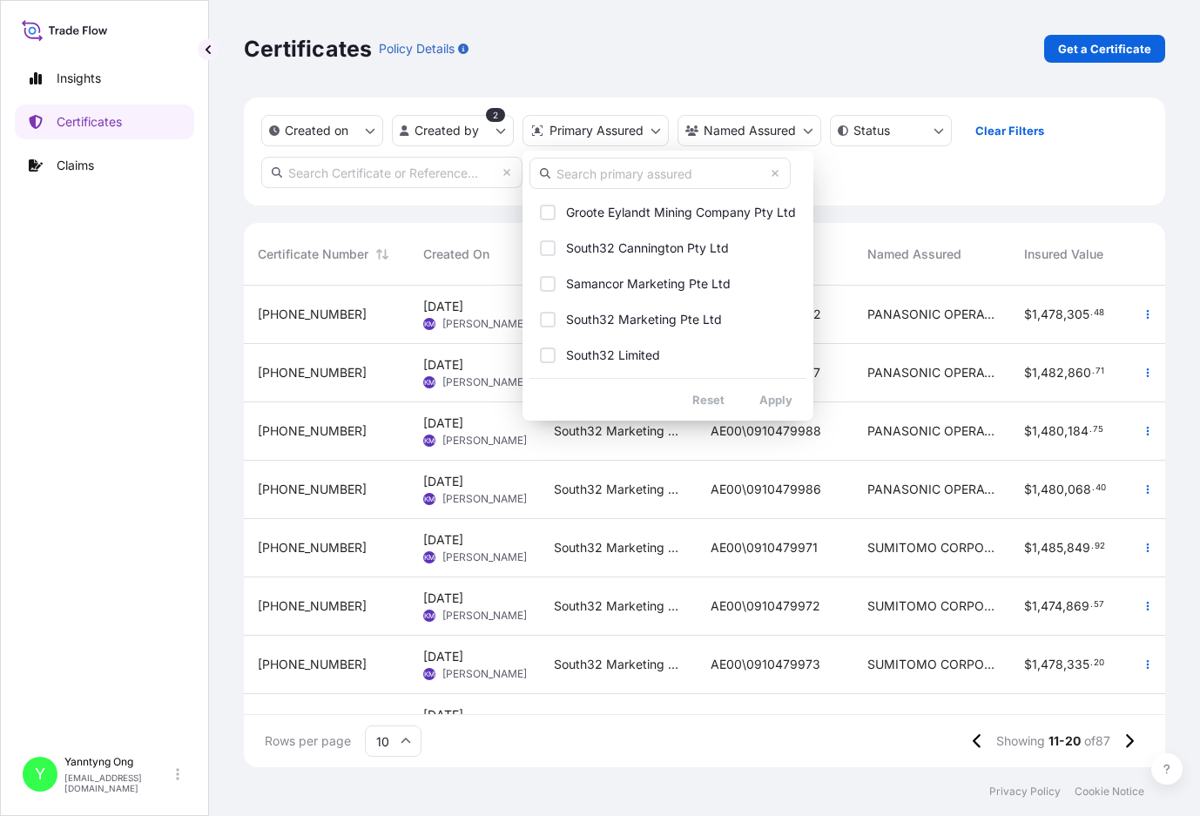
click at [908, 720] on html "Insights Certificates Claims Y Yanntyng Ong [EMAIL_ADDRESS][DOMAIN_NAME] Certif…" at bounding box center [600, 408] width 1200 height 816
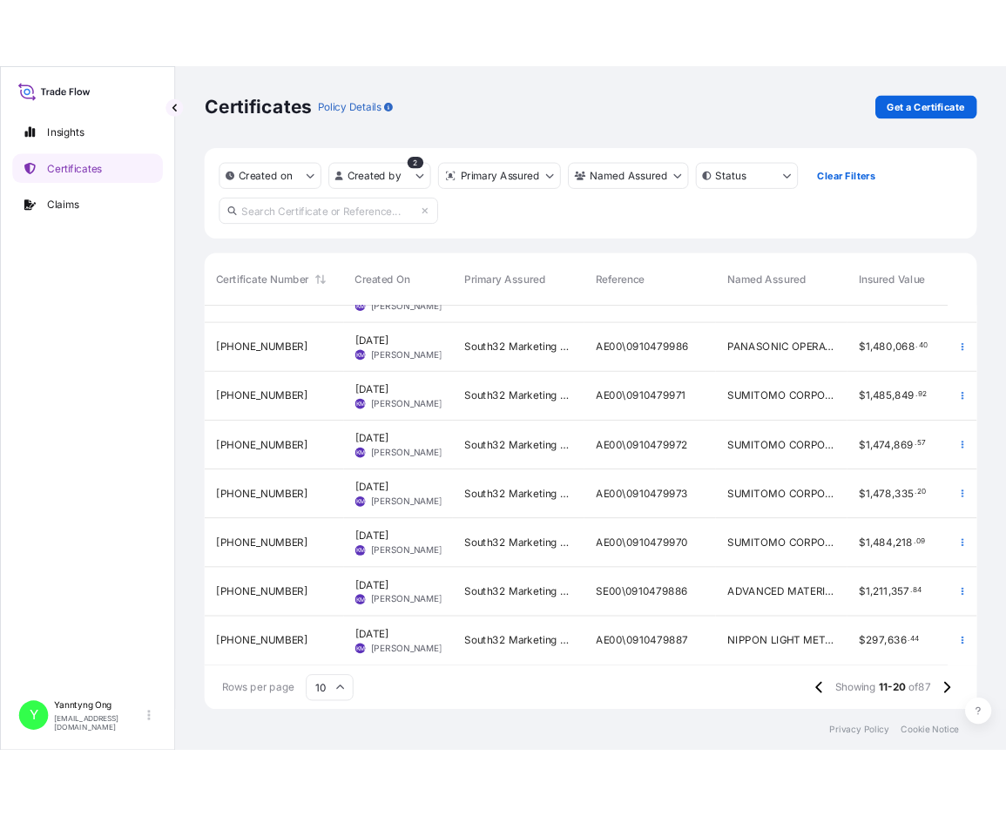
scroll to position [168, 0]
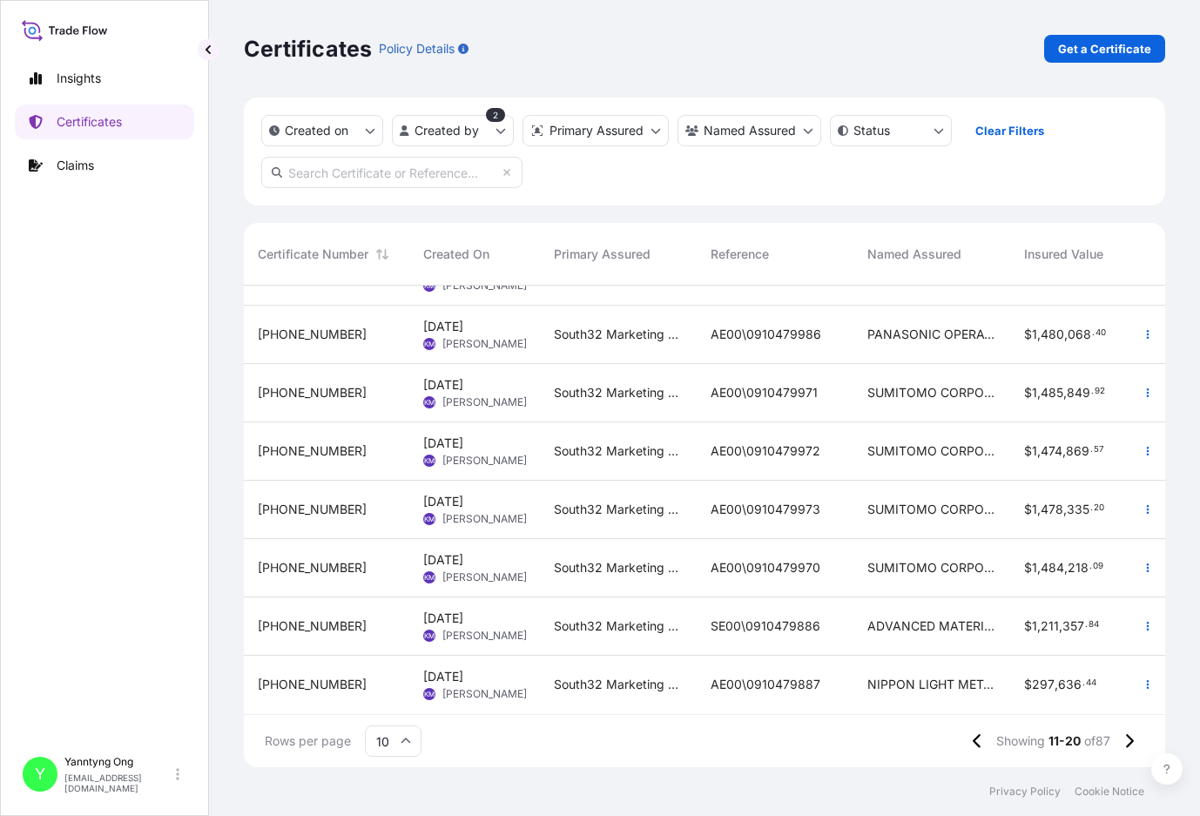
click at [781, 501] on span "AE00\0910479973" at bounding box center [766, 509] width 110 height 17
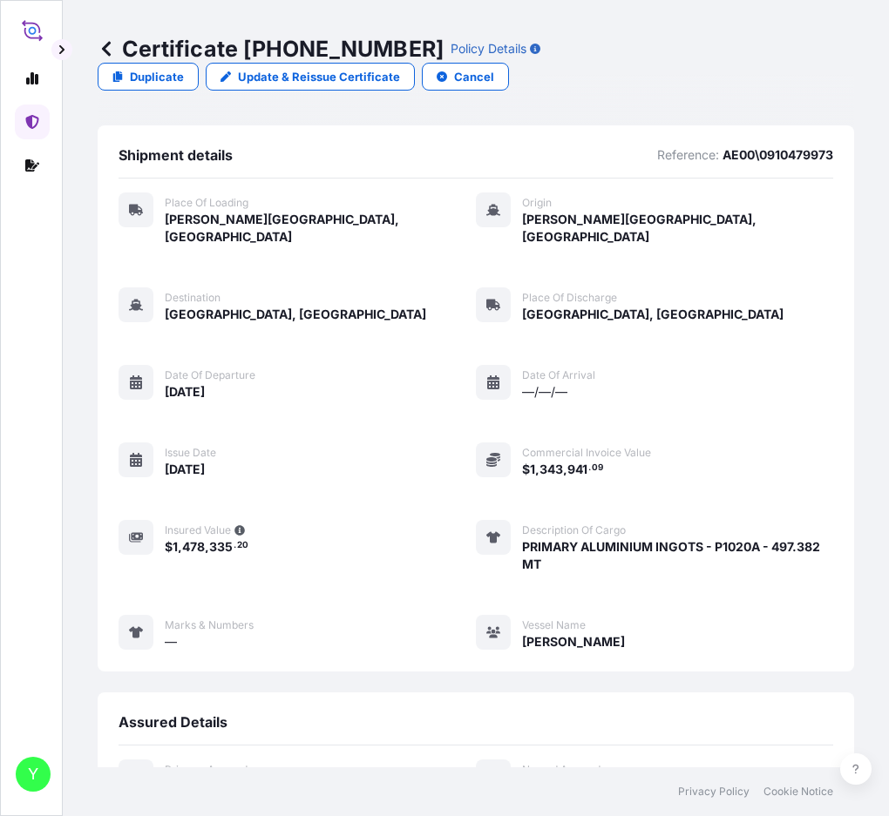
click at [355, 547] on div "Place of Loading [PERSON_NAME][GEOGRAPHIC_DATA], [GEOGRAPHIC_DATA] Origin [PERS…" at bounding box center [475, 422] width 714 height 458
click at [124, 65] on link "Duplicate" at bounding box center [148, 77] width 101 height 28
select select "Road / [GEOGRAPHIC_DATA]"
select select "Sea"
select select "Road / [GEOGRAPHIC_DATA]"
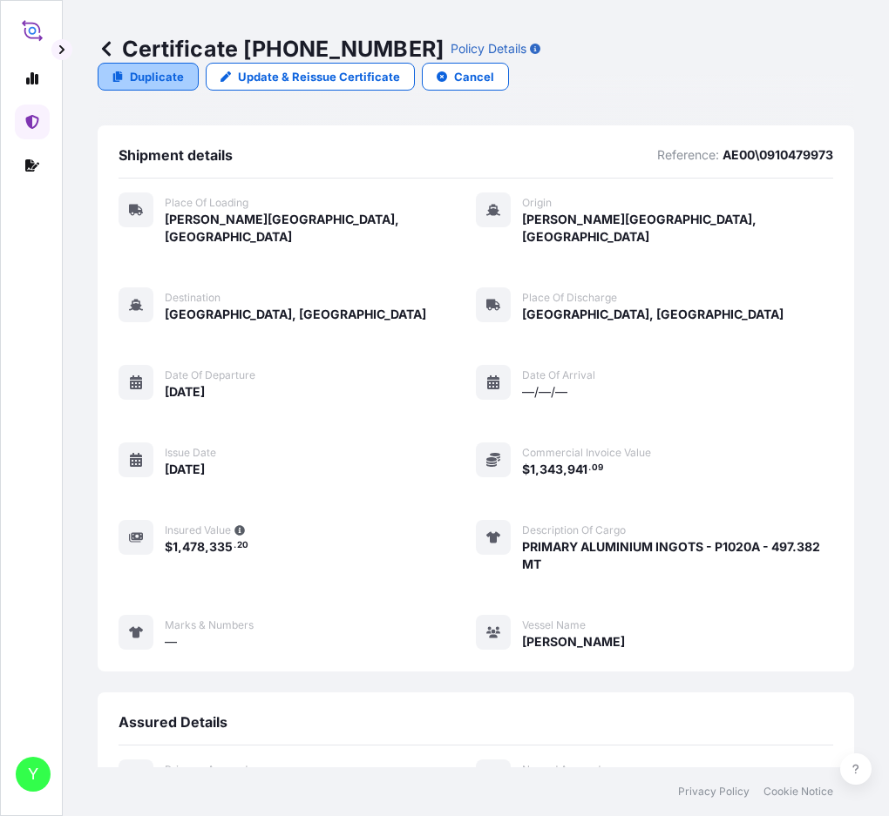
select select "31709"
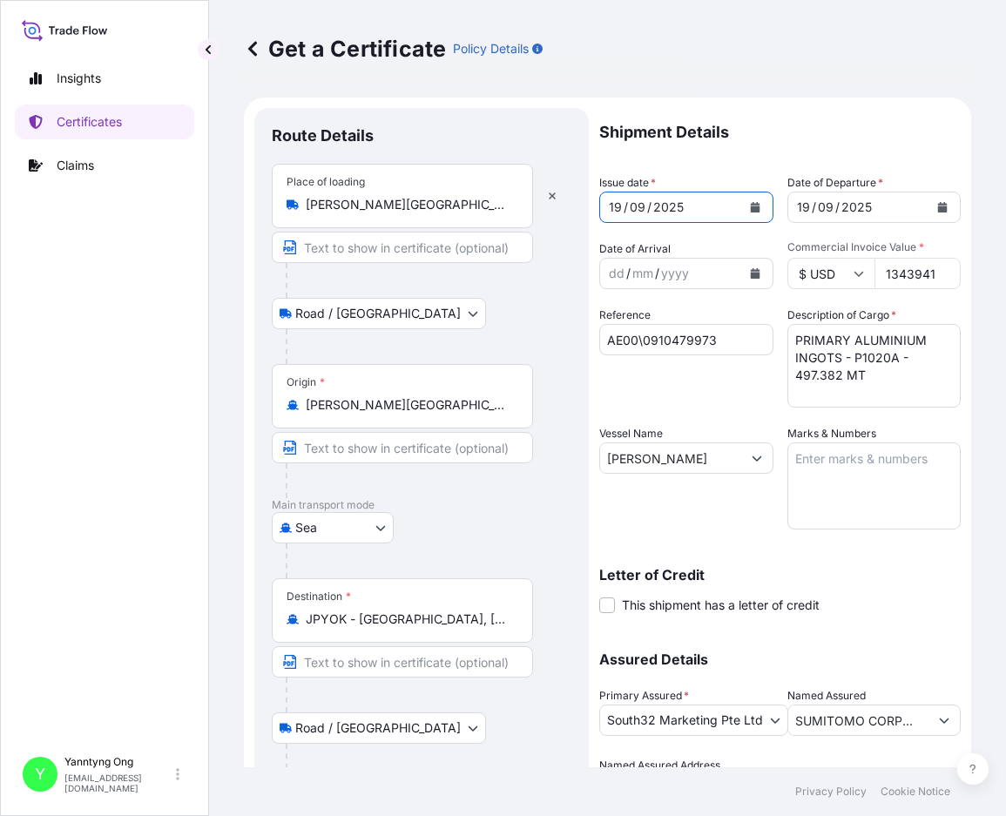
click at [750, 208] on icon "Calendar" at bounding box center [755, 207] width 10 height 10
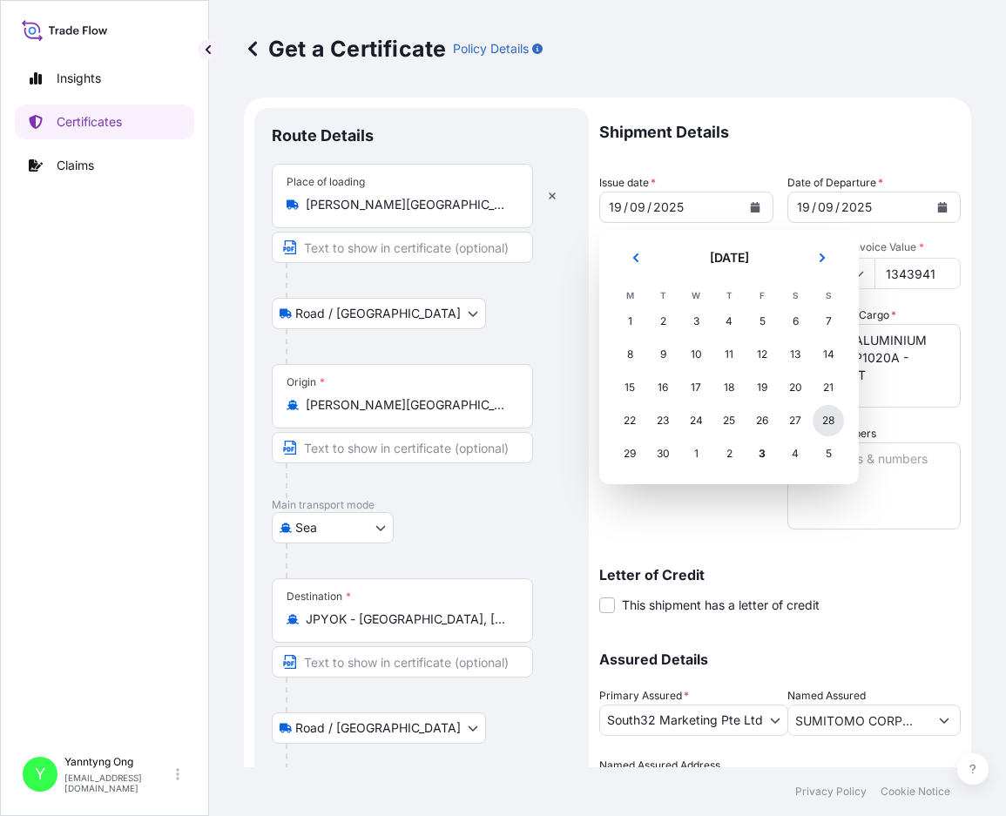
click at [828, 422] on div "28" at bounding box center [828, 420] width 31 height 31
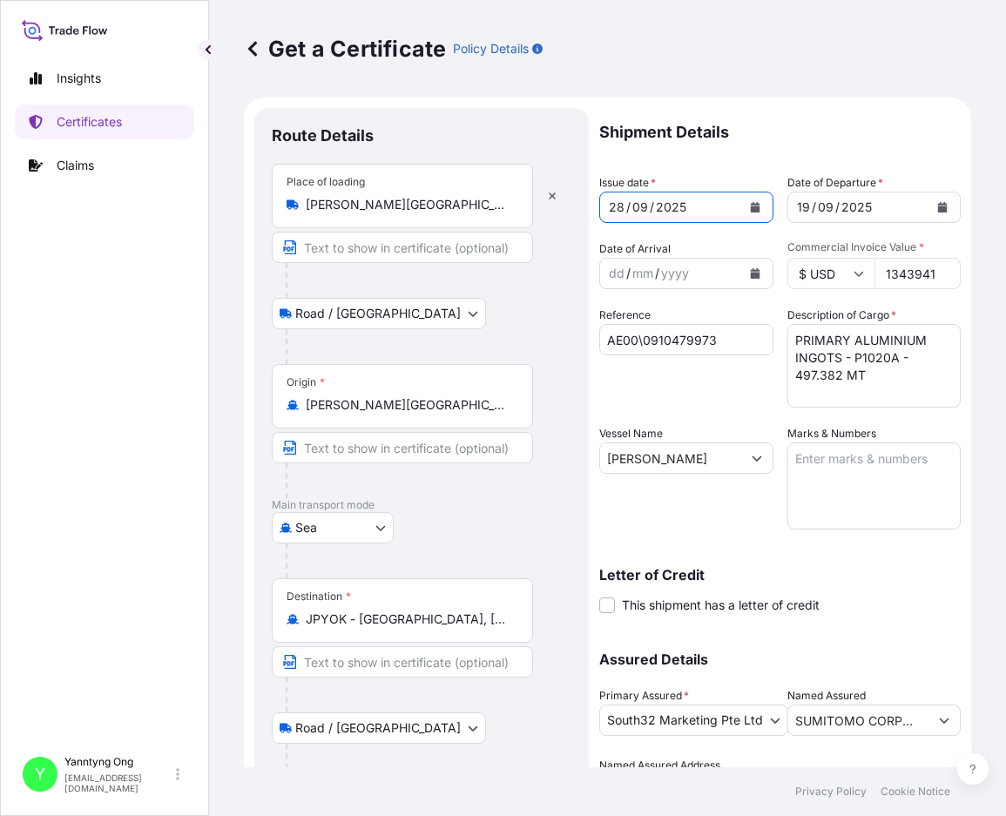
click at [938, 207] on icon "Calendar" at bounding box center [943, 207] width 10 height 10
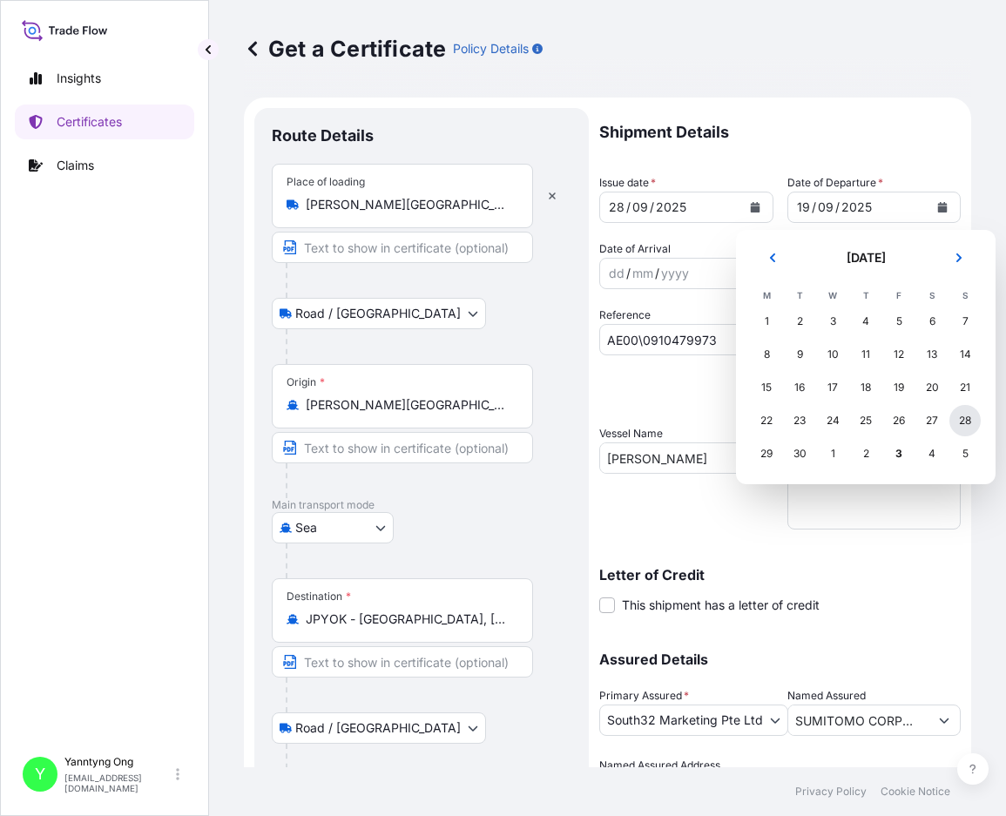
click at [961, 419] on div "28" at bounding box center [965, 420] width 31 height 31
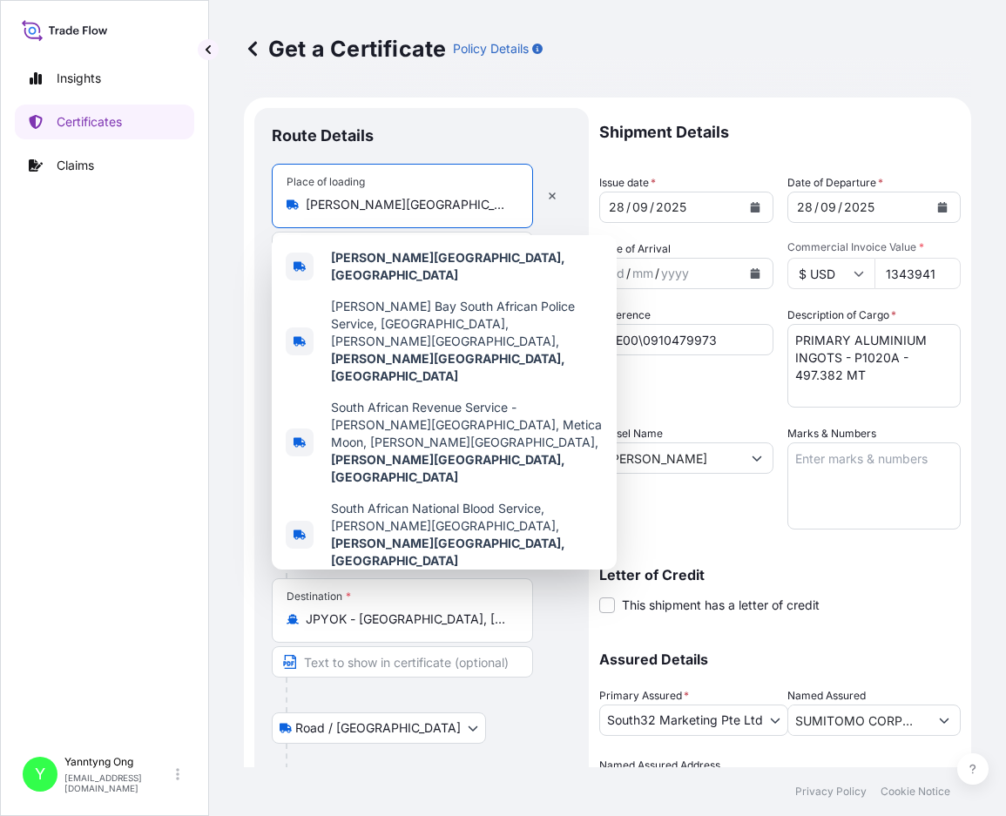
click at [309, 206] on input "[PERSON_NAME][GEOGRAPHIC_DATA], [GEOGRAPHIC_DATA]" at bounding box center [409, 204] width 206 height 17
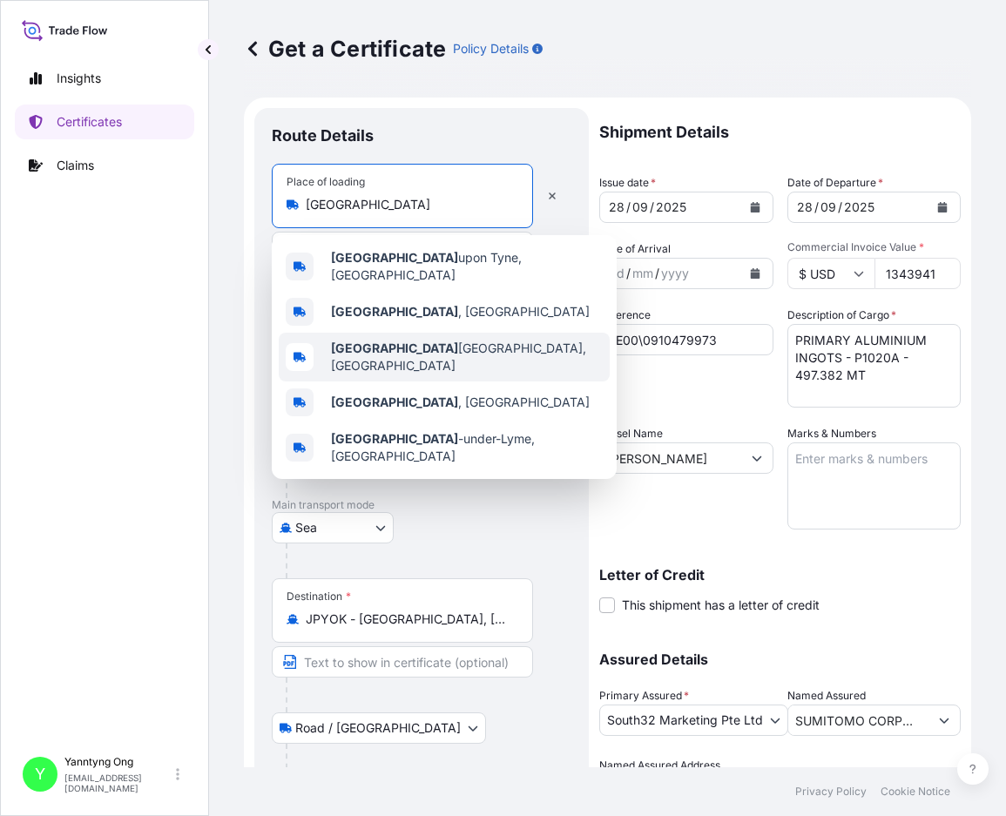
click at [426, 348] on span "[GEOGRAPHIC_DATA], [GEOGRAPHIC_DATA]" at bounding box center [467, 357] width 272 height 35
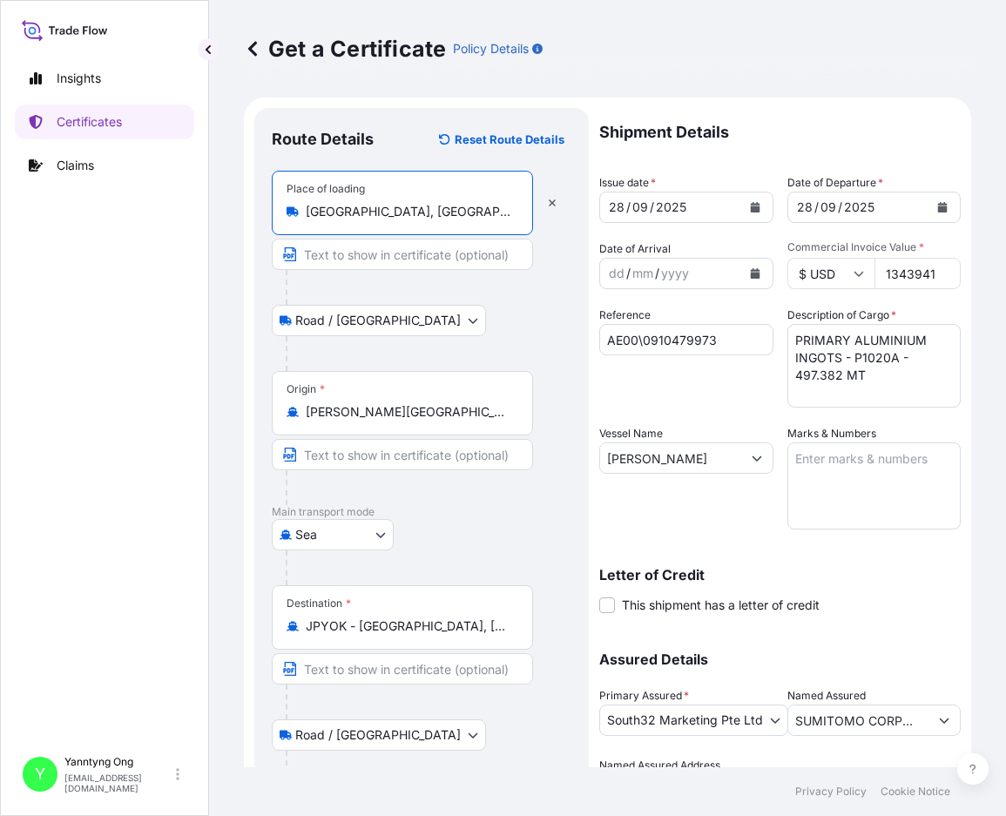
type input "[GEOGRAPHIC_DATA], [GEOGRAPHIC_DATA]"
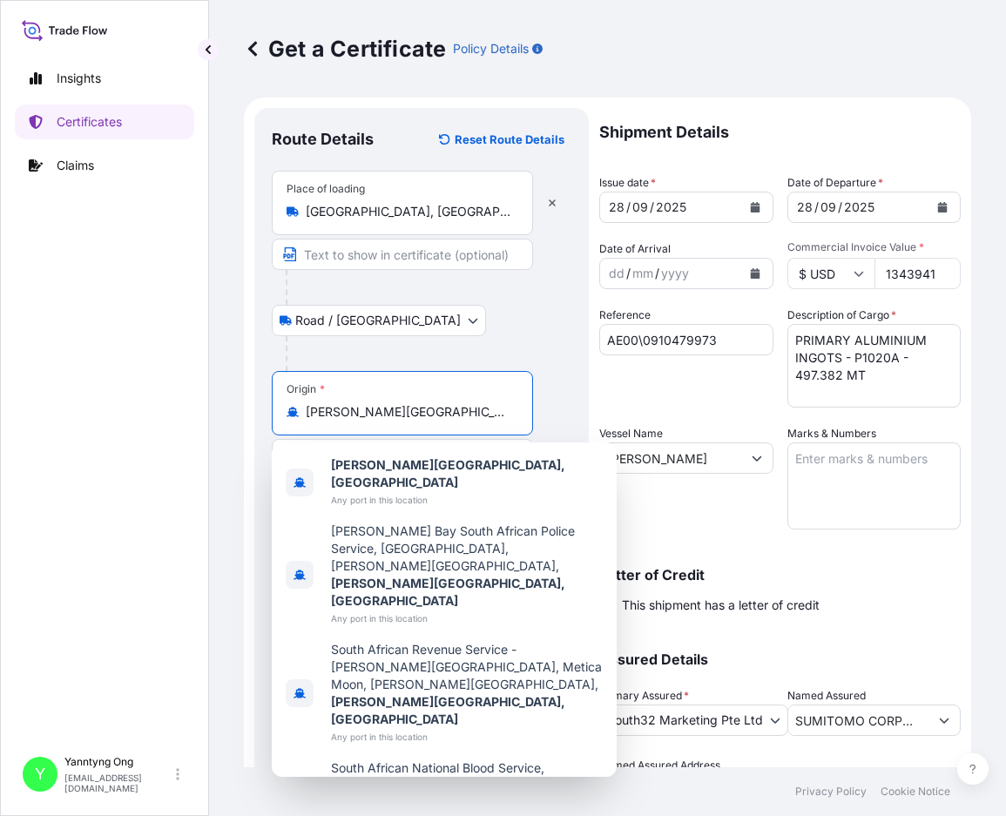
drag, startPoint x: 463, startPoint y: 415, endPoint x: 288, endPoint y: 406, distance: 175.3
click at [288, 406] on div "[PERSON_NAME][GEOGRAPHIC_DATA], [GEOGRAPHIC_DATA]" at bounding box center [403, 411] width 232 height 17
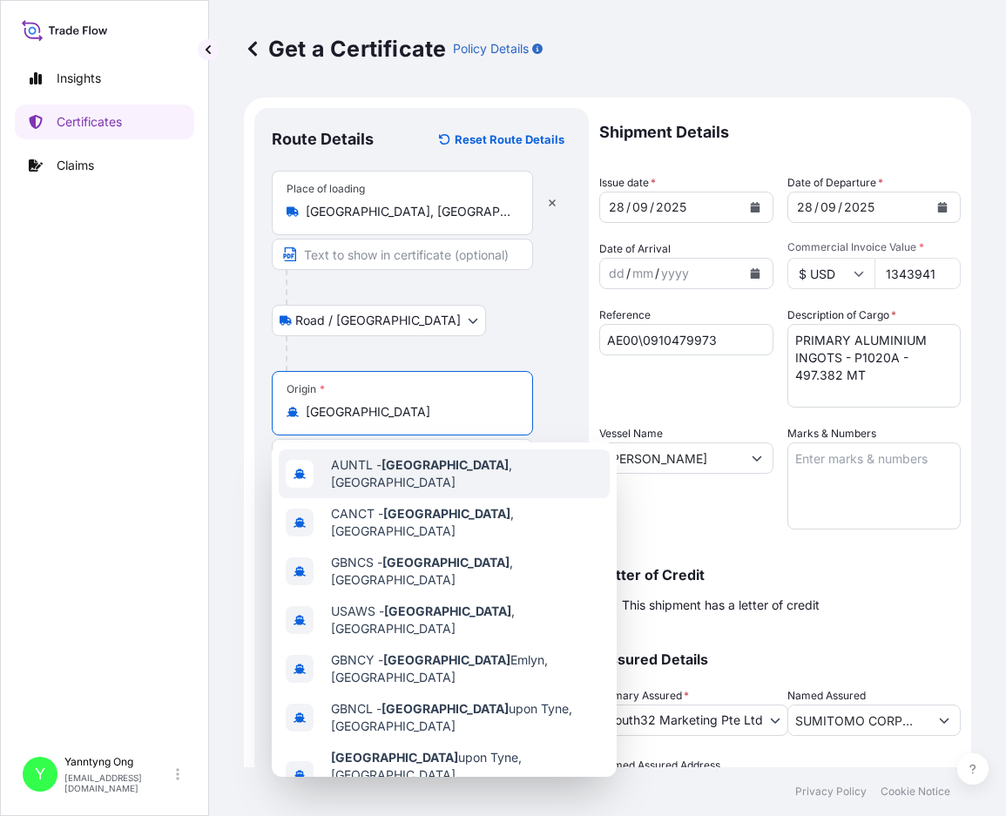
click at [460, 471] on span "AUNTL - [GEOGRAPHIC_DATA] , [GEOGRAPHIC_DATA]" at bounding box center [467, 473] width 272 height 35
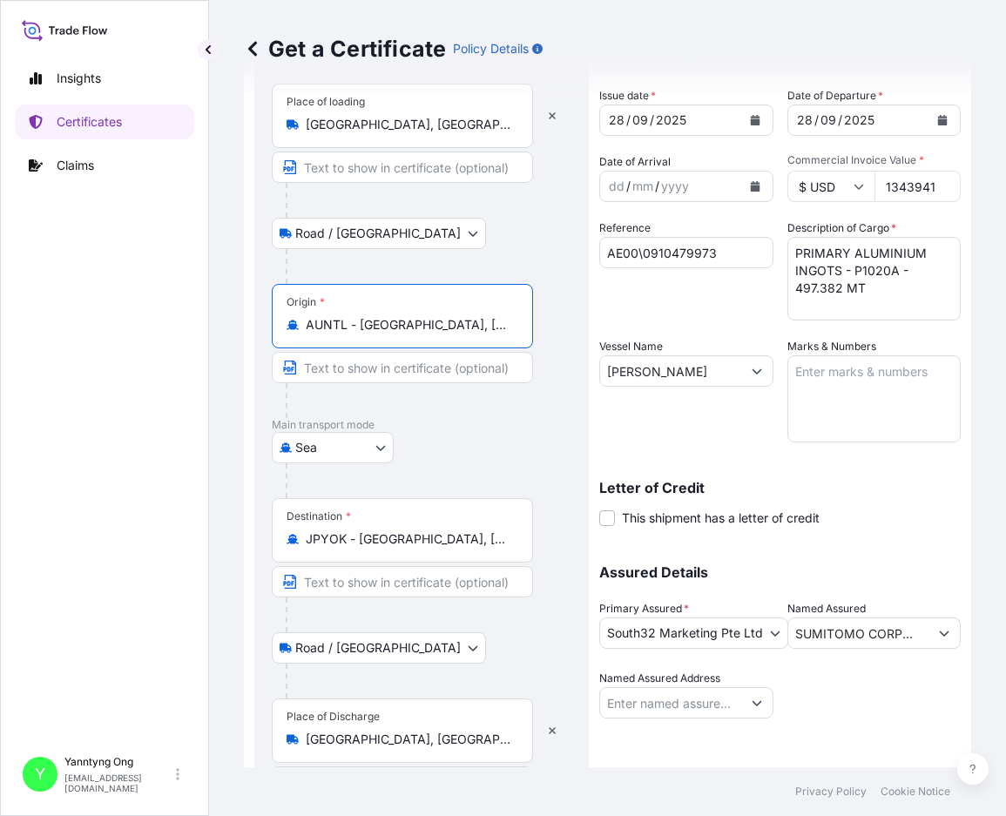
scroll to position [145, 0]
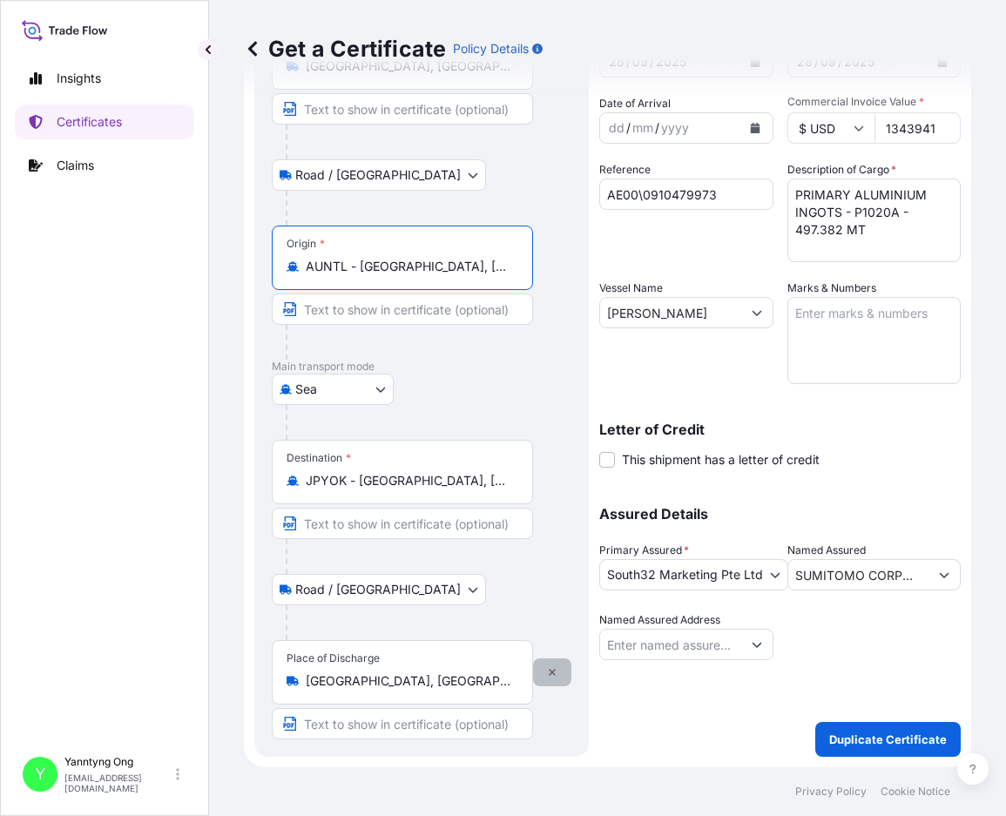
type input "AUNTL - [GEOGRAPHIC_DATA], [GEOGRAPHIC_DATA]"
click at [551, 671] on icon "button" at bounding box center [552, 672] width 7 height 7
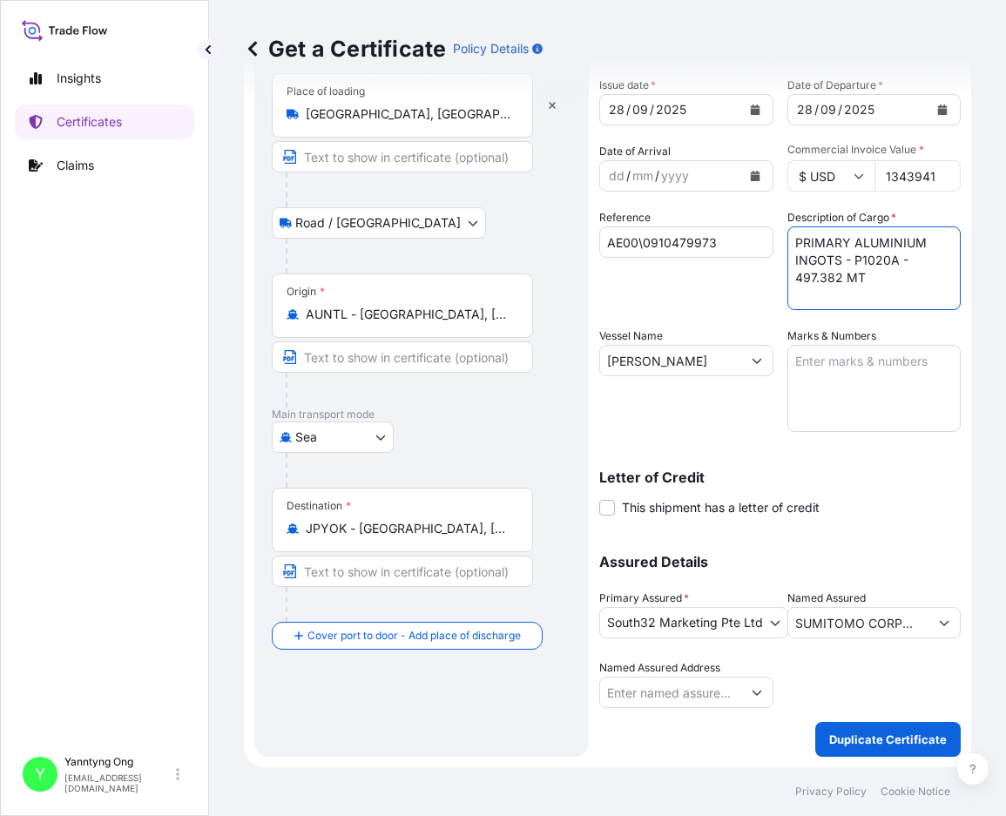
drag, startPoint x: 834, startPoint y: 281, endPoint x: 787, endPoint y: 282, distance: 47.0
click at [788, 282] on textarea "PRIMARY ALUMINIUM INGOTS - P1020A - 497.382 MT" at bounding box center [875, 268] width 174 height 84
type textarea "PRIMARY ALUMINIUM INGOTS - P1020A - 248.758 MT"
click at [656, 281] on div "Reference AE00\0910479973" at bounding box center [686, 259] width 174 height 101
drag, startPoint x: 724, startPoint y: 241, endPoint x: 509, endPoint y: 232, distance: 215.4
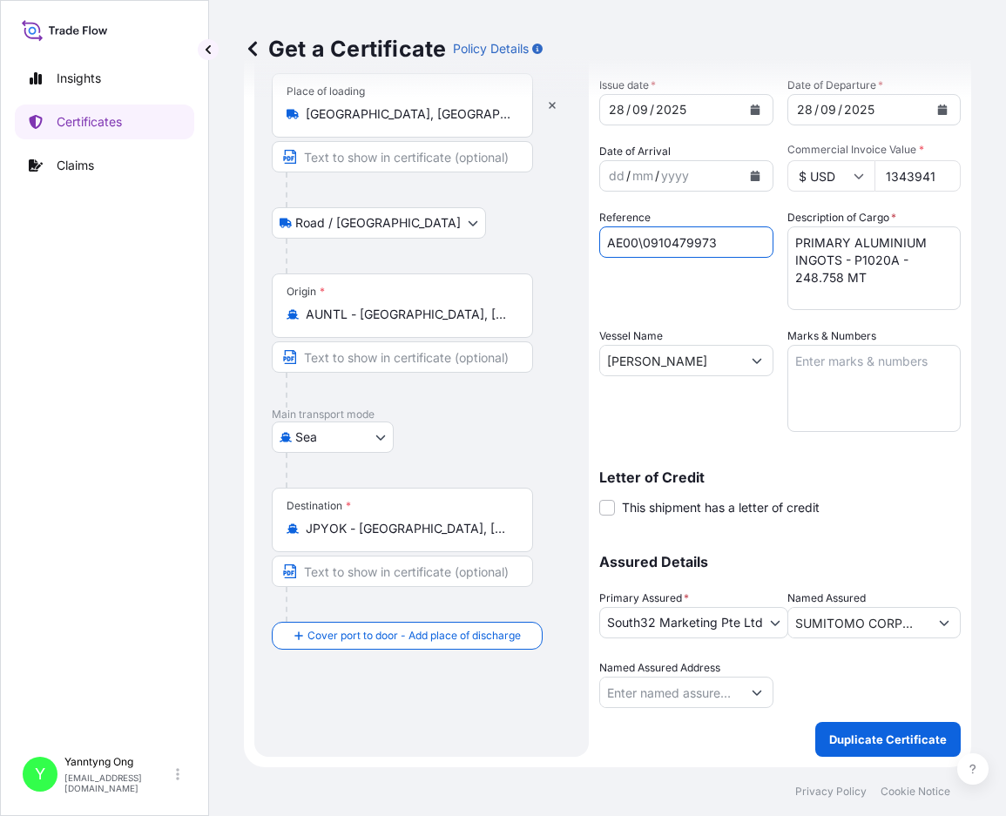
click at [509, 232] on form "Route Details Reset Route Details Place of loading [GEOGRAPHIC_DATA], [GEOGRAPH…" at bounding box center [607, 383] width 727 height 767
paste input "20442651"
type input "AE00\0920442651"
click at [751, 176] on icon "Calendar" at bounding box center [755, 176] width 10 height 10
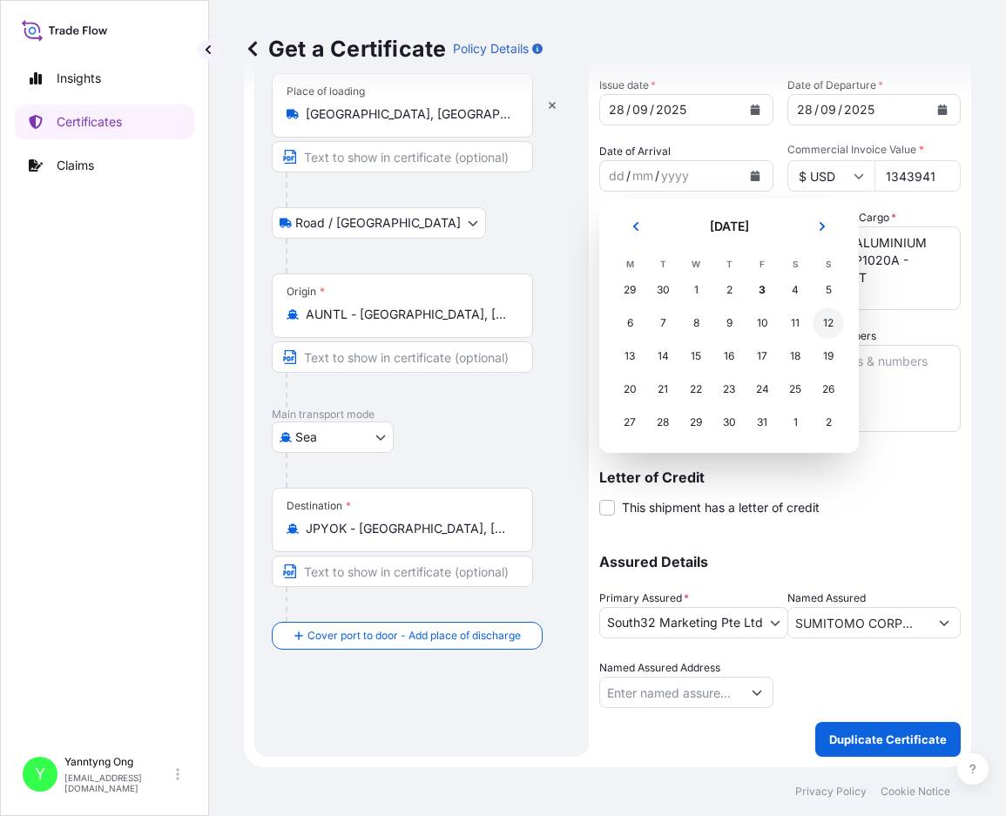
click at [831, 322] on div "12" at bounding box center [828, 323] width 31 height 31
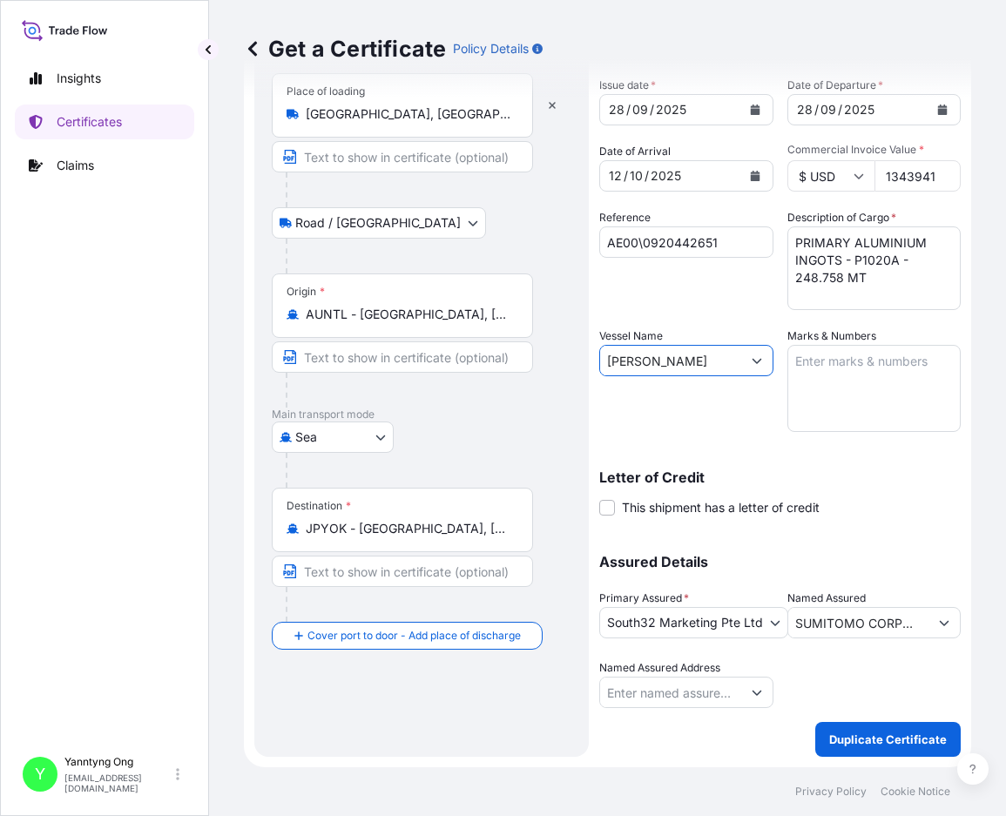
drag, startPoint x: 729, startPoint y: 364, endPoint x: 585, endPoint y: 344, distance: 146.0
click at [585, 344] on form "Route Details Reset Route Details Place of loading [GEOGRAPHIC_DATA], [GEOGRAPH…" at bounding box center [607, 383] width 727 height 767
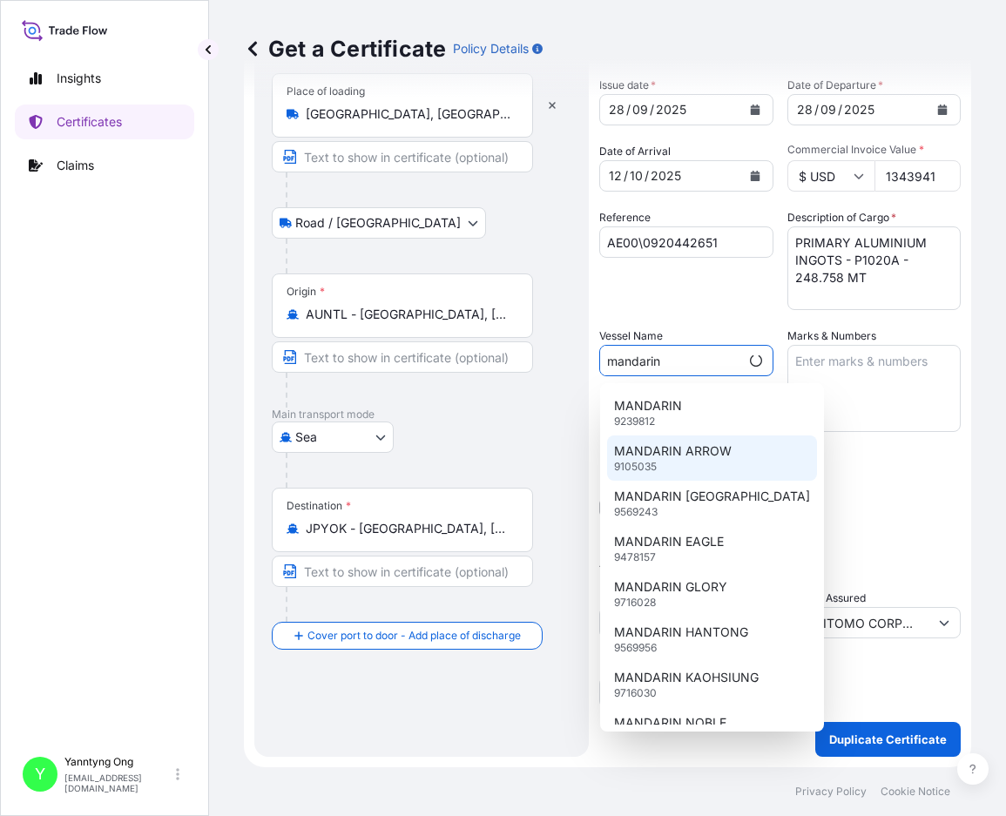
click at [693, 450] on p "MANDARIN ARROW" at bounding box center [673, 451] width 118 height 17
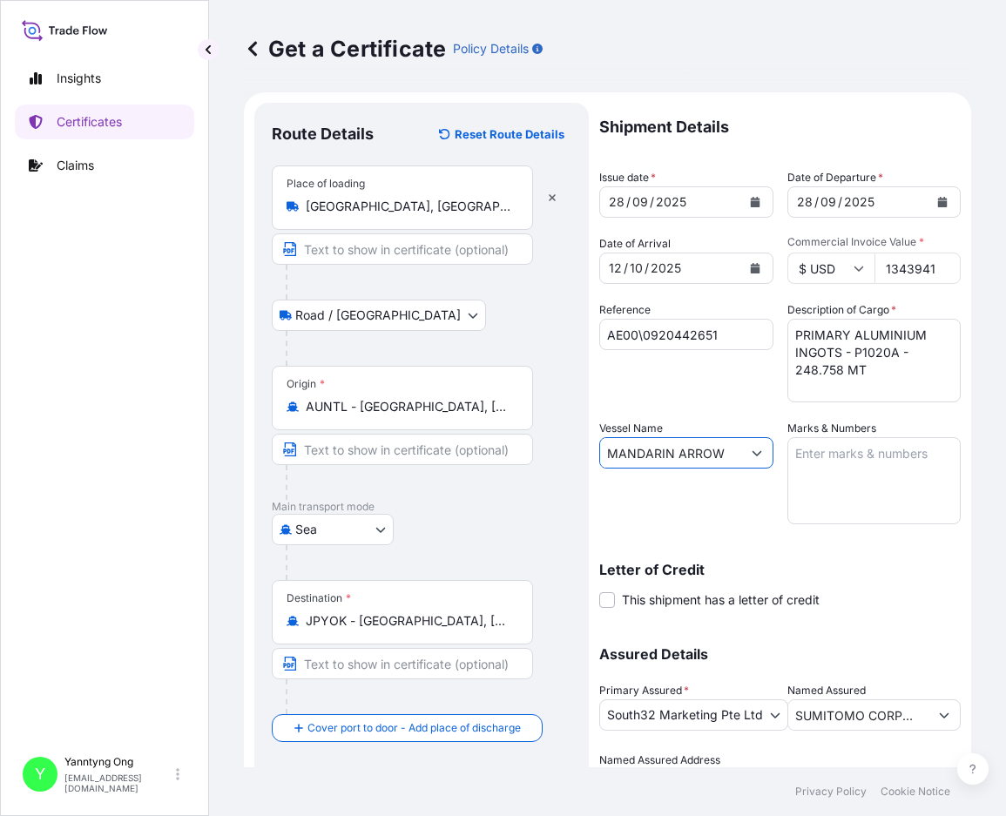
scroll to position [0, 0]
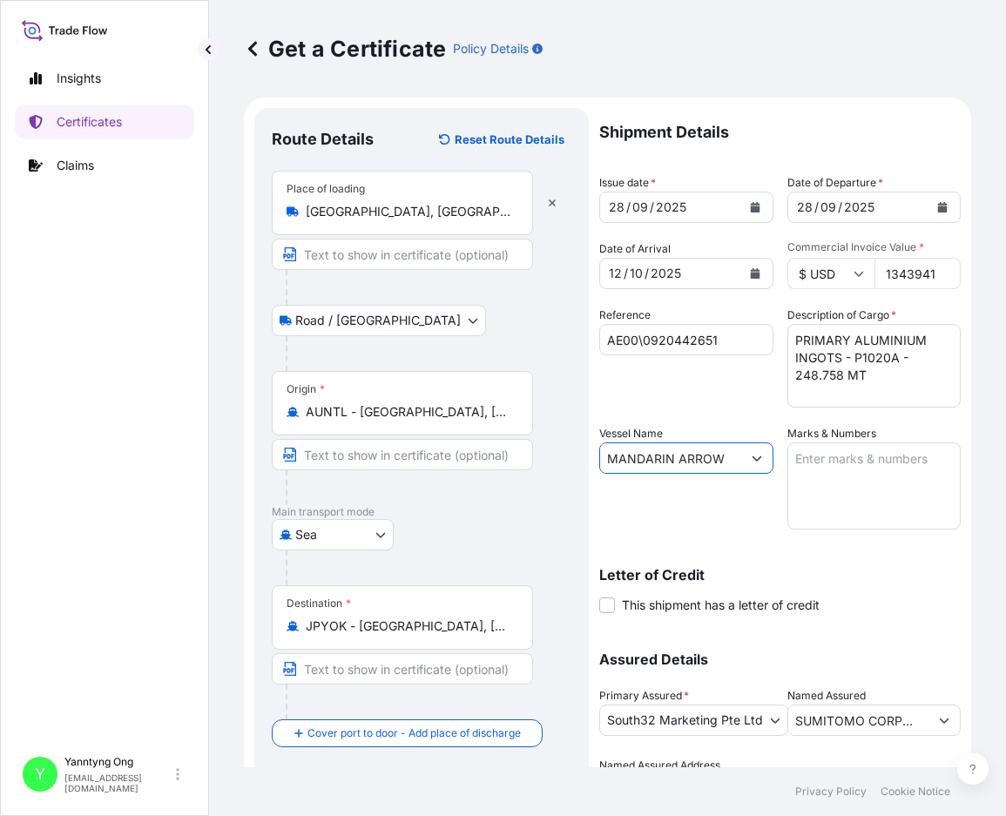
type input "MANDARIN ARROW"
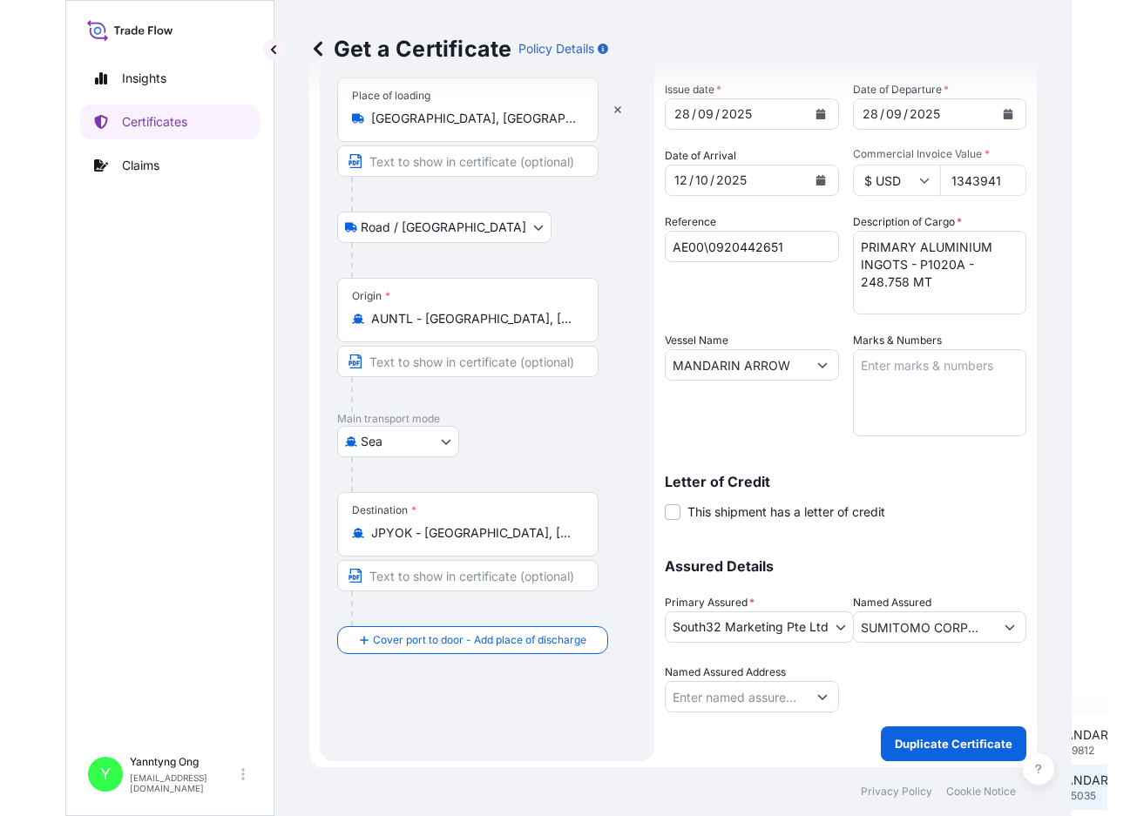
scroll to position [98, 0]
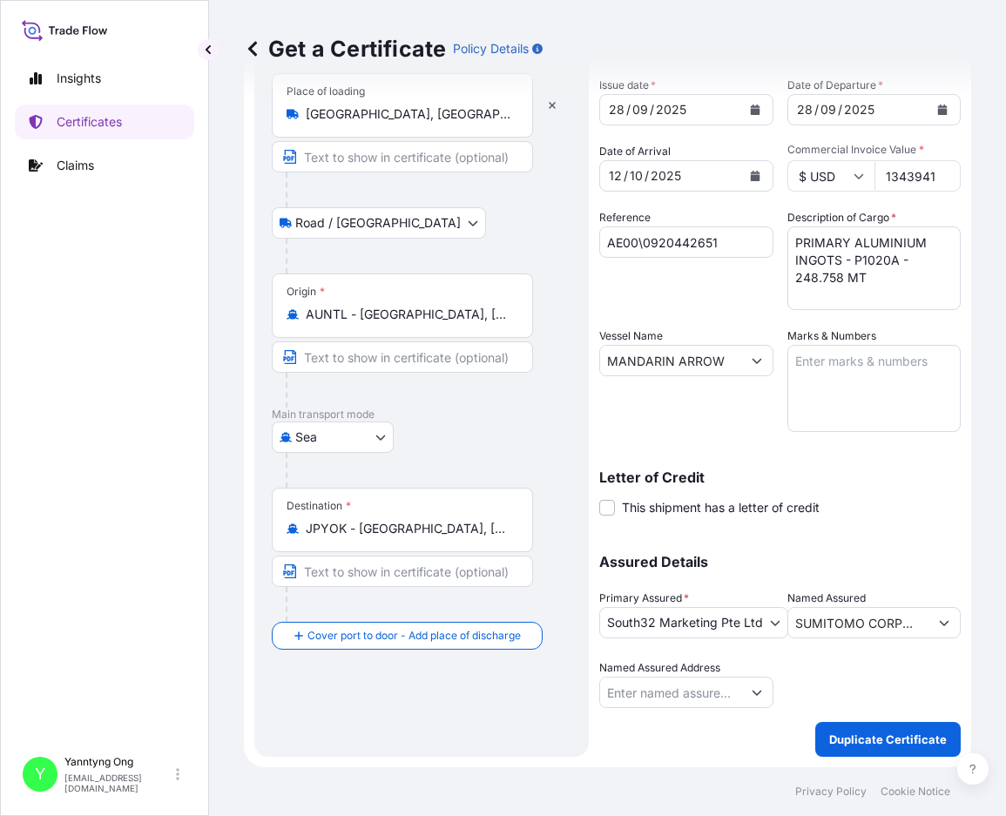
click at [631, 404] on div "Vessel Name MANDARIN ARROW" at bounding box center [686, 380] width 174 height 105
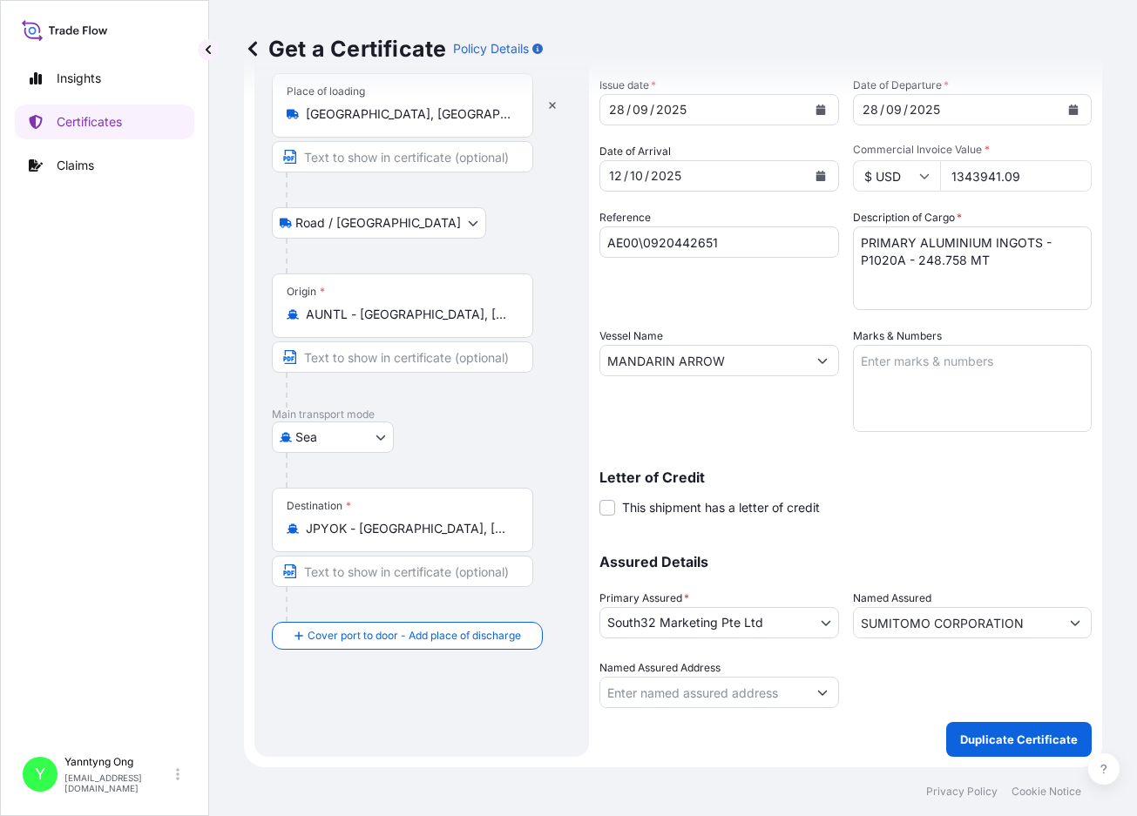
drag, startPoint x: 1023, startPoint y: 174, endPoint x: 882, endPoint y: 169, distance: 140.4
click at [882, 169] on div "$ USD 1343941.09" at bounding box center [973, 175] width 240 height 31
type input "686883.03"
click at [963, 738] on p "Duplicate Certificate" at bounding box center [1019, 739] width 118 height 17
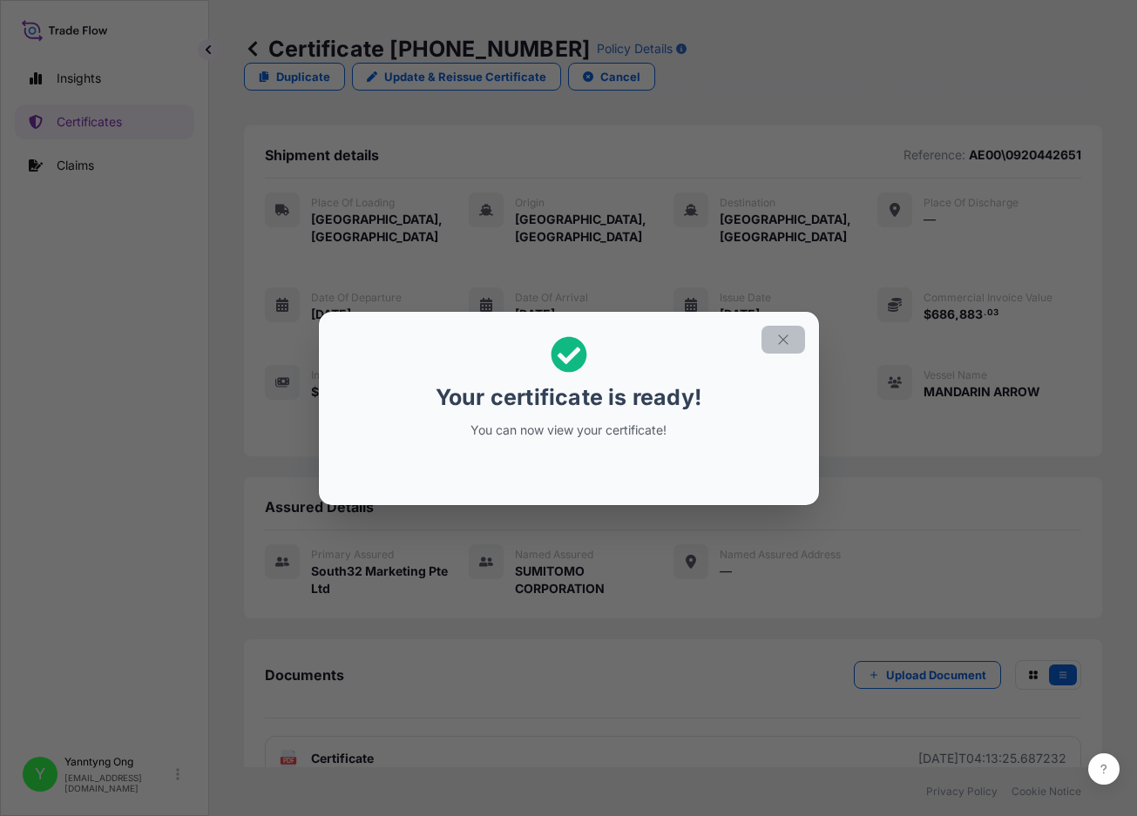
click at [781, 340] on icon "button" at bounding box center [783, 340] width 16 height 16
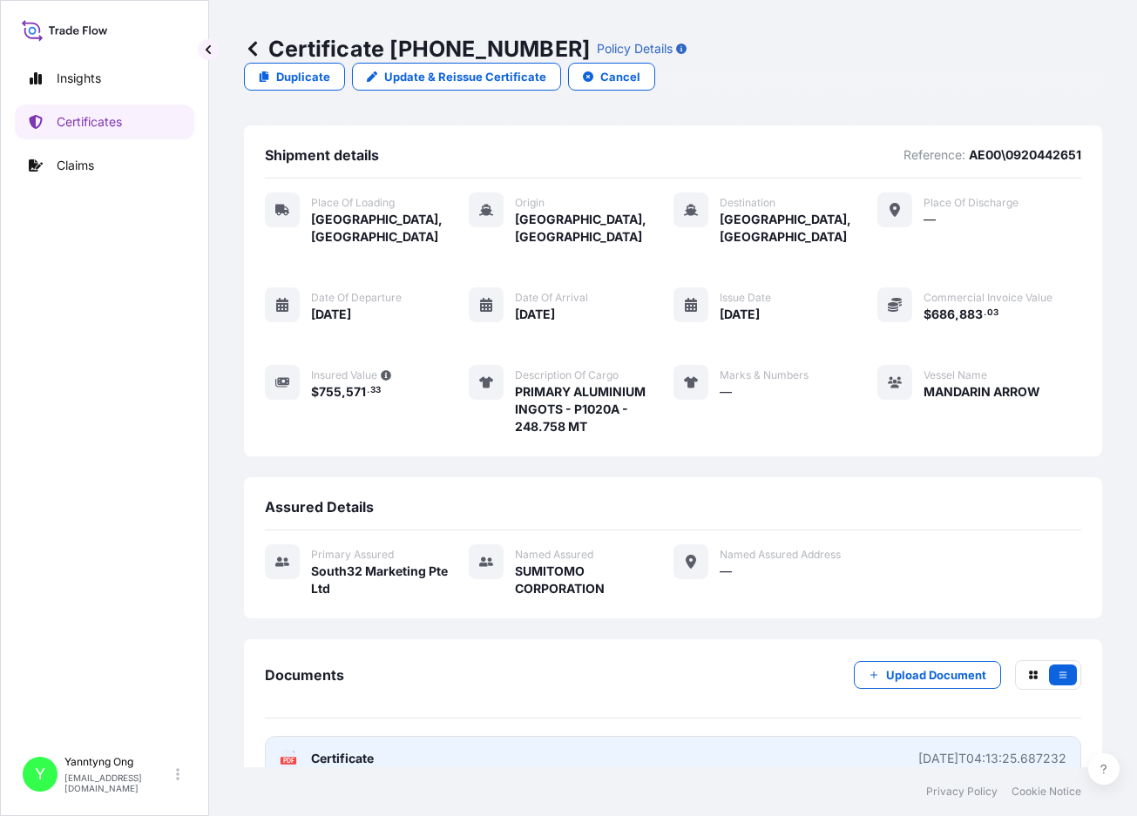
click at [356, 750] on span "Certificate" at bounding box center [342, 758] width 63 height 17
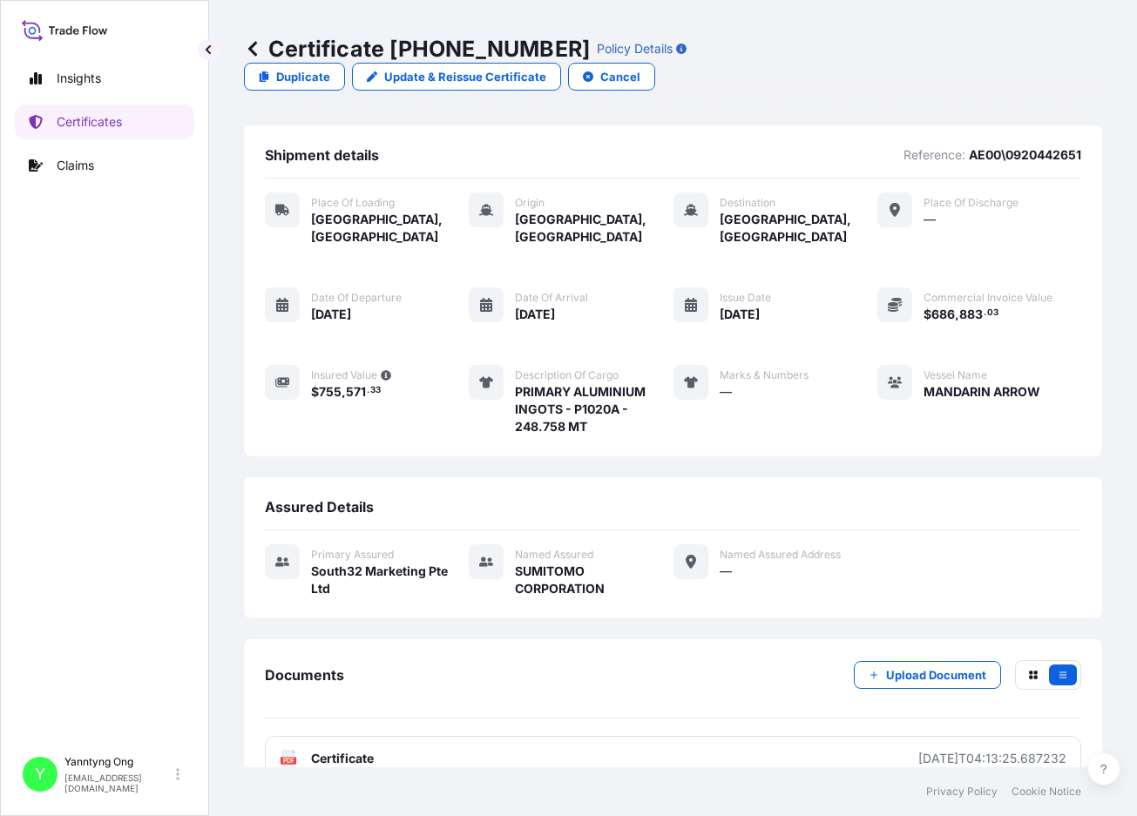
drag, startPoint x: 637, startPoint y: 602, endPoint x: 688, endPoint y: 530, distance: 88.7
click at [638, 639] on div "Documents Upload Document PDF Certificate [DATE]T04:13:25.687232" at bounding box center [673, 720] width 858 height 163
